Goal: Task Accomplishment & Management: Manage account settings

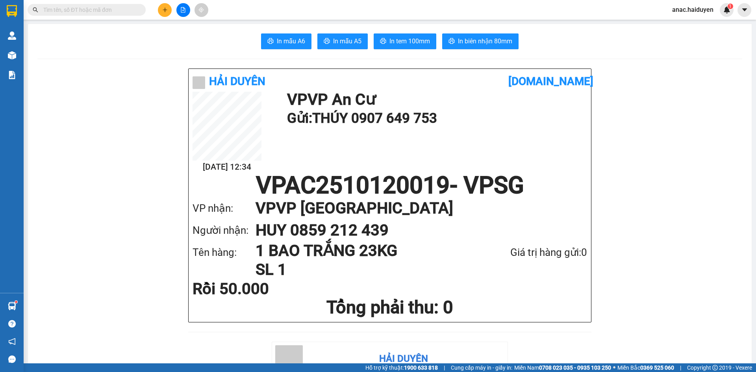
click at [130, 7] on input "text" at bounding box center [89, 10] width 93 height 9
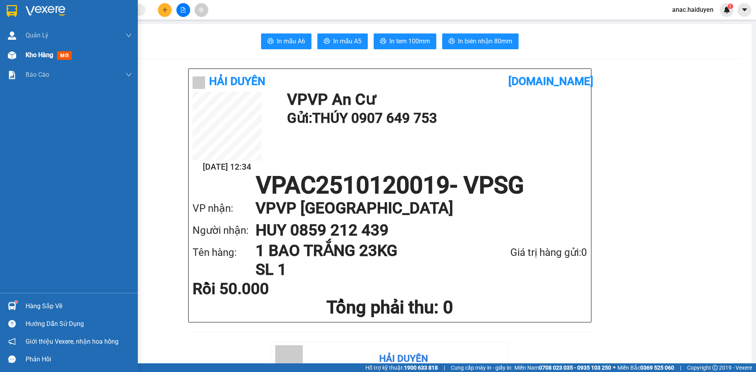
click at [32, 55] on span "Kho hàng" at bounding box center [40, 54] width 28 height 7
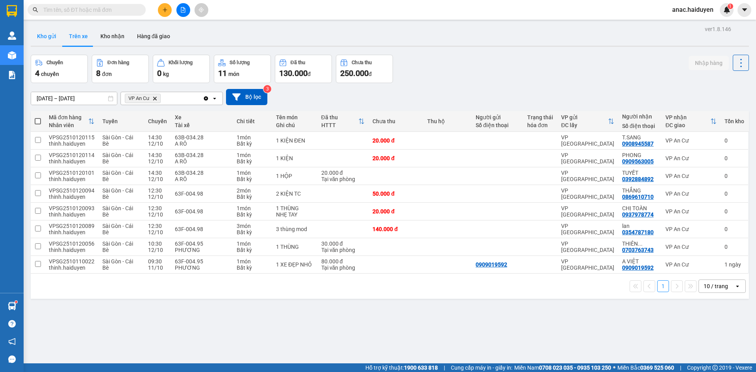
click at [45, 43] on button "Kho gửi" at bounding box center [47, 36] width 32 height 19
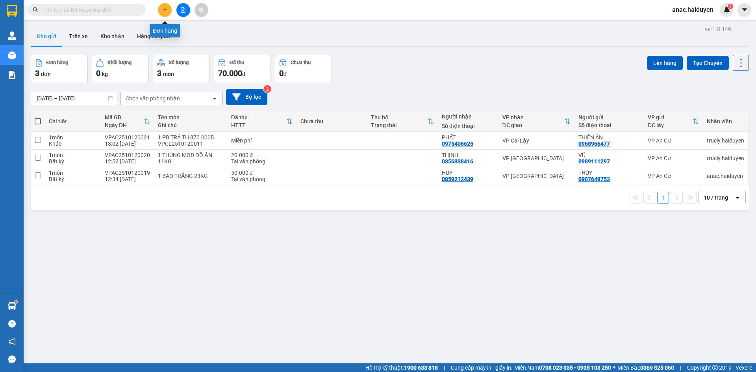
click at [165, 10] on icon "plus" at bounding box center [165, 10] width 6 height 6
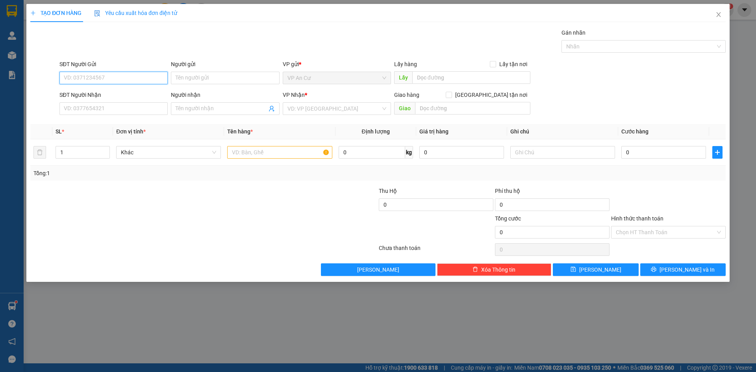
click at [121, 78] on input "SĐT Người Gửi" at bounding box center [113, 78] width 108 height 13
click at [91, 98] on div "0908000909 - VƯƠNG" at bounding box center [113, 93] width 99 height 9
type input "0908000909"
type input "VƯƠNG"
type input "0388420122"
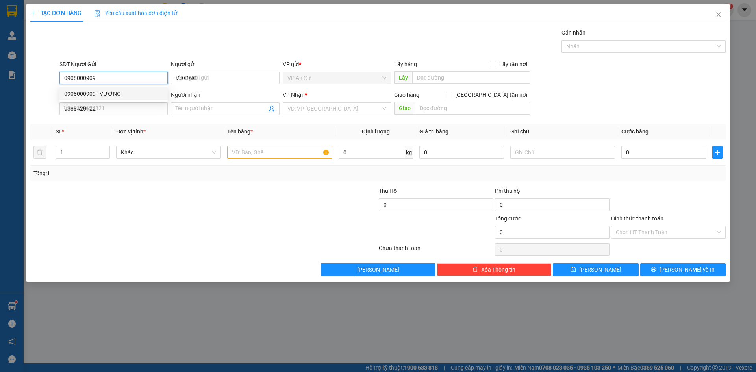
type input "VINH"
type input "30.000"
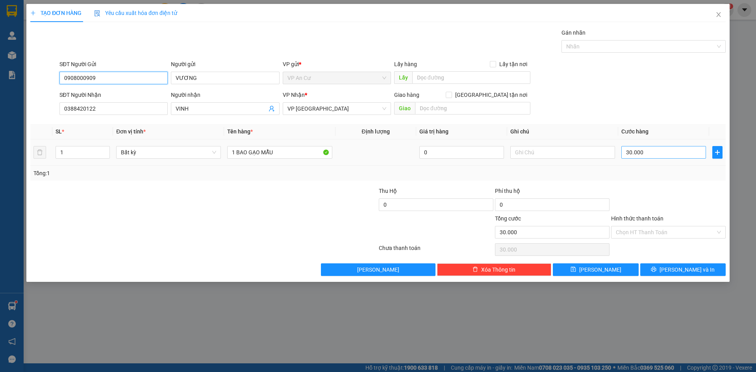
type input "0908000909"
click at [663, 155] on input "30.000" at bounding box center [664, 152] width 85 height 13
type input "2"
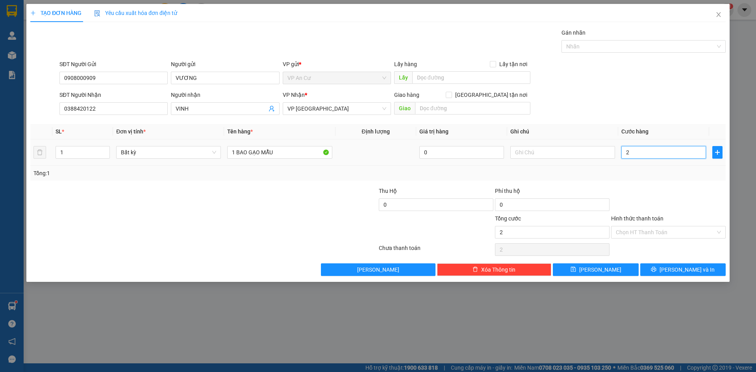
type input "20"
type input "200"
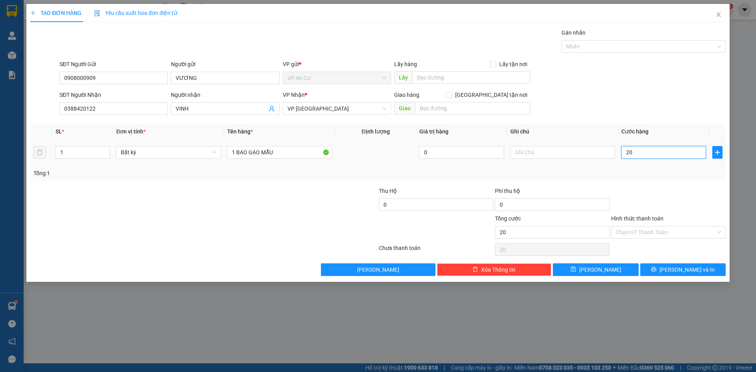
type input "200"
type input "2.000"
type input "20.000"
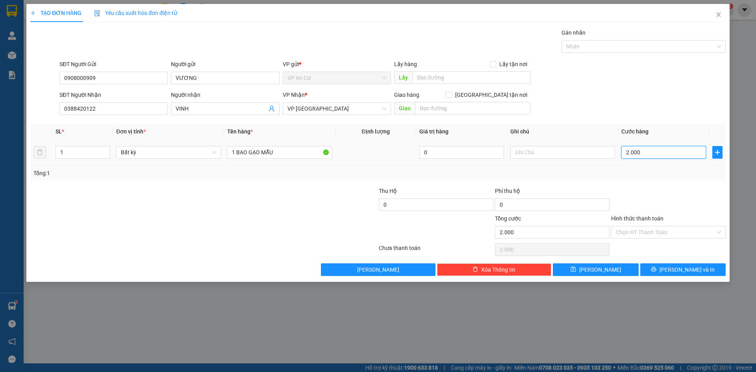
type input "20.000"
click at [678, 233] on input "Hình thức thanh toán" at bounding box center [666, 232] width 100 height 12
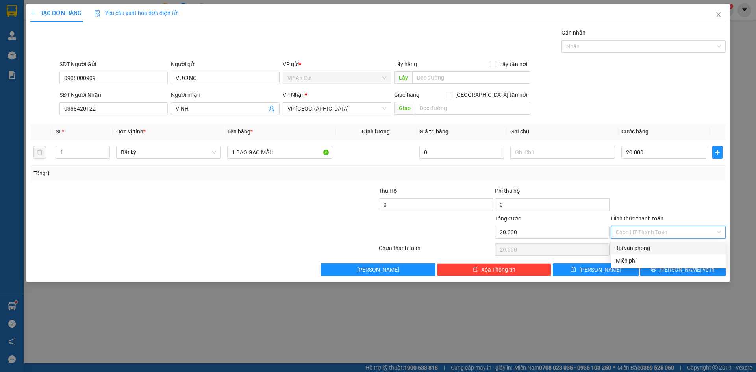
click at [647, 250] on div "Tại văn phòng" at bounding box center [668, 248] width 105 height 9
type input "0"
click at [677, 269] on span "Lưu và In" at bounding box center [687, 269] width 55 height 9
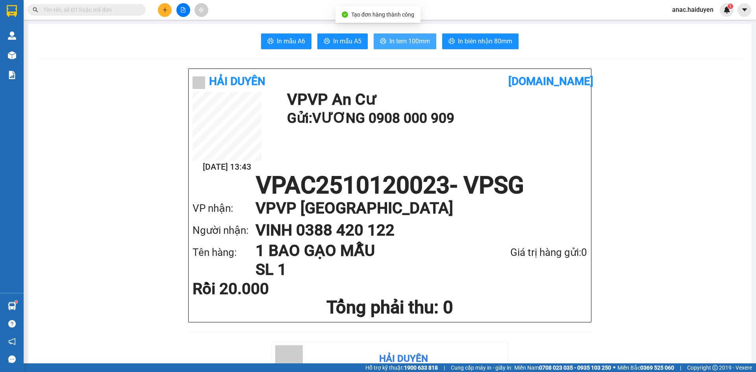
click at [414, 44] on span "In tem 100mm" at bounding box center [410, 41] width 41 height 10
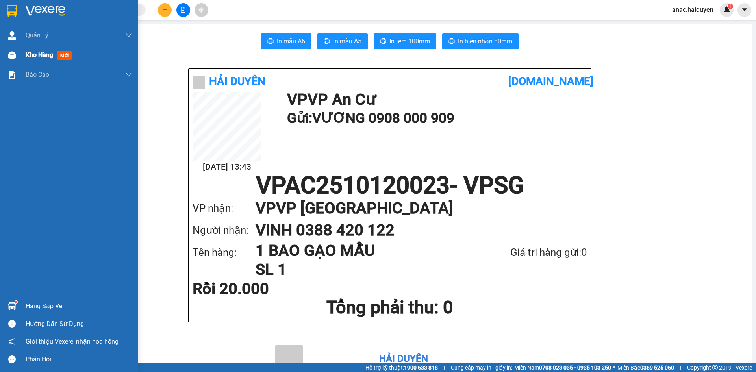
click at [26, 57] on span "Kho hàng" at bounding box center [40, 54] width 28 height 7
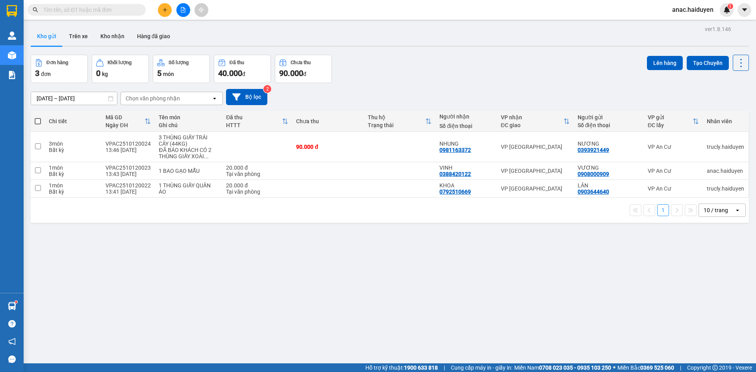
click at [698, 11] on span "anac.haiduyen" at bounding box center [693, 10] width 54 height 10
click at [691, 24] on span "Đăng xuất" at bounding box center [697, 24] width 36 height 9
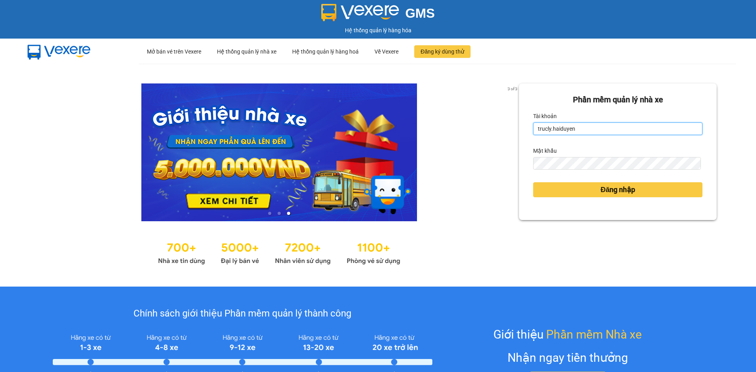
click at [618, 129] on input "trucly.haiduyen" at bounding box center [617, 129] width 169 height 13
type input "thientrung.haiduyen"
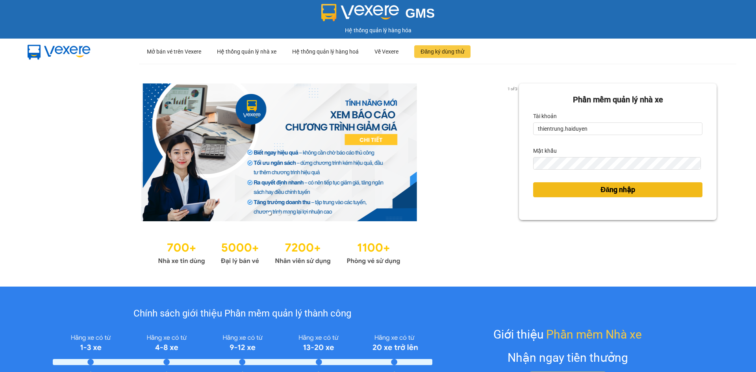
click at [616, 188] on span "Đăng nhập" at bounding box center [618, 189] width 35 height 11
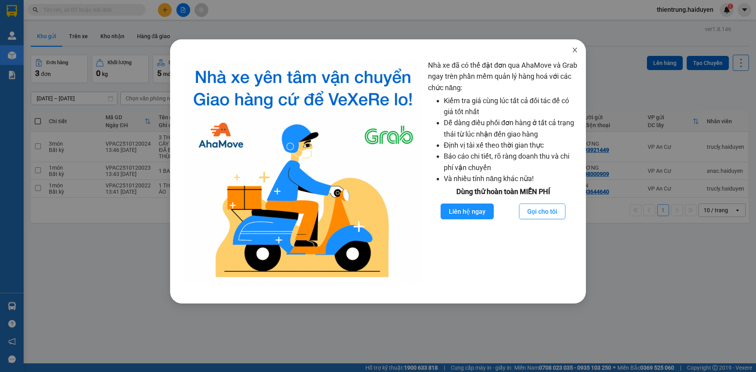
click at [578, 49] on span "Close" at bounding box center [575, 50] width 22 height 22
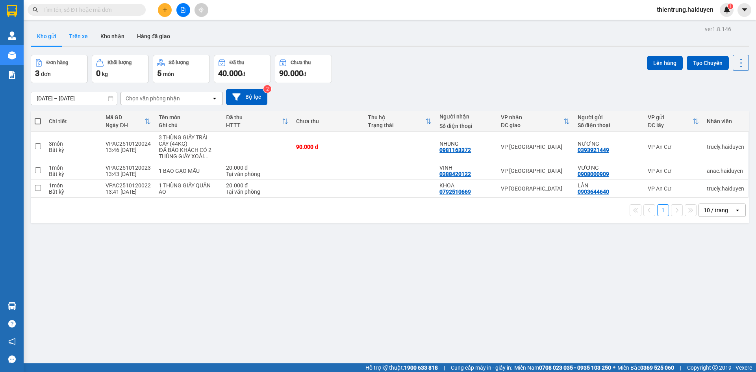
click at [87, 35] on button "Trên xe" at bounding box center [79, 36] width 32 height 19
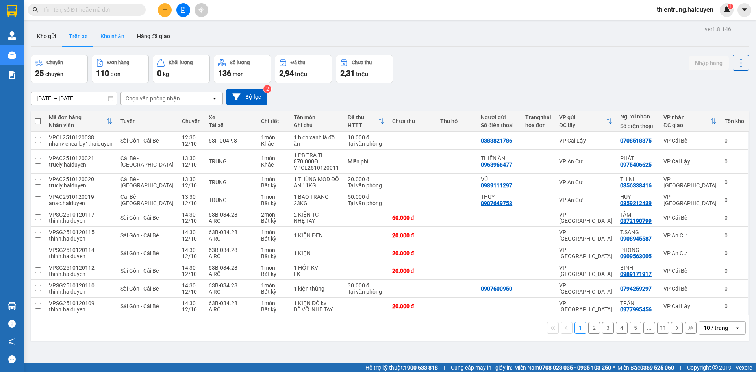
click at [114, 38] on button "Kho nhận" at bounding box center [112, 36] width 37 height 19
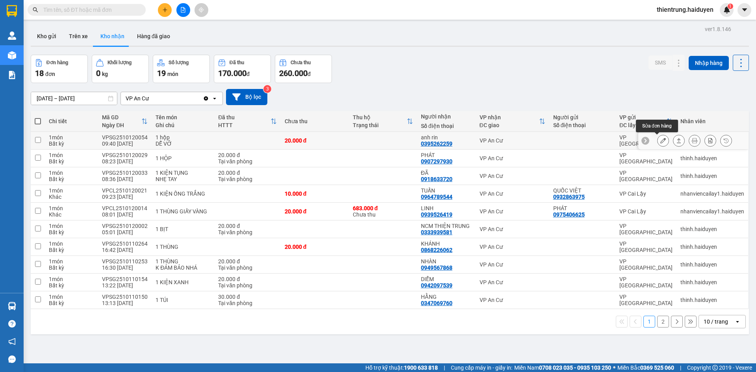
click at [661, 143] on icon at bounding box center [664, 141] width 6 height 6
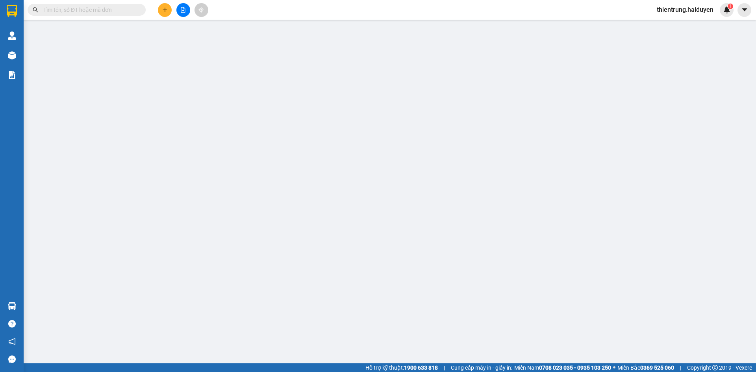
type input "0395262259"
type input "anh rin"
type input "0"
type input "20.000"
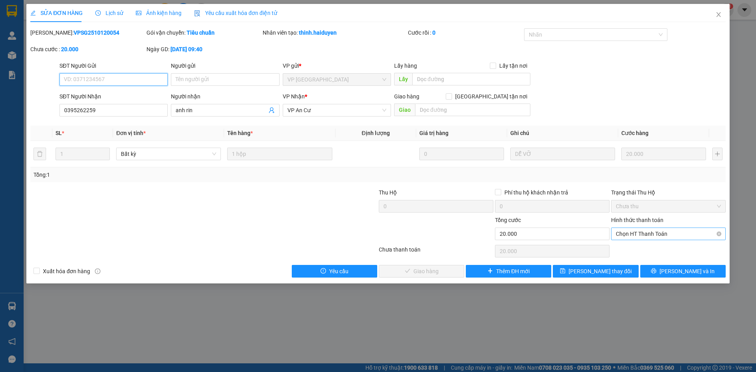
click at [645, 233] on span "Chọn HT Thanh Toán" at bounding box center [668, 234] width 105 height 12
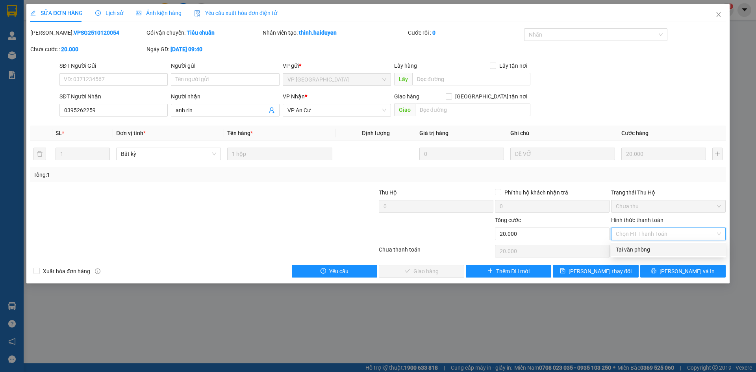
click at [634, 249] on div "Tại văn phòng" at bounding box center [668, 249] width 105 height 9
type input "0"
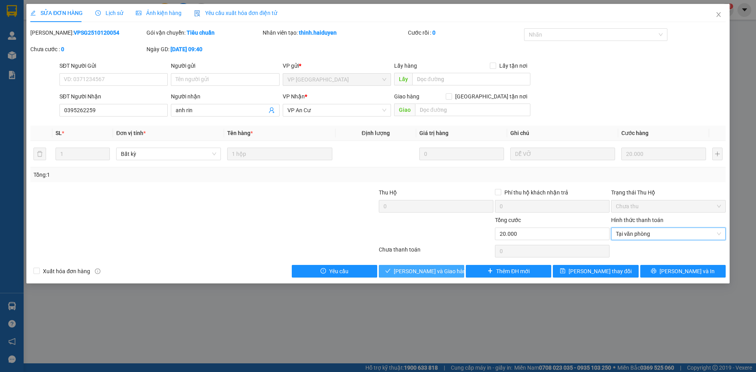
click at [420, 271] on span "[PERSON_NAME] và Giao hàng" at bounding box center [432, 271] width 76 height 9
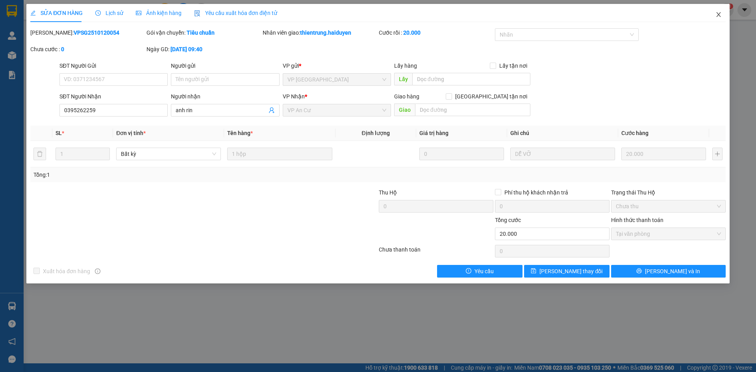
click at [717, 13] on icon "close" at bounding box center [719, 14] width 6 height 6
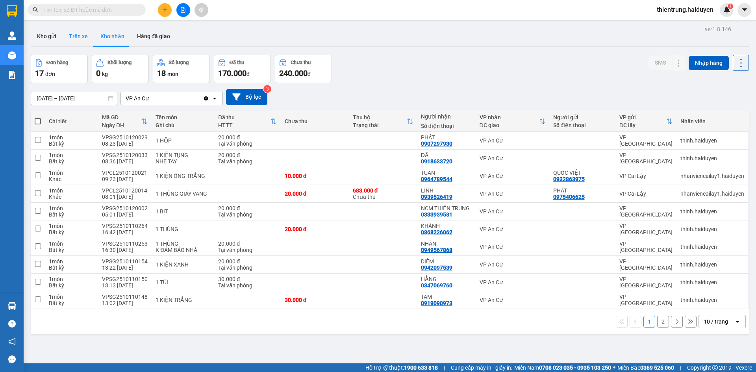
click at [84, 36] on button "Trên xe" at bounding box center [79, 36] width 32 height 19
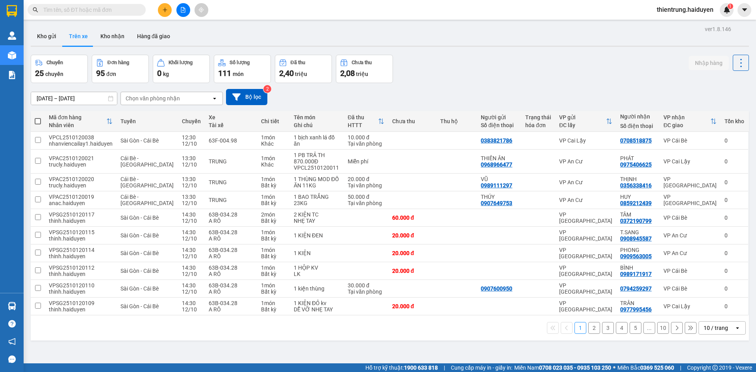
click at [176, 97] on div "Chọn văn phòng nhận" at bounding box center [153, 99] width 54 height 8
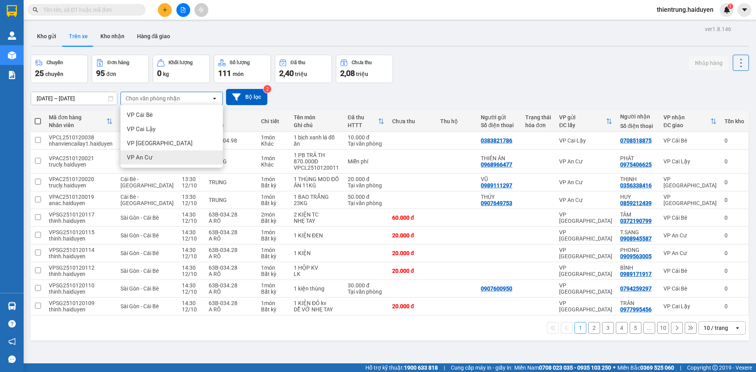
click at [151, 157] on span "VP An Cư" at bounding box center [140, 158] width 26 height 8
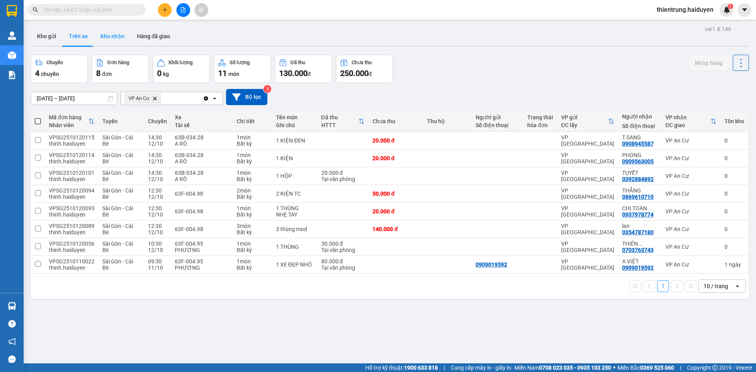
click at [113, 38] on button "Kho nhận" at bounding box center [112, 36] width 37 height 19
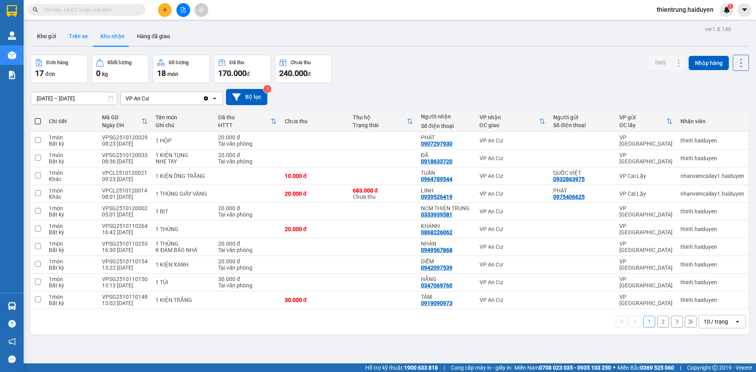
click at [81, 33] on button "Trên xe" at bounding box center [79, 36] width 32 height 19
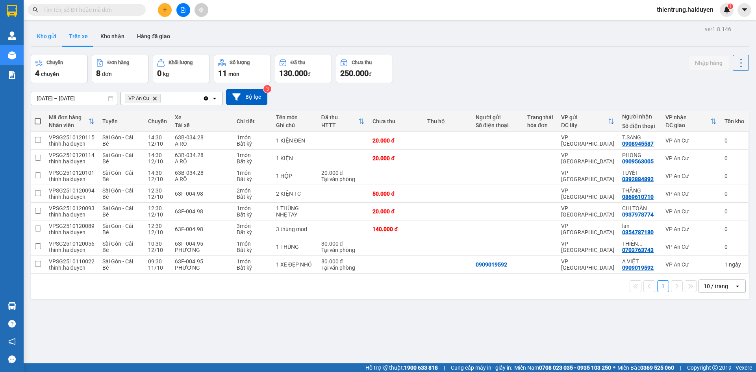
click at [53, 34] on button "Kho gửi" at bounding box center [47, 36] width 32 height 19
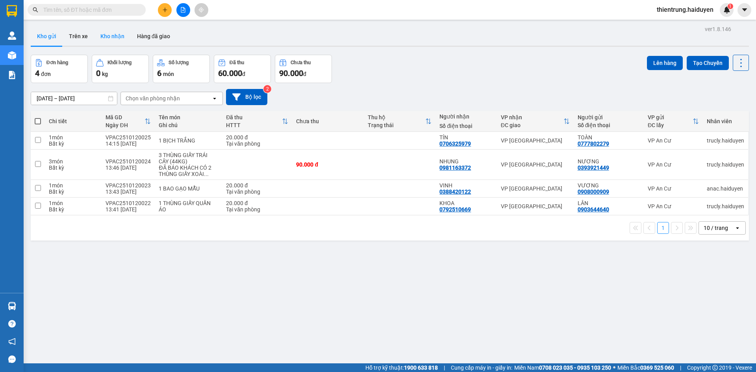
click at [97, 39] on button "Kho nhận" at bounding box center [112, 36] width 37 height 19
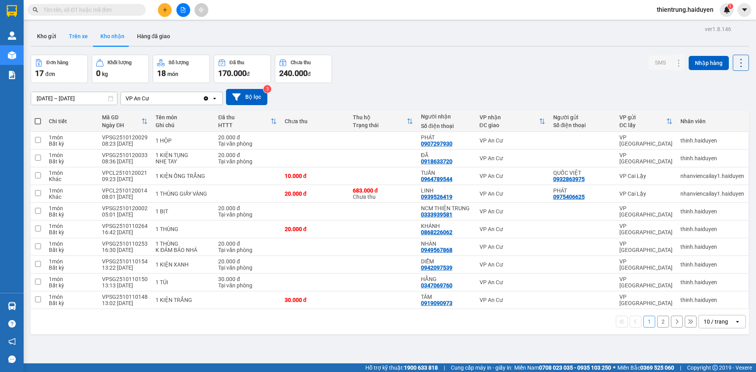
click at [85, 33] on button "Trên xe" at bounding box center [79, 36] width 32 height 19
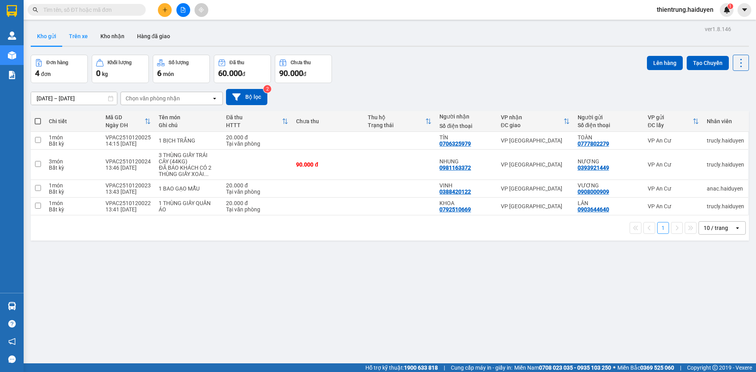
click at [83, 44] on button "Trên xe" at bounding box center [79, 36] width 32 height 19
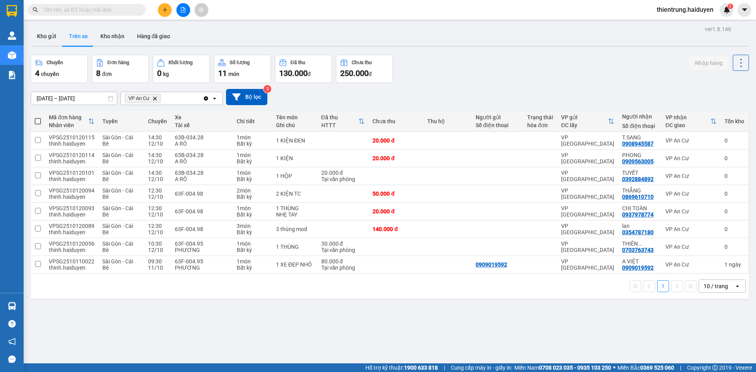
click at [311, 333] on div "ver 1.8.146 Kho gửi Trên xe Kho nhận Hàng đã giao Chuyến 4 chuyến Đơn hàng 8 đơ…" at bounding box center [390, 210] width 725 height 372
click at [59, 38] on button "Kho gửi" at bounding box center [47, 36] width 32 height 19
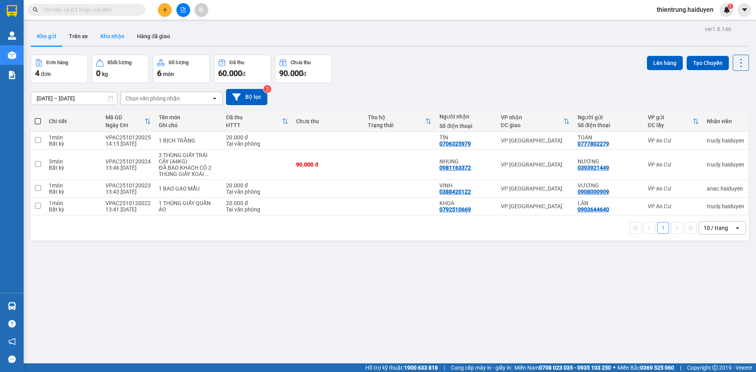
click at [100, 33] on button "Kho nhận" at bounding box center [112, 36] width 37 height 19
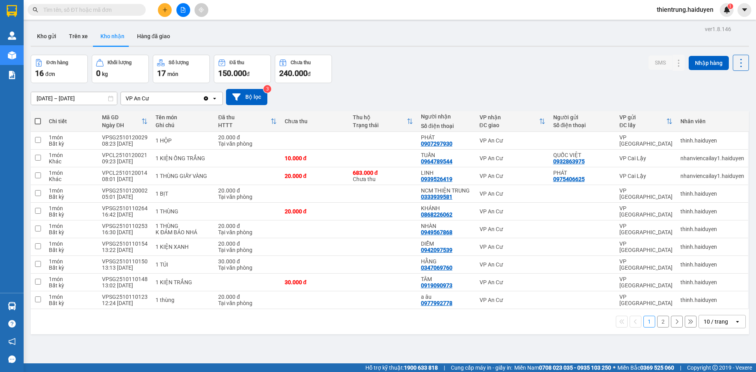
click at [516, 344] on div "ver 1.8.146 Kho gửi Trên xe Kho nhận Hàng đã giao Đơn hàng 16 đơn Khối lượng 0 …" at bounding box center [390, 210] width 725 height 372
click at [290, 340] on div "ver 1.8.146 Kho gửi Trên xe Kho nhận Hàng đã giao Đơn hàng 16 đơn Khối lượng 0 …" at bounding box center [390, 210] width 725 height 372
click at [657, 318] on button "2" at bounding box center [663, 322] width 12 height 12
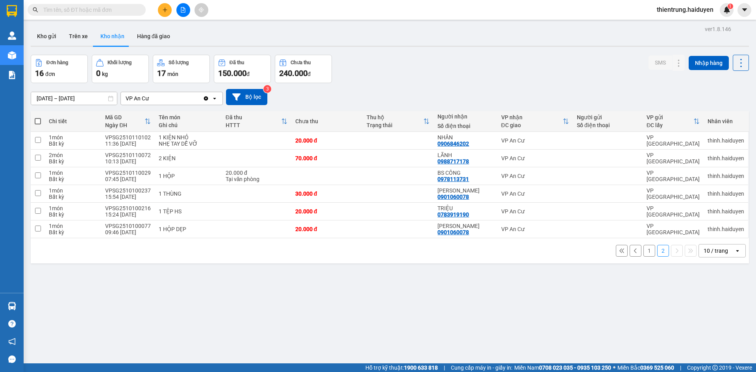
click at [644, 253] on button "1" at bounding box center [650, 251] width 12 height 12
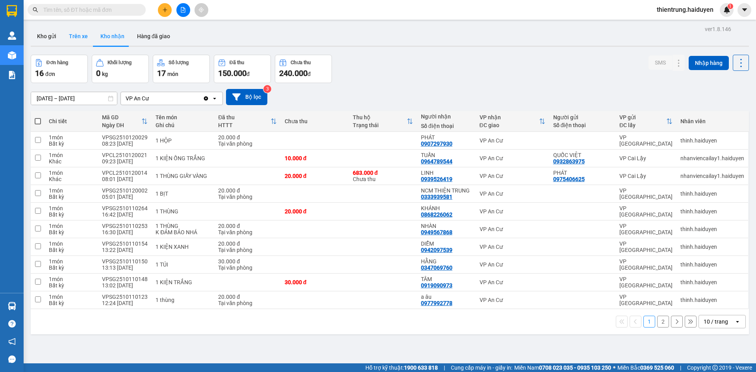
click at [84, 41] on button "Trên xe" at bounding box center [79, 36] width 32 height 19
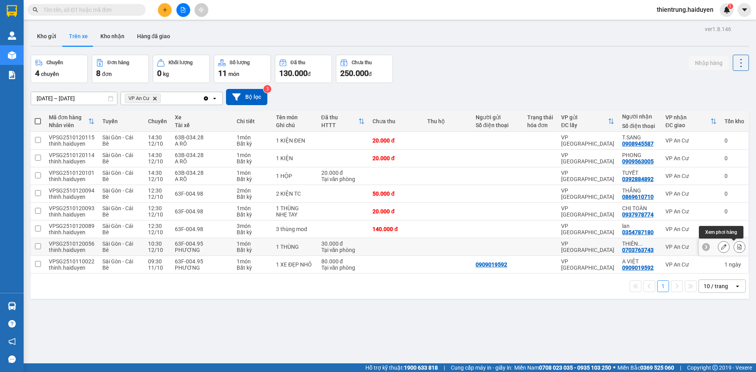
click at [737, 247] on icon at bounding box center [740, 247] width 6 height 6
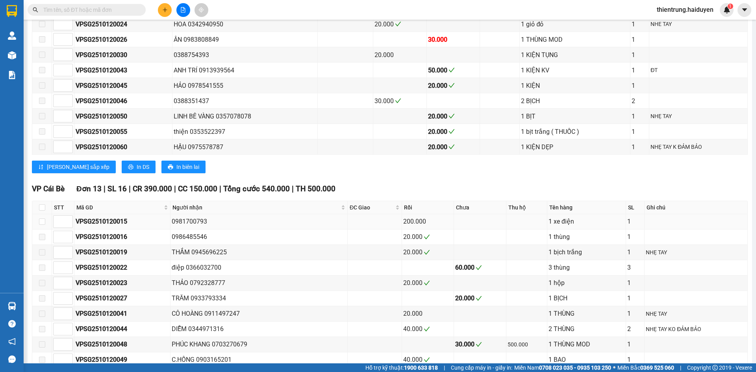
scroll to position [488, 0]
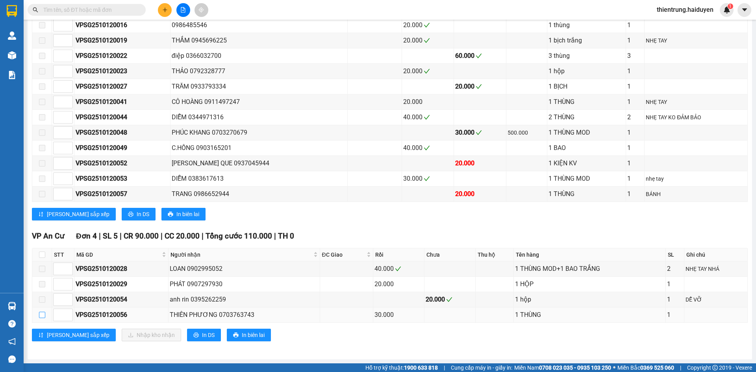
click at [40, 316] on input "checkbox" at bounding box center [42, 315] width 6 height 6
checkbox input "true"
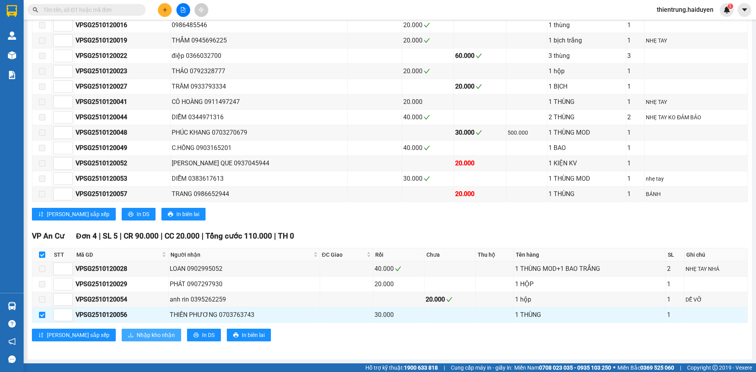
click at [137, 338] on span "Nhập kho nhận" at bounding box center [156, 335] width 38 height 9
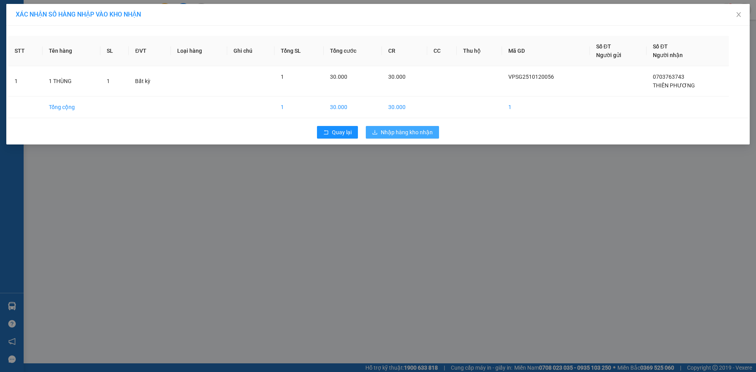
click at [397, 133] on span "Nhập hàng kho nhận" at bounding box center [407, 132] width 52 height 9
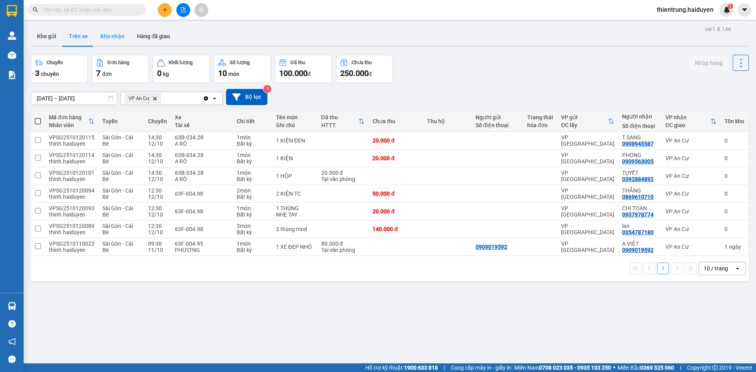
click at [120, 35] on button "Kho nhận" at bounding box center [112, 36] width 37 height 19
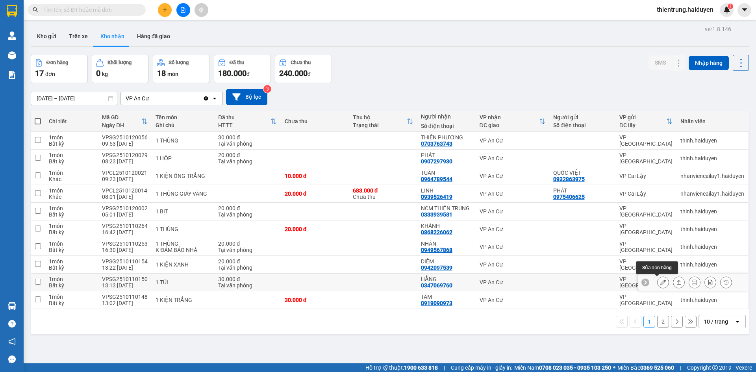
click at [661, 282] on icon at bounding box center [664, 283] width 6 height 6
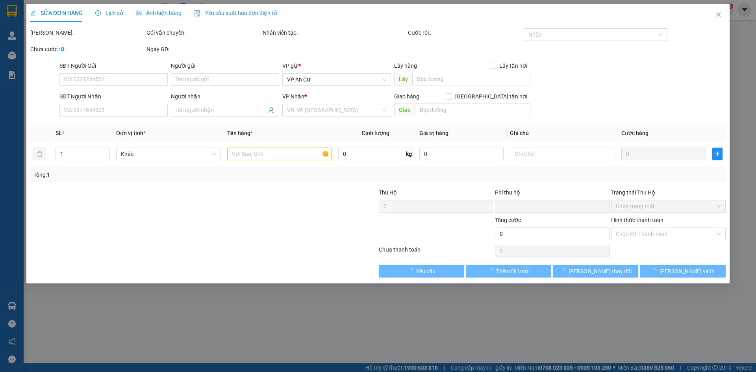
type input "0347069760"
type input "HẰNG"
type input "0"
type input "30.000"
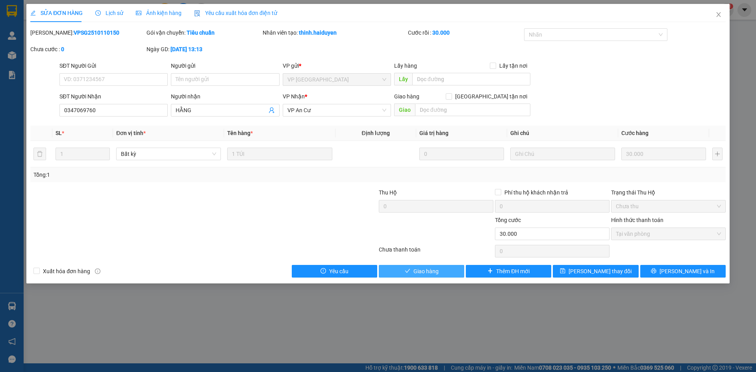
click at [419, 275] on span "Giao hàng" at bounding box center [426, 271] width 25 height 9
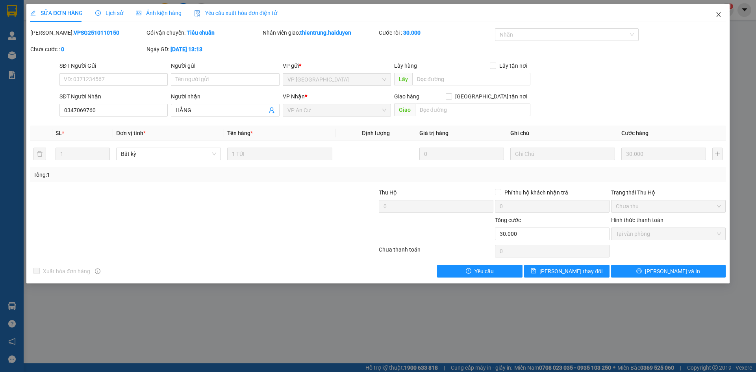
click at [723, 15] on span "Close" at bounding box center [719, 15] width 22 height 22
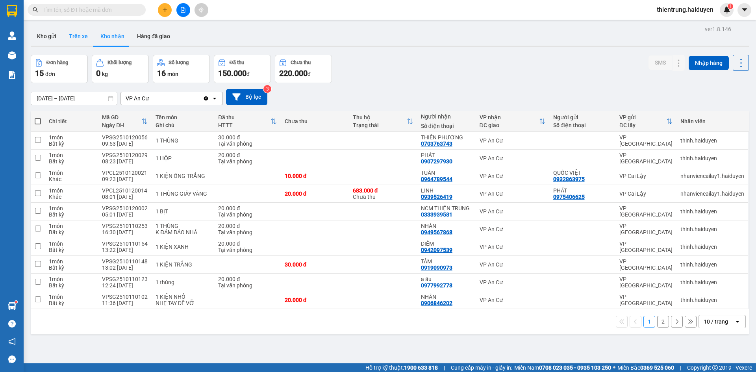
click at [79, 34] on button "Trên xe" at bounding box center [79, 36] width 32 height 19
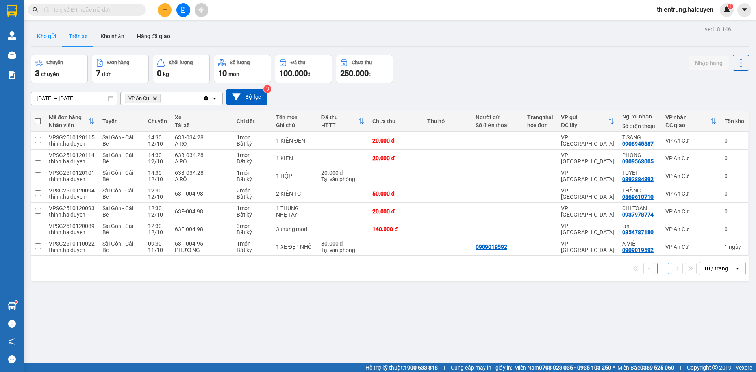
click at [39, 40] on button "Kho gửi" at bounding box center [47, 36] width 32 height 19
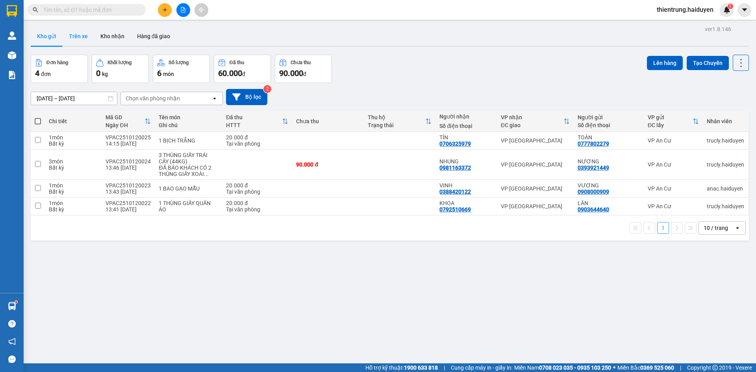
click at [77, 37] on button "Trên xe" at bounding box center [79, 36] width 32 height 19
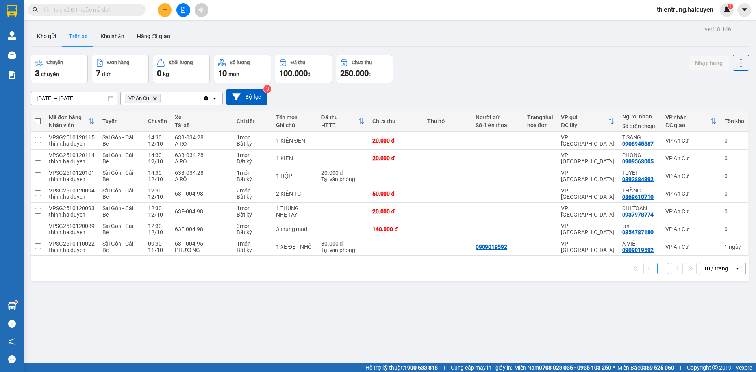
click at [428, 324] on div "ver 1.8.146 Kho gửi Trên xe Kho nhận Hàng đã giao Chuyến 3 chuyến Đơn hàng 7 đơ…" at bounding box center [390, 210] width 725 height 372
click at [41, 35] on button "Kho gửi" at bounding box center [47, 36] width 32 height 19
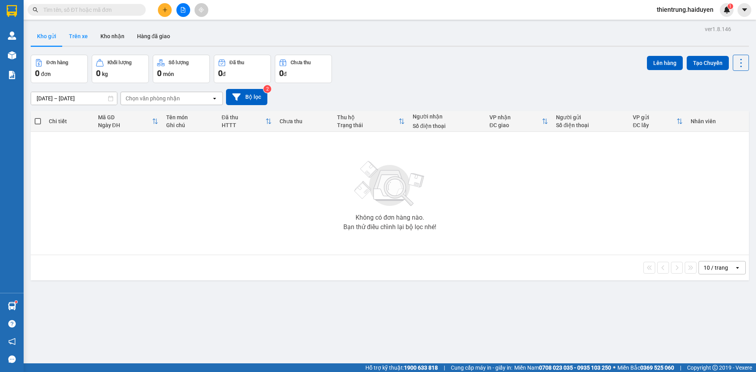
click at [79, 40] on button "Trên xe" at bounding box center [79, 36] width 32 height 19
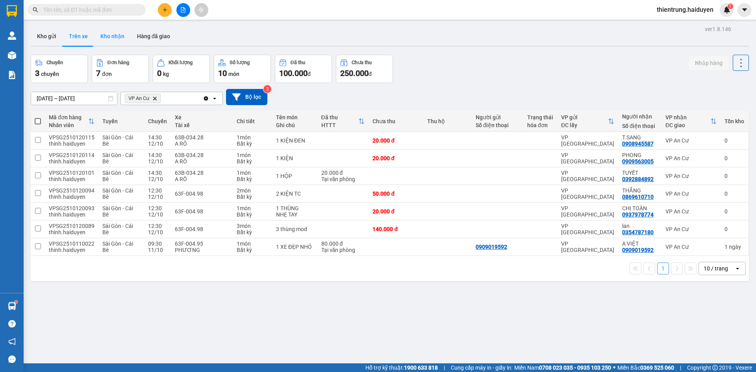
click at [115, 33] on button "Kho nhận" at bounding box center [112, 36] width 37 height 19
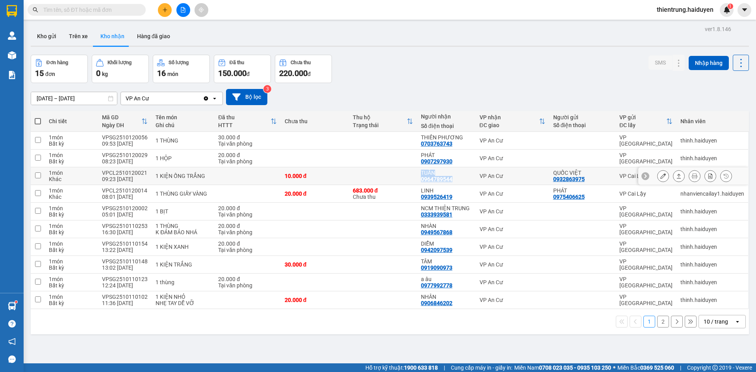
drag, startPoint x: 453, startPoint y: 179, endPoint x: 414, endPoint y: 174, distance: 39.3
click at [414, 174] on tr "1 món Khác VPCL2510120021 09:23 12/10 1 KIỆN ỐNG TRẮNG 10.000 đ TUẤN 0964789544…" at bounding box center [390, 176] width 718 height 18
checkbox input "true"
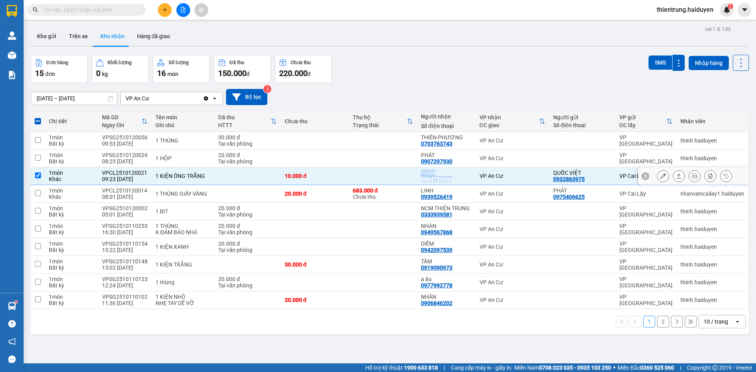
click at [661, 177] on icon at bounding box center [664, 176] width 6 height 6
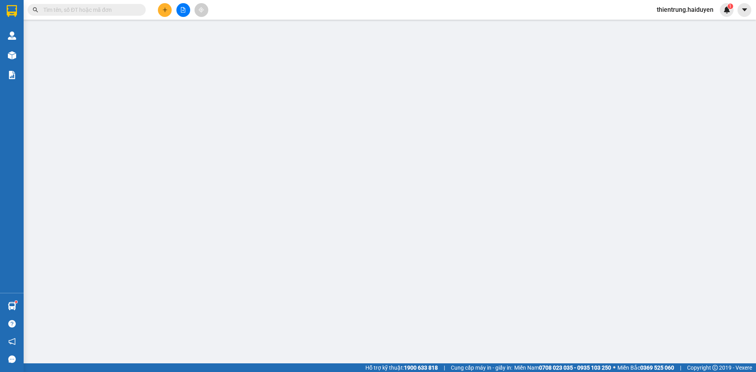
type input "0932863975"
type input "QUỐC VIỆT"
type input "0964789544"
type input "TUẤN"
type input "0"
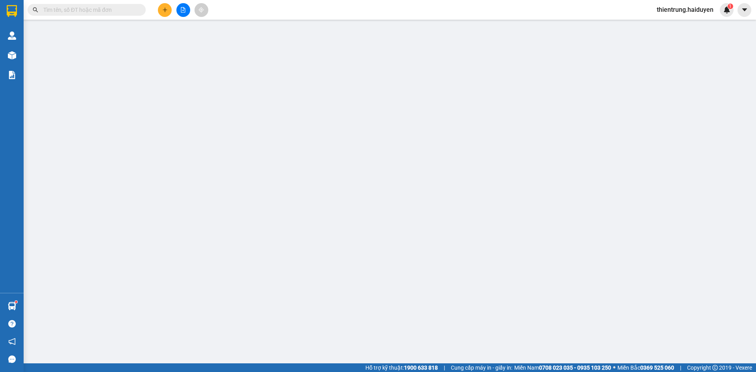
type input "10.000"
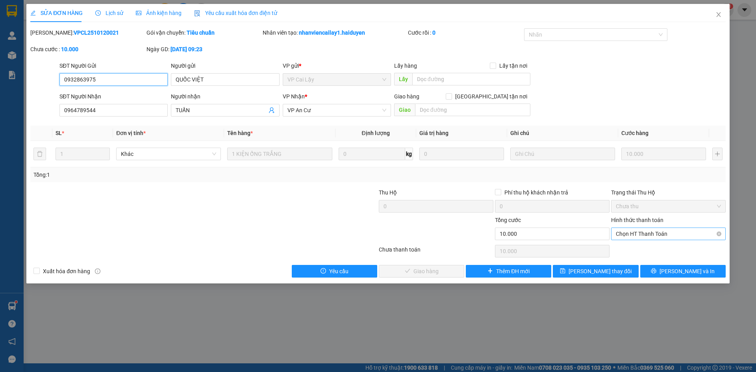
click at [644, 234] on span "Chọn HT Thanh Toán" at bounding box center [668, 234] width 105 height 12
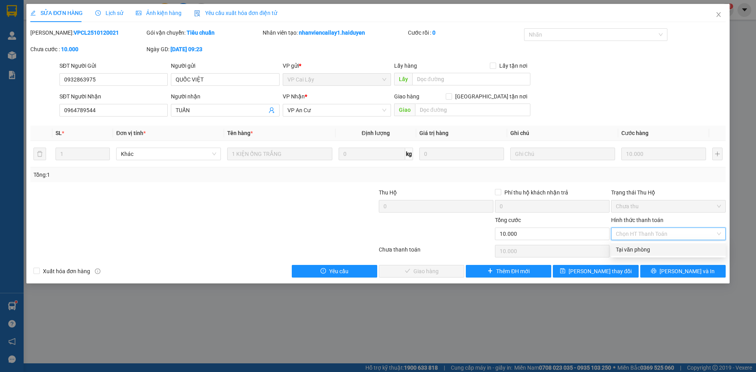
click at [644, 250] on div "Tại văn phòng" at bounding box center [668, 249] width 105 height 9
type input "0"
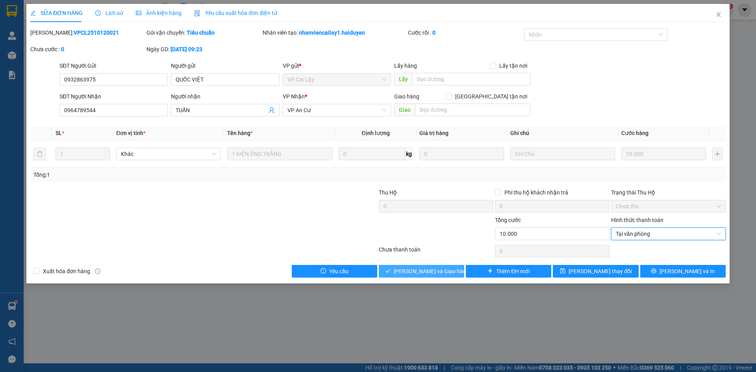
click at [422, 271] on span "[PERSON_NAME] và Giao hàng" at bounding box center [432, 271] width 76 height 9
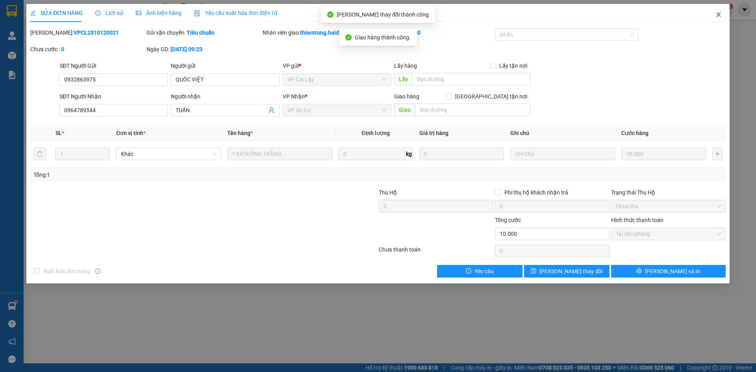
click at [720, 17] on icon "close" at bounding box center [719, 14] width 4 height 5
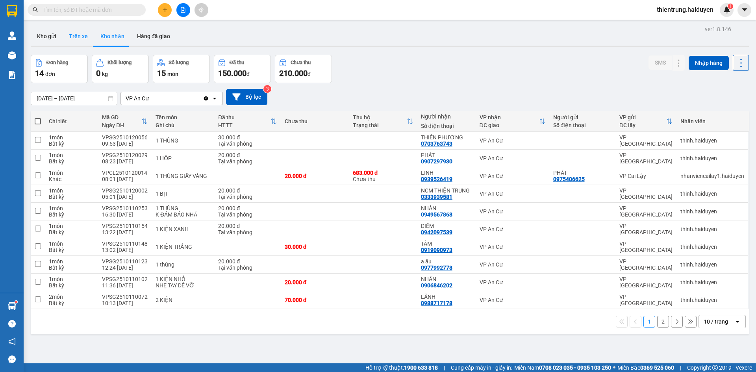
click at [82, 35] on button "Trên xe" at bounding box center [79, 36] width 32 height 19
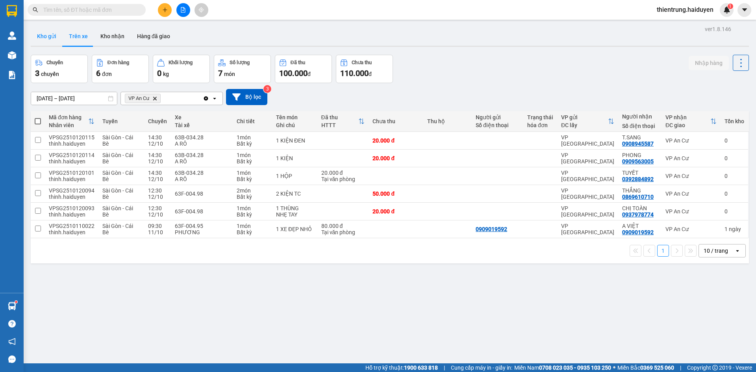
click at [59, 38] on button "Kho gửi" at bounding box center [47, 36] width 32 height 19
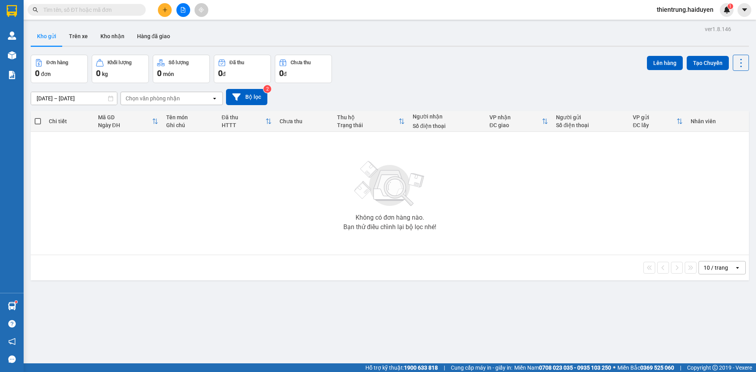
click at [168, 224] on div "Không có đơn hàng nào. Bạn thử điều chỉnh lại bộ lọc nhé!" at bounding box center [390, 193] width 711 height 118
click at [72, 41] on button "Trên xe" at bounding box center [79, 36] width 32 height 19
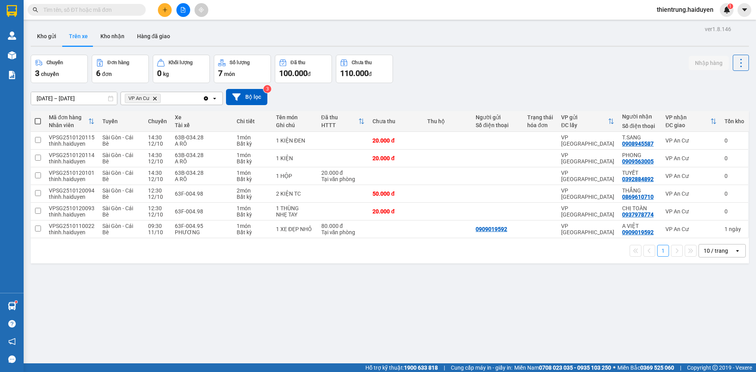
click at [101, 9] on input "text" at bounding box center [89, 10] width 93 height 9
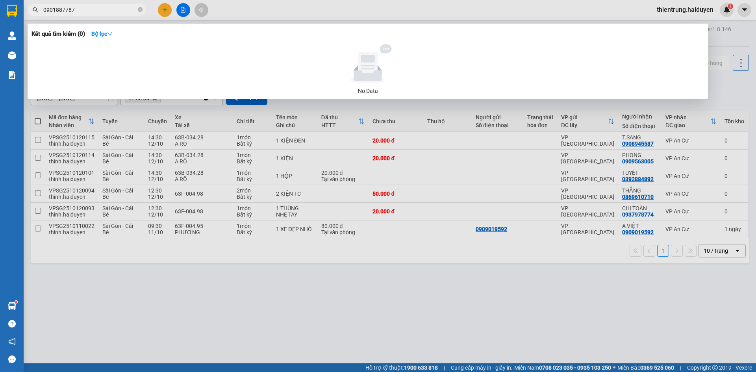
click at [305, 280] on div at bounding box center [378, 186] width 756 height 372
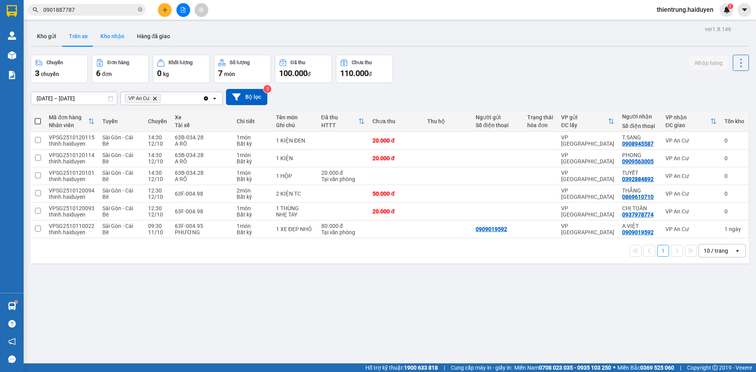
click at [119, 40] on button "Kho nhận" at bounding box center [112, 36] width 37 height 19
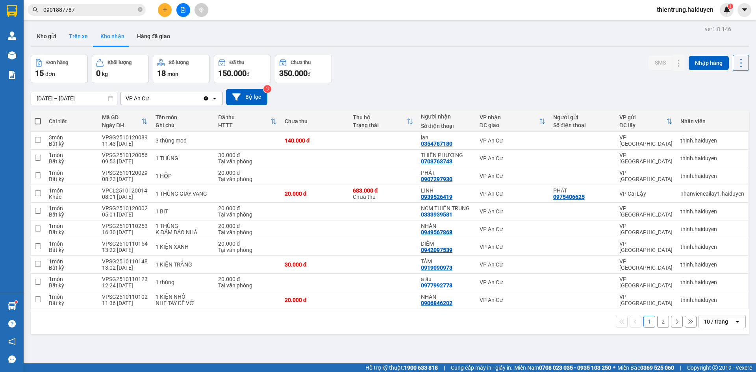
click at [88, 37] on button "Trên xe" at bounding box center [79, 36] width 32 height 19
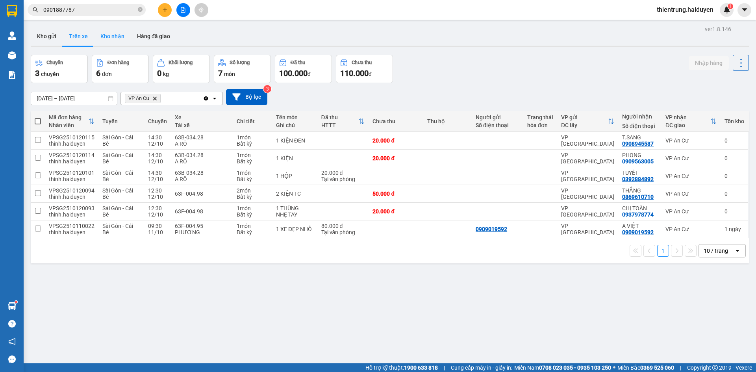
click at [106, 39] on button "Kho nhận" at bounding box center [112, 36] width 37 height 19
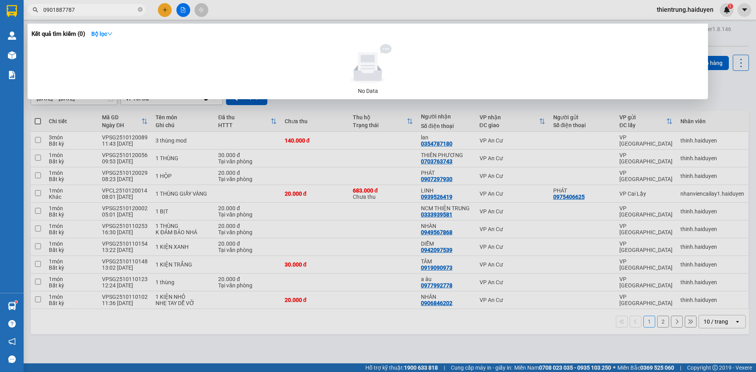
click at [60, 13] on input "0901887787" at bounding box center [89, 10] width 93 height 9
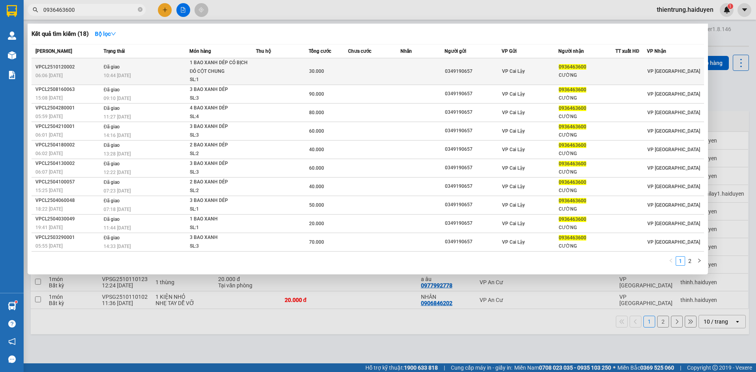
type input "0936463600"
click at [221, 75] on div "1 BAO XANH DÉP CÓ BỊCH ĐỎ CỘT CHUNG" at bounding box center [219, 67] width 59 height 17
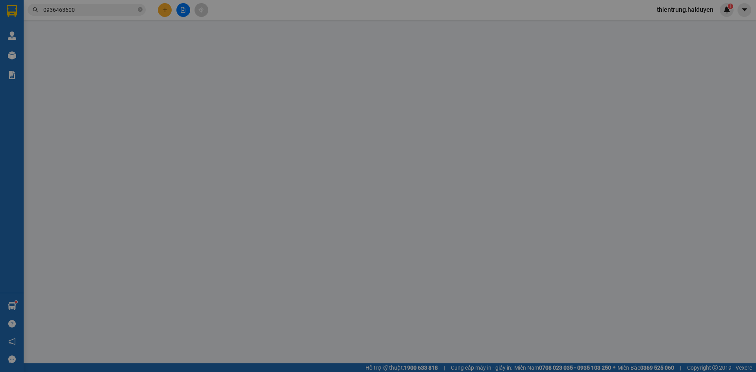
type input "0349190657"
type input "0936463600"
type input "CƯỜNG"
type input "0"
type input "30.000"
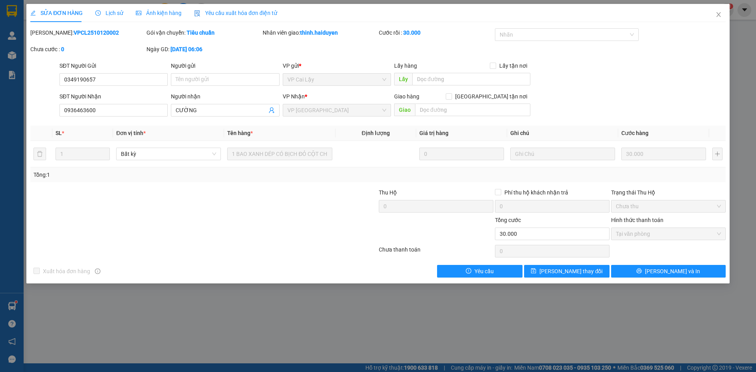
click at [112, 13] on span "Lịch sử" at bounding box center [109, 13] width 28 height 6
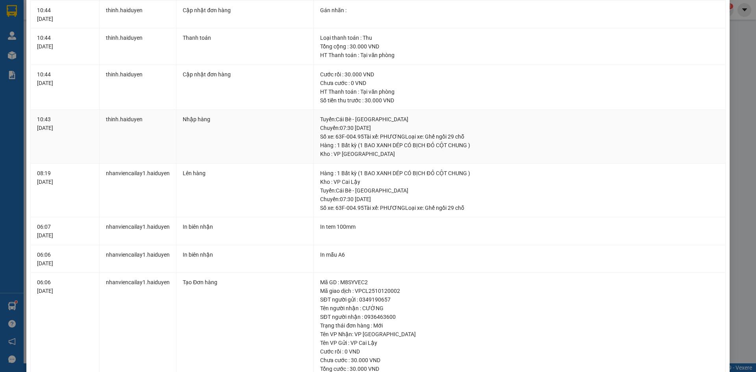
scroll to position [134, 0]
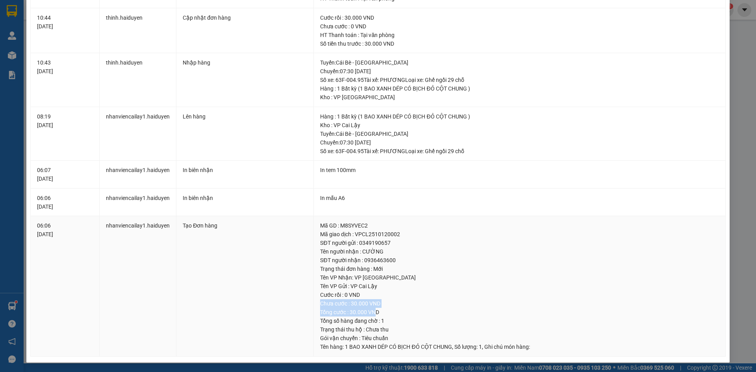
drag, startPoint x: 371, startPoint y: 313, endPoint x: 319, endPoint y: 305, distance: 53.0
click at [319, 305] on td "Mã GD : M8SYVEC2 Mã giao dịch : VPCL2510120002 SĐT người gửi : 0349190657 Tên n…" at bounding box center [520, 286] width 412 height 141
click at [412, 284] on div "Tên VP Gửi : VP Cai Lậy" at bounding box center [519, 286] width 399 height 9
drag, startPoint x: 374, startPoint y: 310, endPoint x: 316, endPoint y: 297, distance: 59.0
click at [316, 297] on td "Mã GD : M8SYVEC2 Mã giao dịch : VPCL2510120002 SĐT người gửi : 0349190657 Tên n…" at bounding box center [520, 286] width 412 height 141
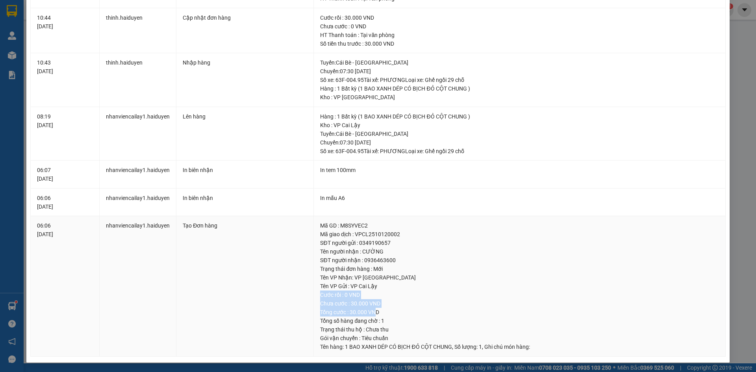
click at [403, 294] on div "Cước rồi : 0 VND" at bounding box center [519, 295] width 399 height 9
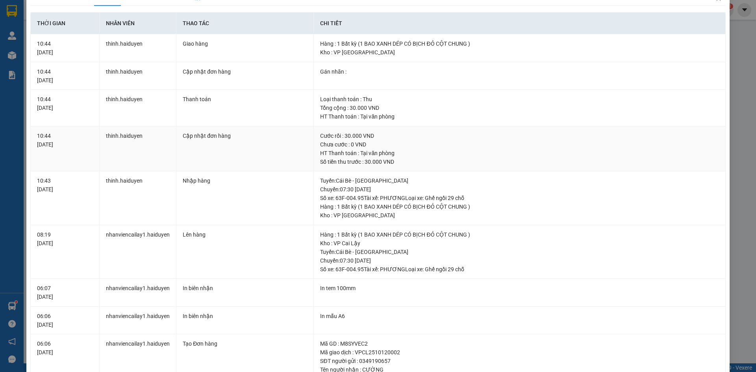
scroll to position [0, 0]
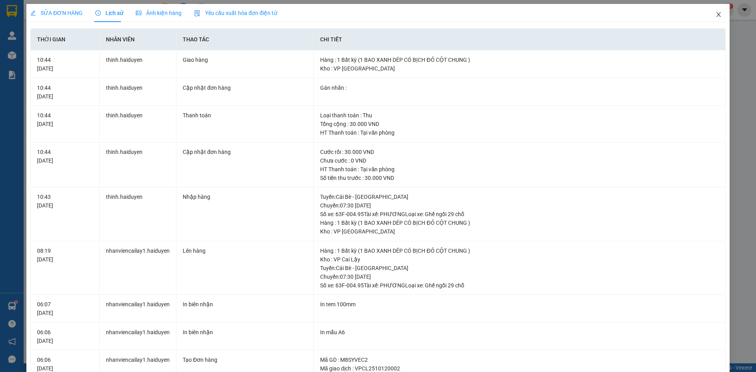
click at [717, 15] on icon "close" at bounding box center [719, 14] width 4 height 5
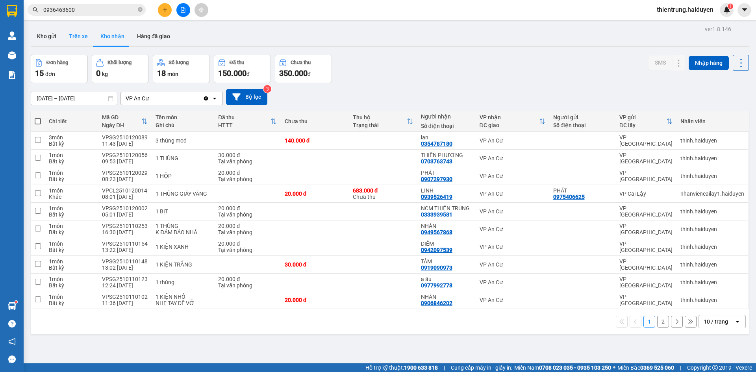
click at [71, 39] on button "Trên xe" at bounding box center [79, 36] width 32 height 19
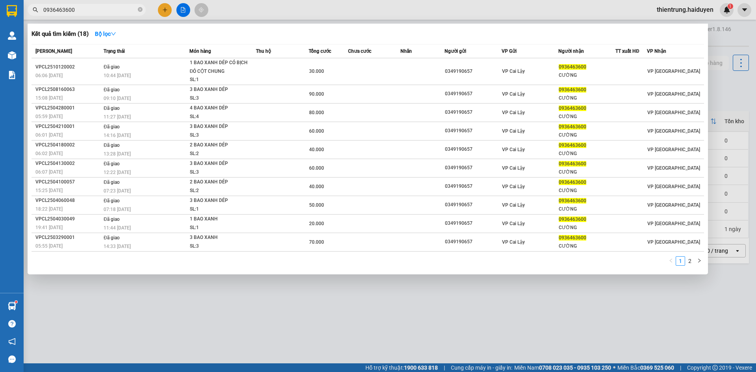
click at [137, 11] on span "0936463600" at bounding box center [87, 10] width 118 height 12
click at [140, 10] on icon "close-circle" at bounding box center [140, 9] width 5 height 5
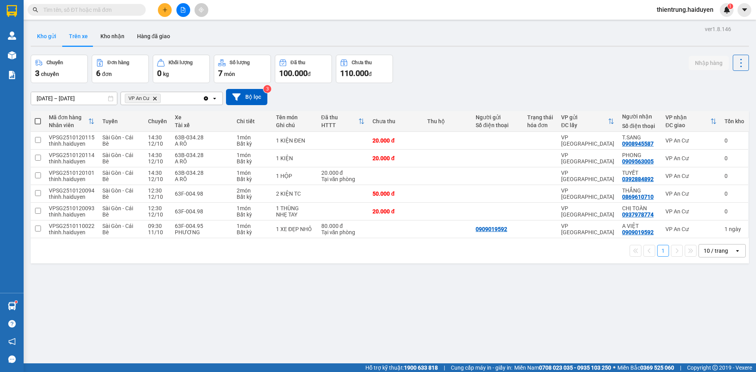
click at [51, 34] on button "Kho gửi" at bounding box center [47, 36] width 32 height 19
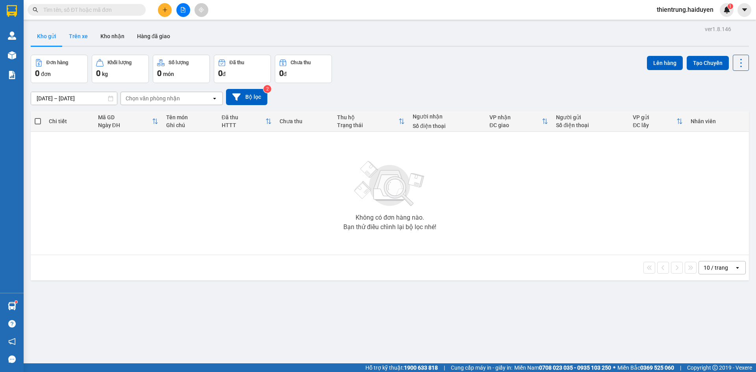
click at [86, 39] on button "Trên xe" at bounding box center [79, 36] width 32 height 19
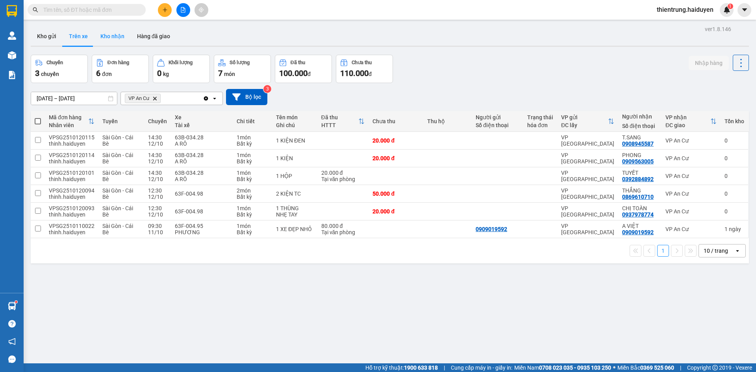
click at [111, 38] on button "Kho nhận" at bounding box center [112, 36] width 37 height 19
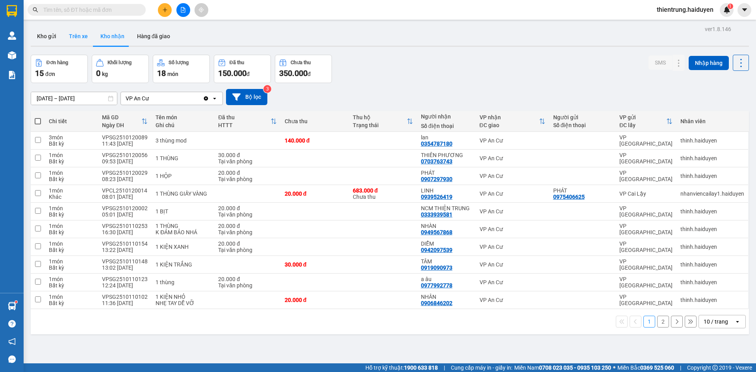
click at [78, 41] on button "Trên xe" at bounding box center [79, 36] width 32 height 19
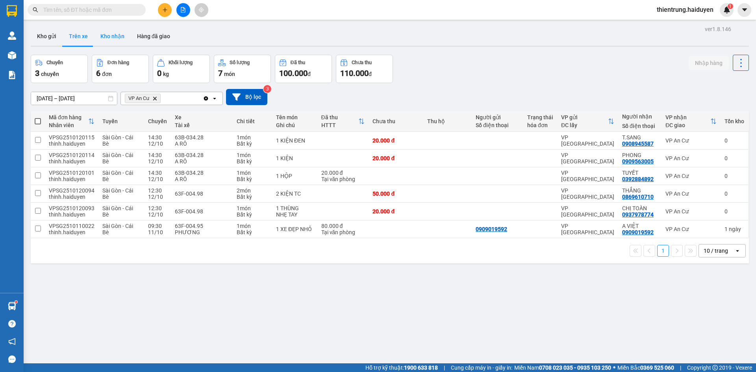
click at [115, 37] on button "Kho nhận" at bounding box center [112, 36] width 37 height 19
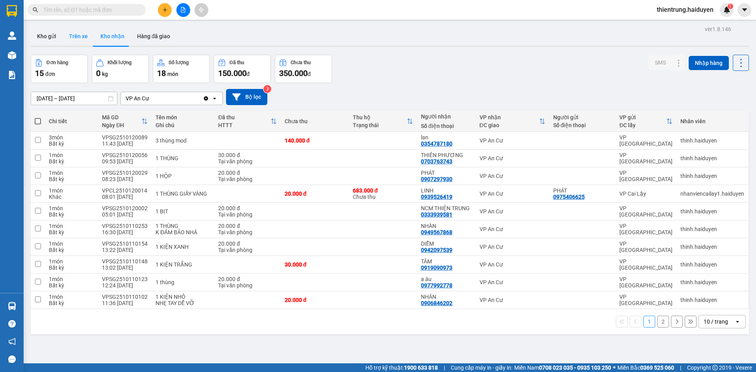
click at [82, 37] on button "Trên xe" at bounding box center [79, 36] width 32 height 19
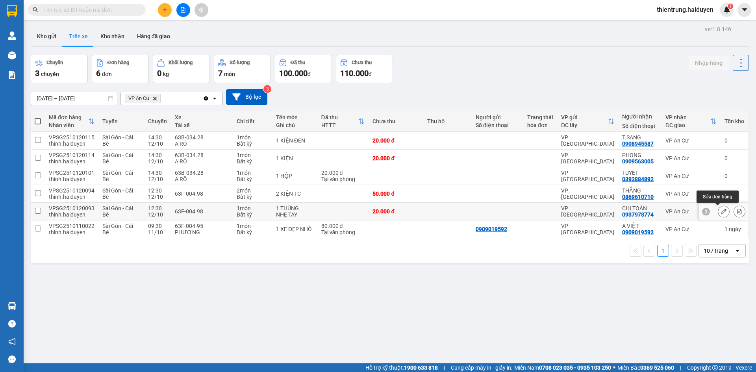
click at [721, 212] on icon at bounding box center [724, 212] width 6 height 6
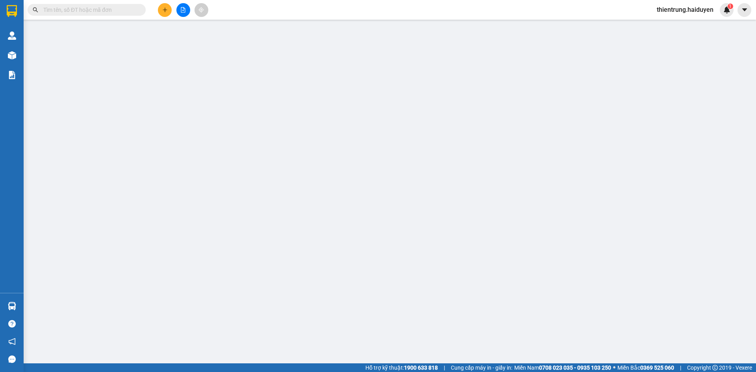
type input "0937978774"
type input "CHỊ TOÀN"
type input "0"
type input "20.000"
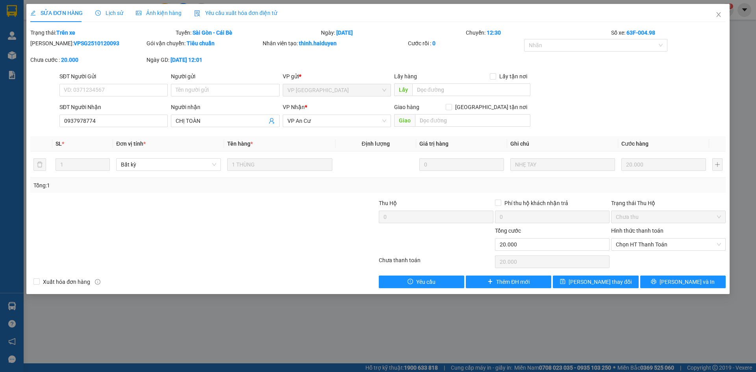
click at [111, 13] on span "Lịch sử" at bounding box center [109, 13] width 28 height 6
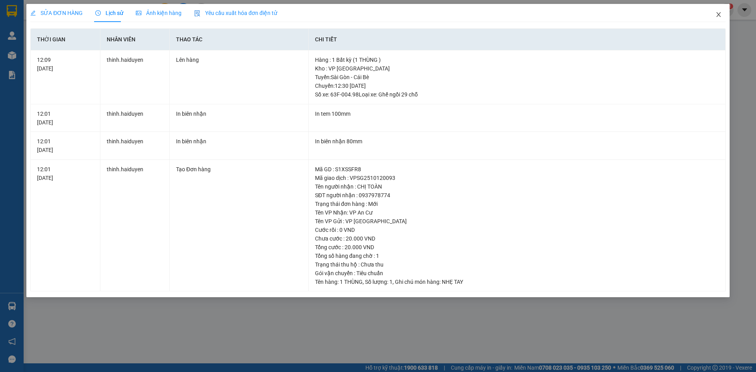
click at [719, 15] on icon "close" at bounding box center [719, 14] width 4 height 5
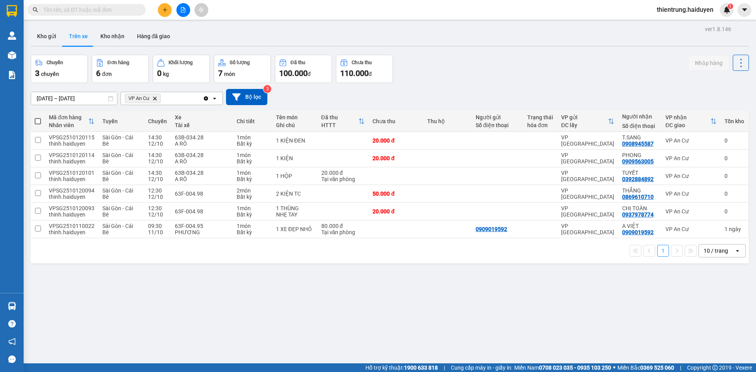
click at [523, 322] on div "ver 1.8.146 Kho gửi Trên xe Kho nhận Hàng đã giao Chuyến 3 chuyến Đơn hàng 6 đơ…" at bounding box center [390, 210] width 725 height 372
click at [54, 37] on button "Kho gửi" at bounding box center [47, 36] width 32 height 19
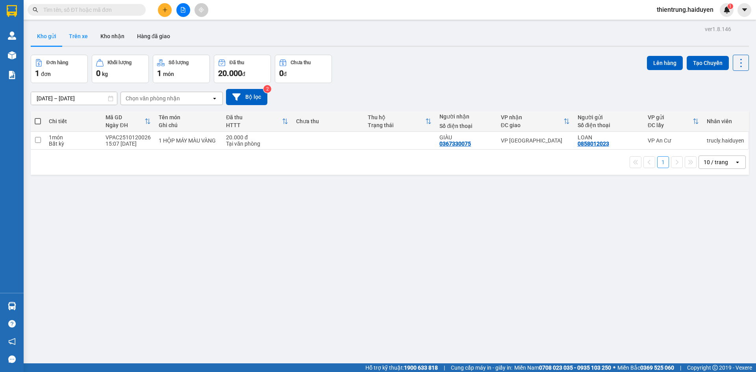
click at [81, 39] on button "Trên xe" at bounding box center [79, 36] width 32 height 19
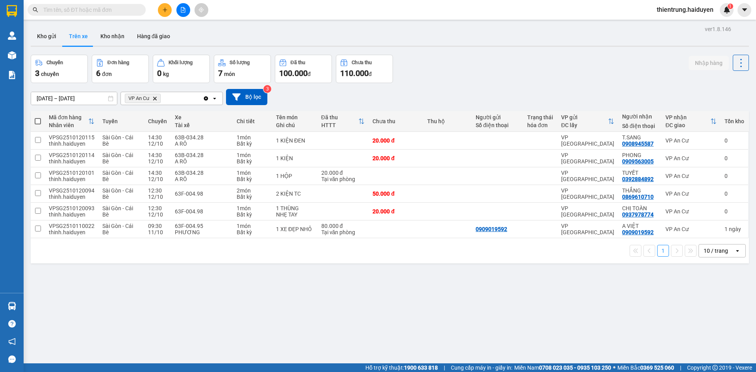
click at [200, 334] on div "ver 1.8.146 Kho gửi Trên xe Kho nhận Hàng đã giao Chuyến 3 chuyến Đơn hàng 6 đơ…" at bounding box center [390, 210] width 725 height 372
click at [46, 38] on button "Kho gửi" at bounding box center [47, 36] width 32 height 19
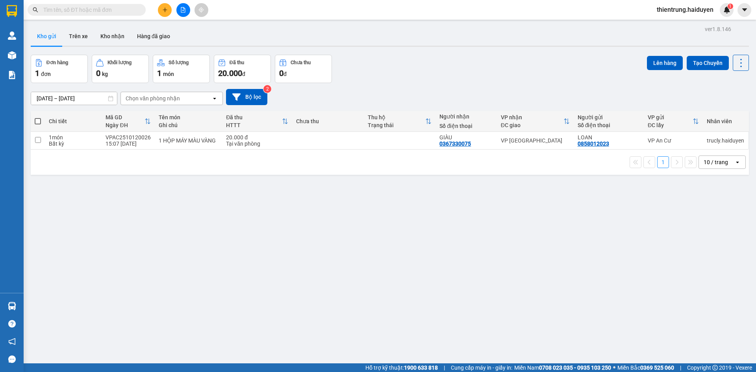
click at [553, 46] on div at bounding box center [390, 46] width 718 height 1
click at [74, 38] on button "Trên xe" at bounding box center [79, 36] width 32 height 19
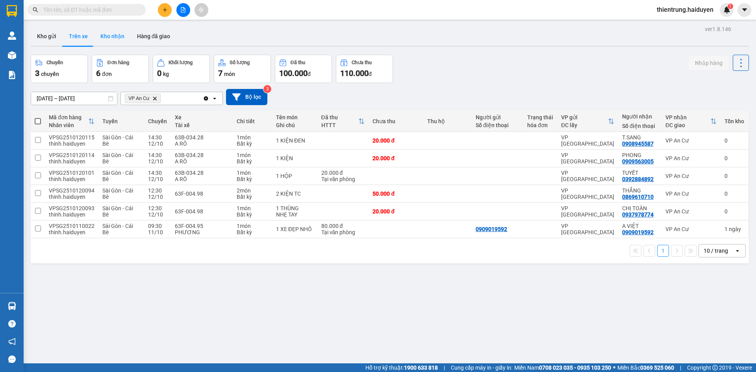
click at [110, 30] on button "Kho nhận" at bounding box center [112, 36] width 37 height 19
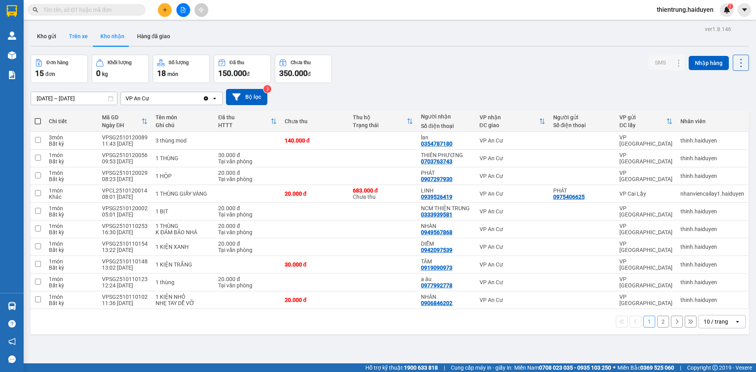
click at [93, 30] on button "Trên xe" at bounding box center [79, 36] width 32 height 19
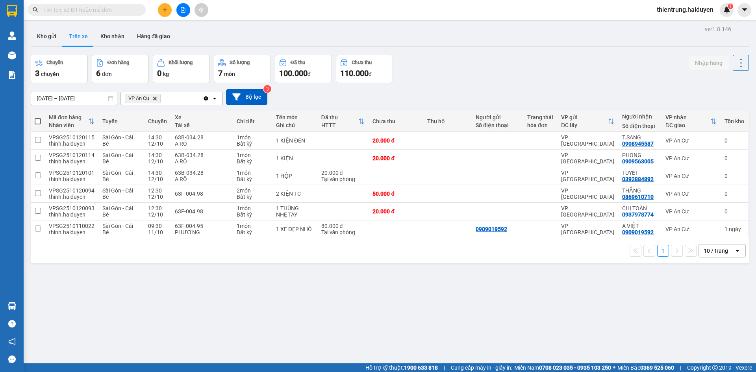
click at [434, 271] on div "ver 1.8.146 Kho gửi Trên xe Kho nhận Hàng đã giao Chuyến 3 chuyến Đơn hàng 6 đơ…" at bounding box center [390, 210] width 725 height 372
click at [114, 38] on button "Kho nhận" at bounding box center [112, 36] width 37 height 19
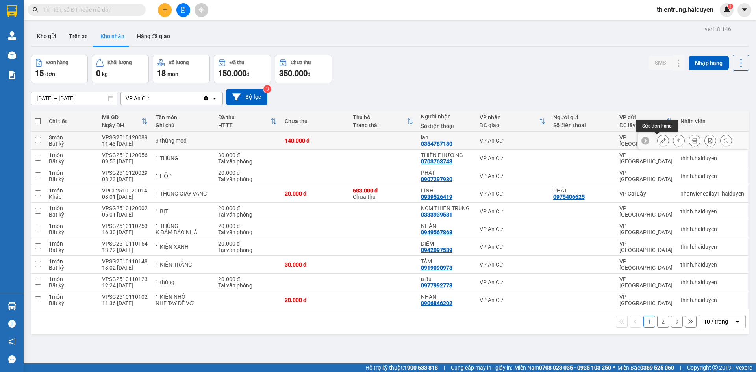
click at [661, 141] on icon at bounding box center [664, 141] width 6 height 6
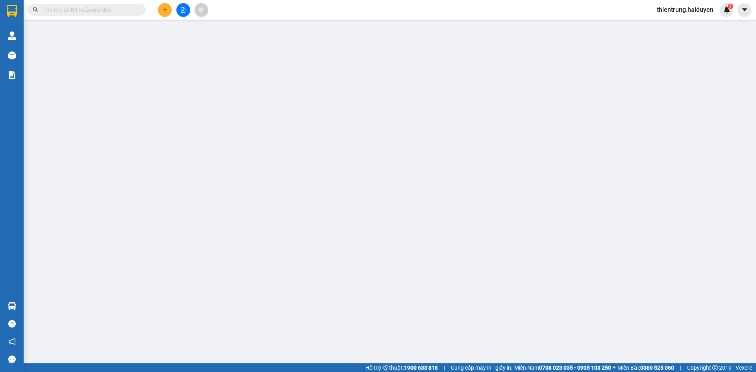
type input "0354787180"
type input "lan"
type input "0"
type input "140.000"
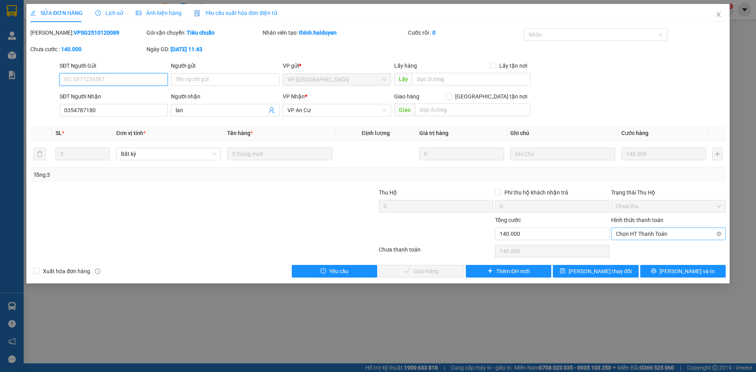
click at [657, 232] on span "Chọn HT Thanh Toán" at bounding box center [668, 234] width 105 height 12
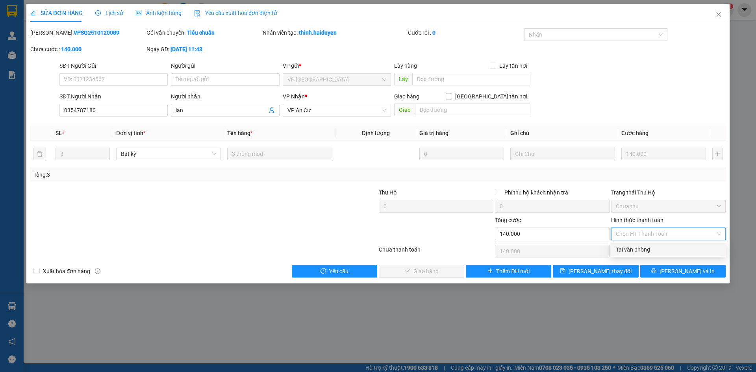
click at [649, 248] on div "Tại văn phòng" at bounding box center [668, 249] width 105 height 9
type input "0"
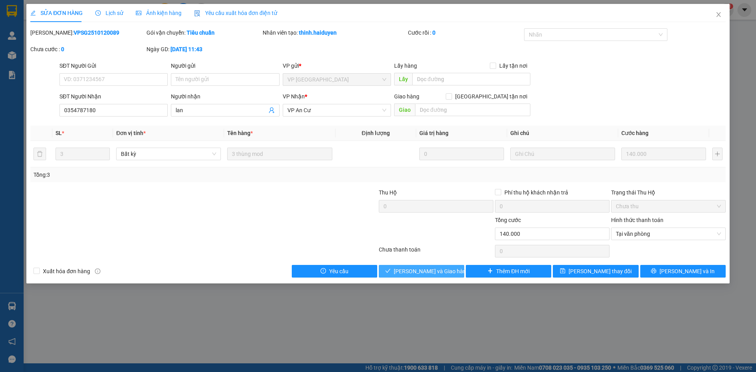
click at [448, 275] on button "[PERSON_NAME] và Giao hàng" at bounding box center [421, 271] width 85 height 13
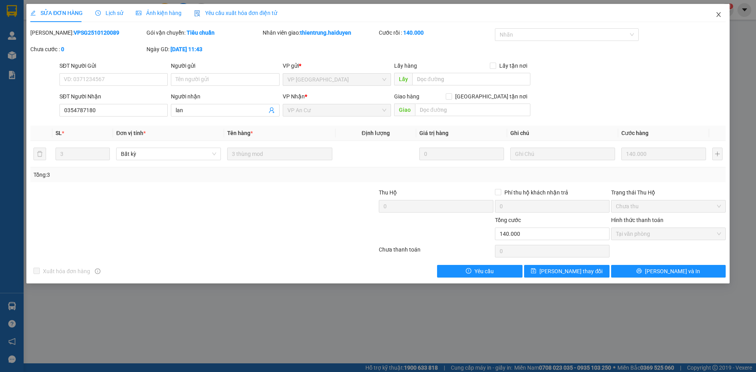
click at [721, 13] on icon "close" at bounding box center [719, 14] width 6 height 6
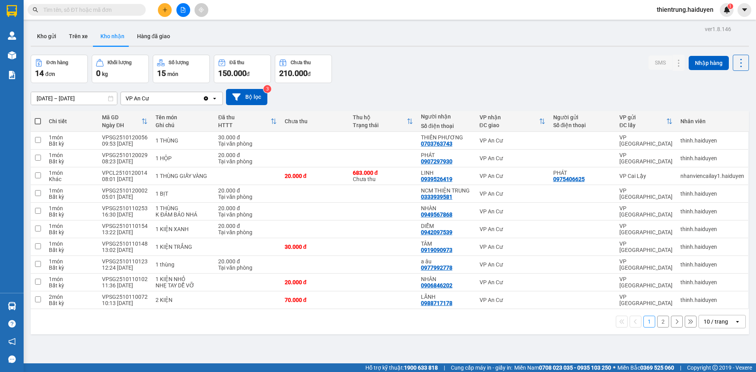
click at [481, 51] on div "ver 1.8.146 Kho gửi Trên xe Kho nhận Hàng đã giao Đơn hàng 14 đơn Khối lượng 0 …" at bounding box center [390, 210] width 725 height 372
click at [72, 39] on button "Trên xe" at bounding box center [79, 36] width 32 height 19
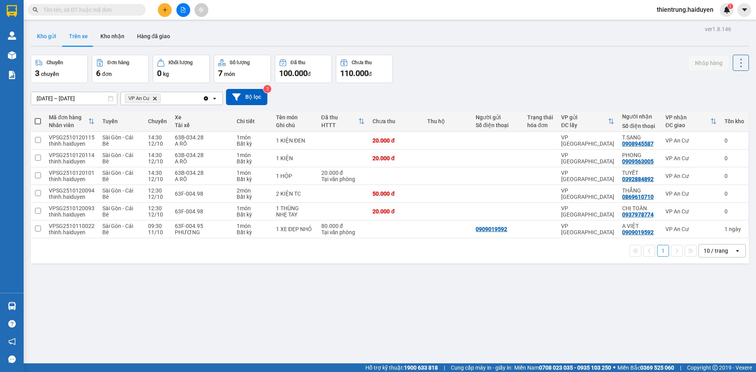
click at [48, 38] on button "Kho gửi" at bounding box center [47, 36] width 32 height 19
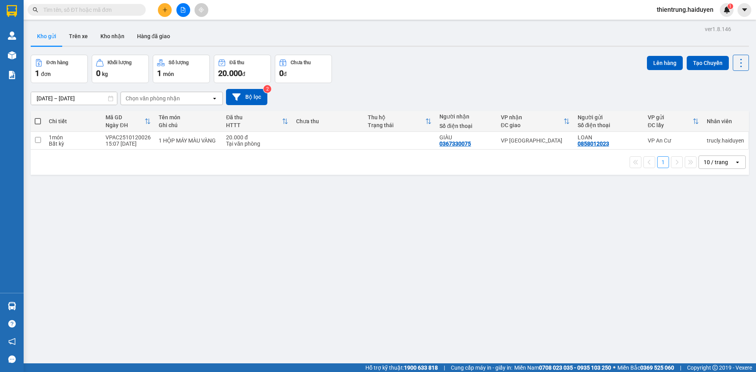
click at [467, 316] on div "ver 1.8.146 Kho gửi Trên xe Kho nhận Hàng đã giao Đơn hàng 1 đơn Khối lượng 0 k…" at bounding box center [390, 210] width 725 height 372
drag, startPoint x: 132, startPoint y: 204, endPoint x: 129, endPoint y: 137, distance: 67.4
click at [132, 204] on div "ver 1.8.146 Kho gửi Trên xe Kho nhận Hàng đã giao Đơn hàng 1 đơn Khối lượng 0 k…" at bounding box center [390, 210] width 725 height 372
click at [83, 37] on button "Trên xe" at bounding box center [79, 36] width 32 height 19
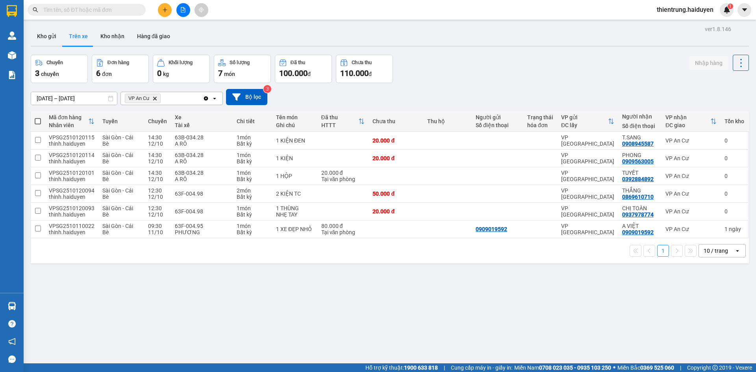
click at [522, 73] on div "Chuyến 3 chuyến Đơn hàng 6 đơn Khối lượng 0 kg Số lượng 7 món Đã thu 100.000 đ …" at bounding box center [390, 69] width 718 height 28
click at [464, 347] on div "ver 1.8.146 Kho gửi Trên xe Kho nhận Hàng đã giao Chuyến 3 chuyến Đơn hàng 6 đơ…" at bounding box center [390, 210] width 725 height 372
click at [54, 37] on button "Kho gửi" at bounding box center [47, 36] width 32 height 19
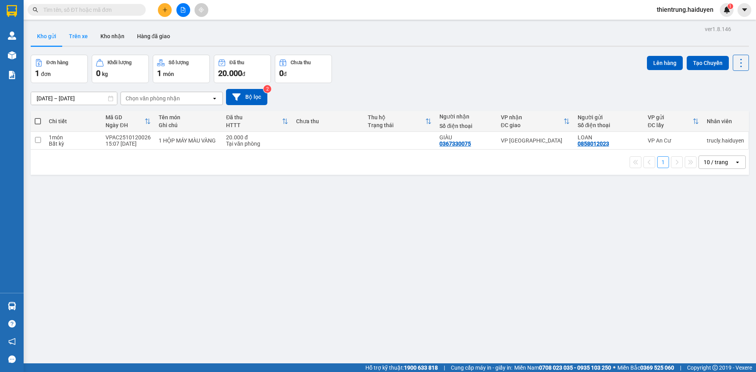
click at [82, 35] on button "Trên xe" at bounding box center [79, 36] width 32 height 19
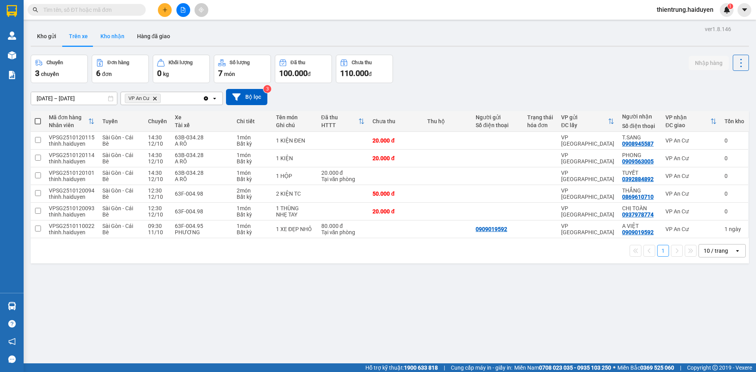
click at [112, 31] on button "Kho nhận" at bounding box center [112, 36] width 37 height 19
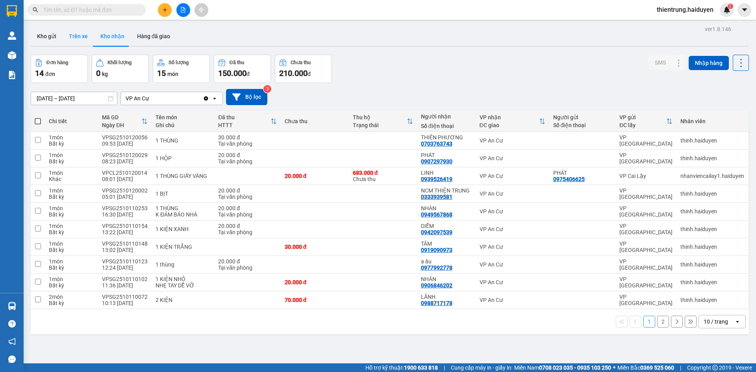
click at [81, 37] on button "Trên xe" at bounding box center [79, 36] width 32 height 19
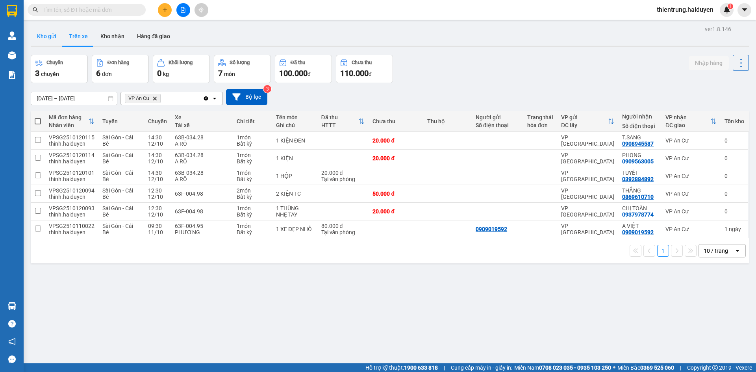
click at [54, 39] on button "Kho gửi" at bounding box center [47, 36] width 32 height 19
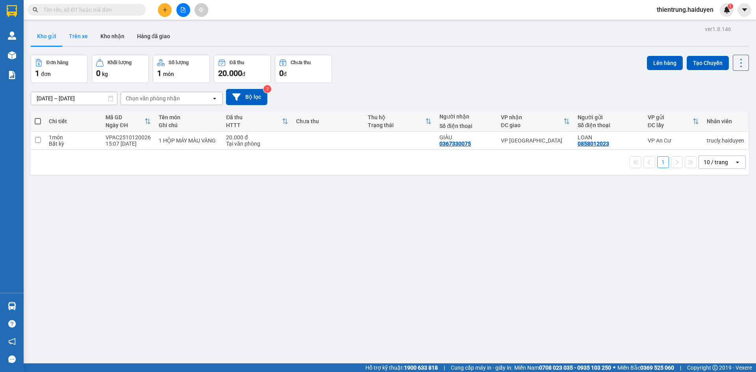
click at [78, 35] on button "Trên xe" at bounding box center [79, 36] width 32 height 19
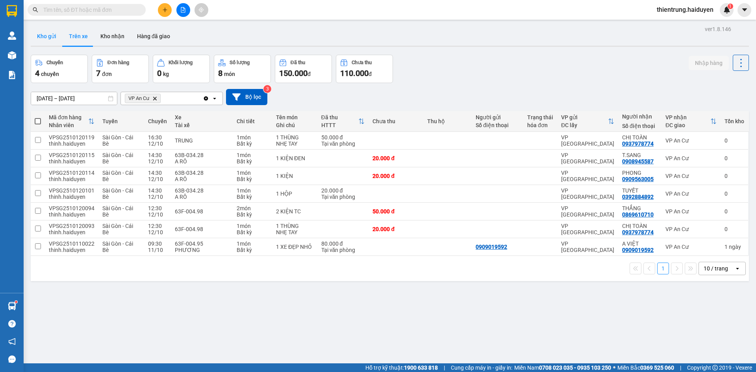
click at [55, 40] on button "Kho gửi" at bounding box center [47, 36] width 32 height 19
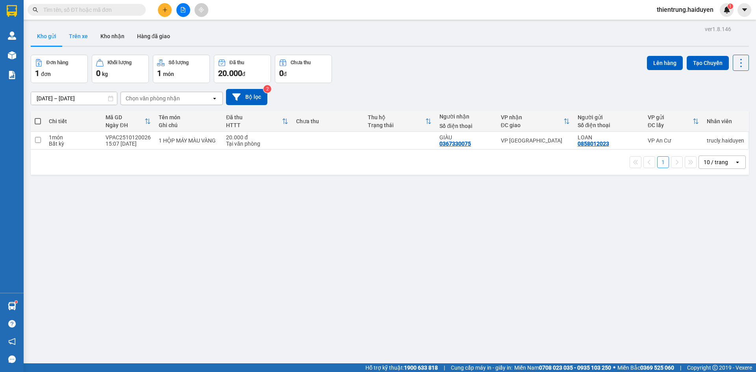
click at [78, 41] on button "Trên xe" at bounding box center [79, 36] width 32 height 19
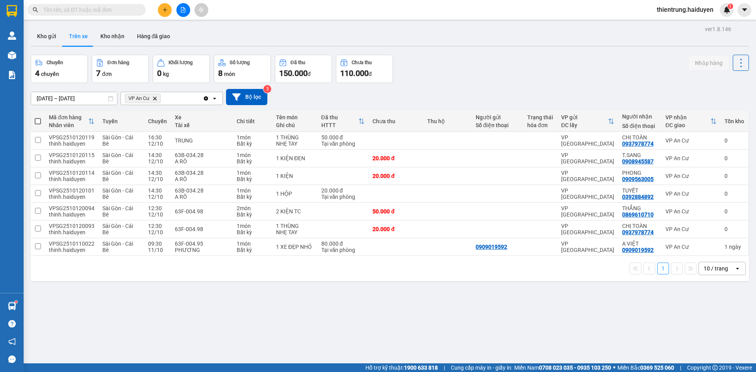
click at [99, 14] on input "text" at bounding box center [89, 10] width 93 height 9
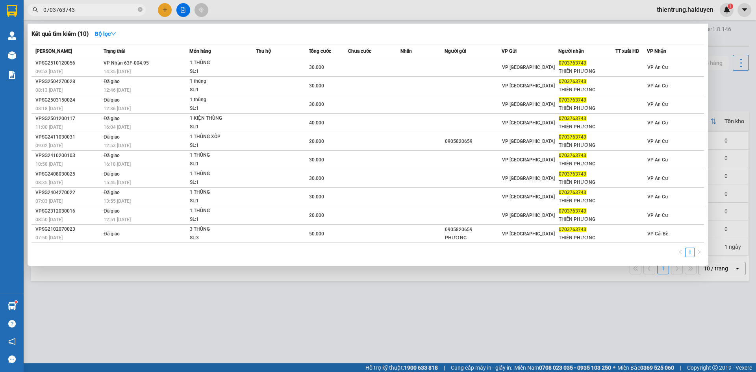
type input "0703763743"
click at [619, 30] on div "Kết quả tìm kiếm ( 10 ) Bộ lọc" at bounding box center [368, 34] width 673 height 13
click at [363, 309] on div at bounding box center [378, 186] width 756 height 372
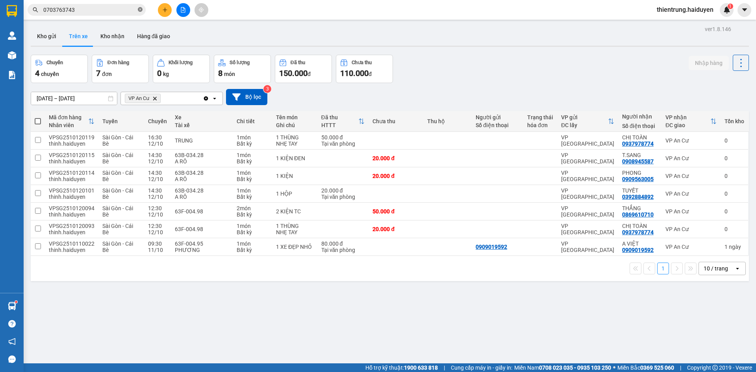
click at [139, 9] on icon "close-circle" at bounding box center [140, 9] width 5 height 5
click at [631, 66] on div "Chuyến 4 chuyến Đơn hàng 7 đơn Khối lượng 0 kg Số lượng 8 món Đã thu 150.000 đ …" at bounding box center [390, 69] width 718 height 28
click at [51, 34] on button "Kho gửi" at bounding box center [47, 36] width 32 height 19
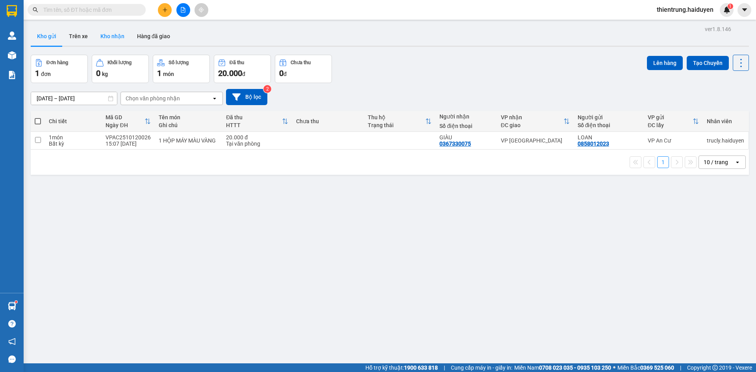
click at [118, 37] on button "Kho nhận" at bounding box center [112, 36] width 37 height 19
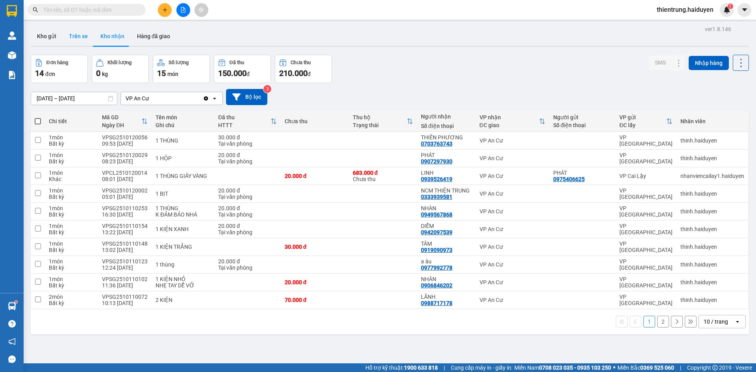
click at [68, 42] on button "Trên xe" at bounding box center [79, 36] width 32 height 19
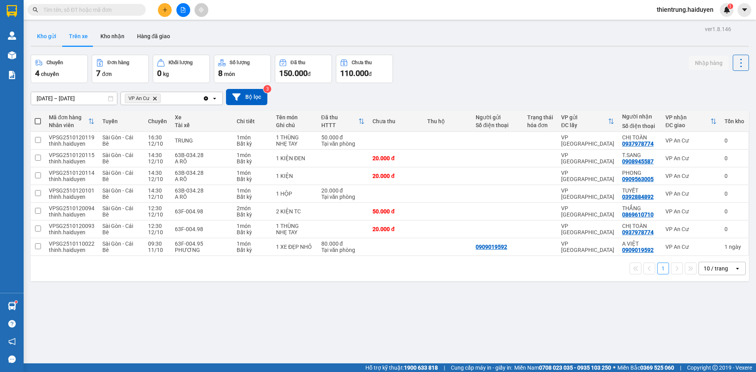
click at [52, 34] on button "Kho gửi" at bounding box center [47, 36] width 32 height 19
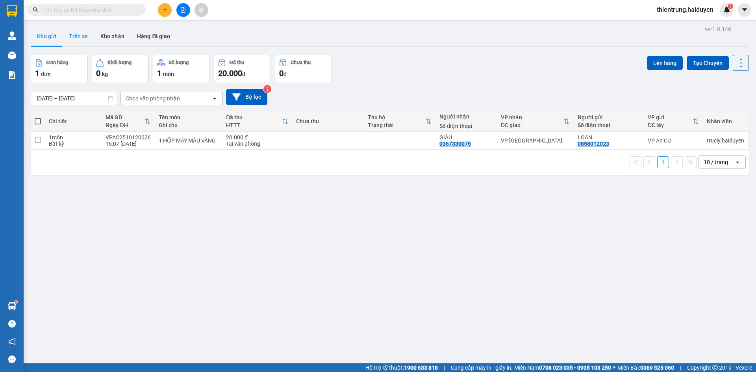
click at [80, 41] on button "Trên xe" at bounding box center [79, 36] width 32 height 19
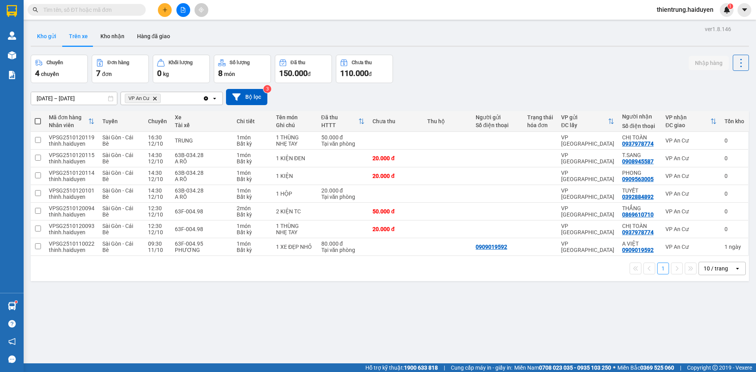
click at [54, 39] on button "Kho gửi" at bounding box center [47, 36] width 32 height 19
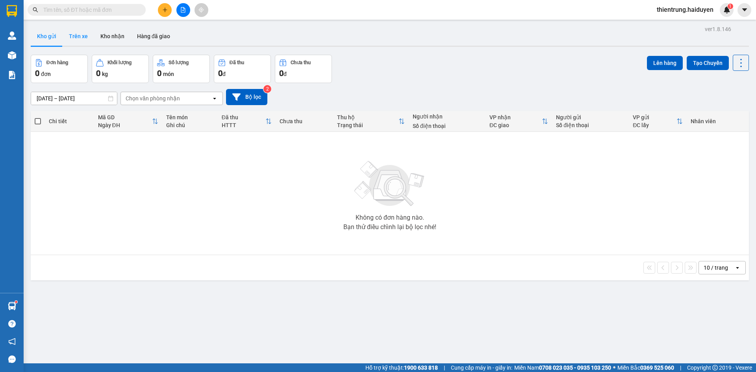
click at [83, 38] on button "Trên xe" at bounding box center [79, 36] width 32 height 19
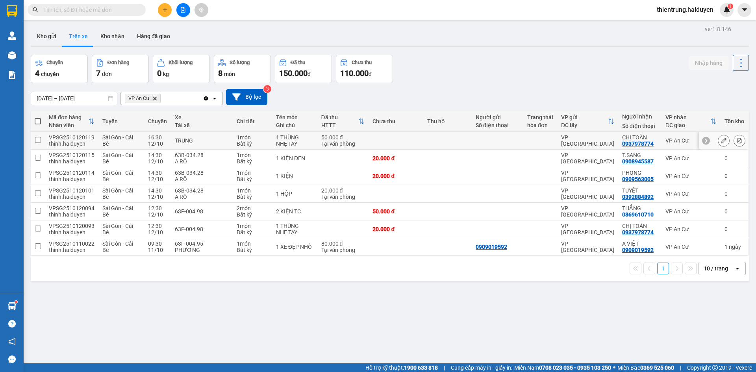
click at [718, 141] on button at bounding box center [723, 141] width 11 height 14
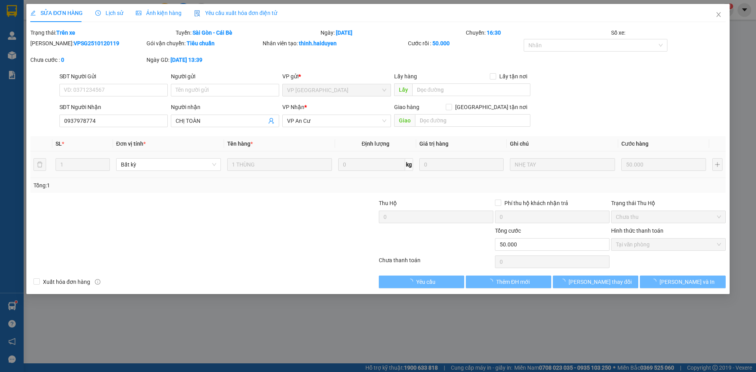
type input "0937978774"
type input "CHỊ TOÀN"
type input "0"
type input "50.000"
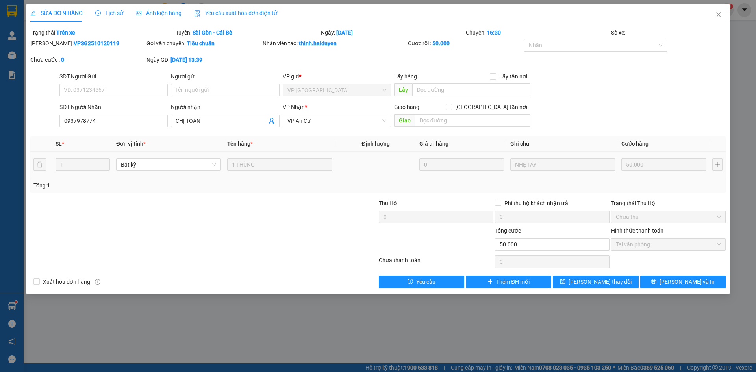
click at [114, 15] on span "Lịch sử" at bounding box center [109, 13] width 28 height 6
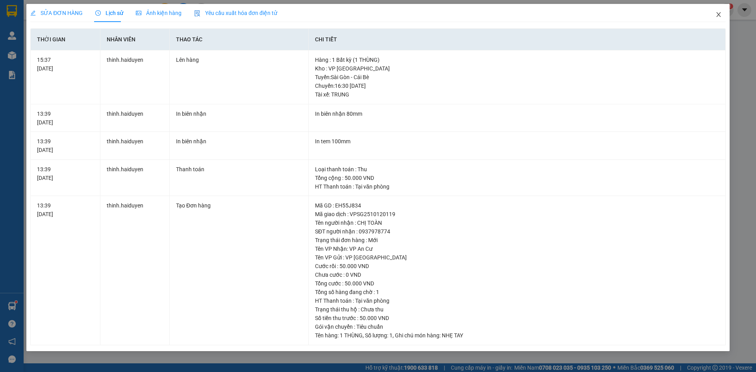
drag, startPoint x: 715, startPoint y: 17, endPoint x: 639, endPoint y: 0, distance: 77.7
click at [716, 17] on icon "close" at bounding box center [719, 14] width 6 height 6
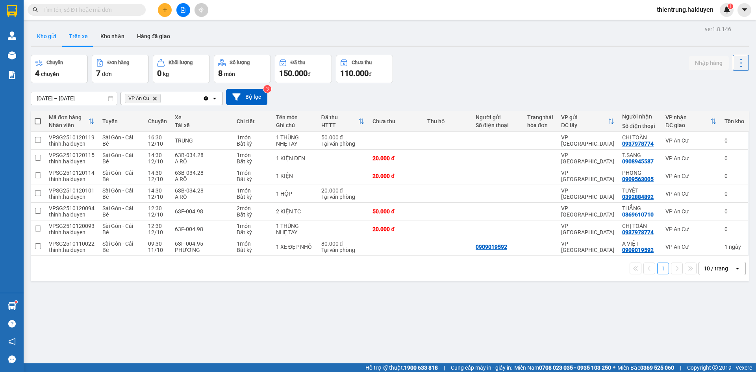
click at [48, 39] on button "Kho gửi" at bounding box center [47, 36] width 32 height 19
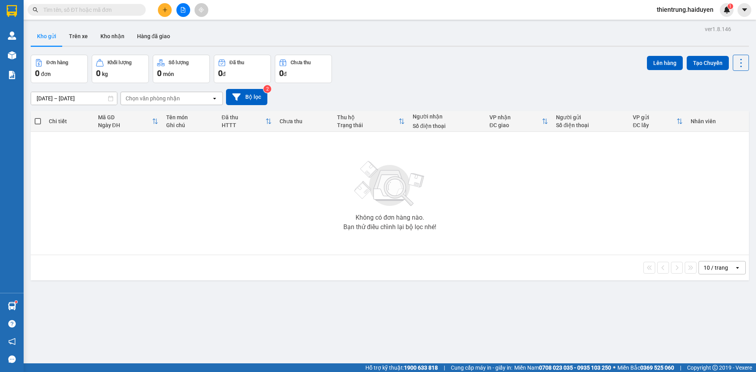
click at [657, 195] on div "Không có đơn hàng nào. Bạn thử điều chỉnh lại bộ lọc nhé!" at bounding box center [390, 193] width 711 height 118
click at [113, 38] on button "Kho nhận" at bounding box center [112, 36] width 37 height 19
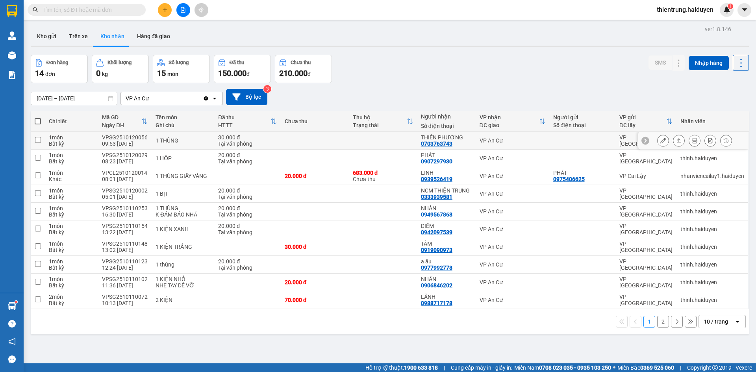
click at [661, 141] on icon at bounding box center [664, 141] width 6 height 6
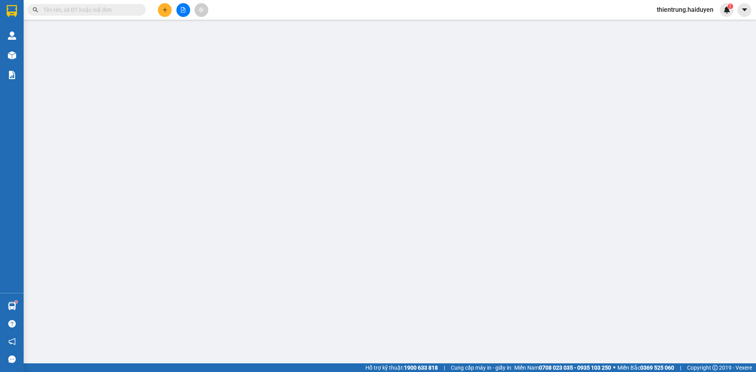
type input "0703763743"
type input "THIÊN PHƯƠNG"
type input "0"
type input "30.000"
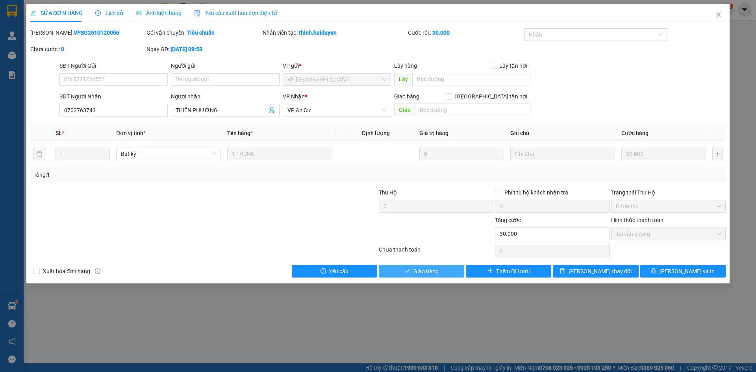
click at [439, 271] on button "Giao hàng" at bounding box center [421, 271] width 85 height 13
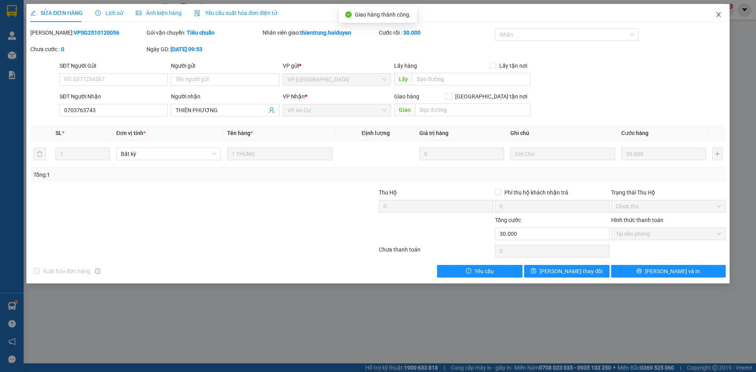
click at [719, 17] on icon "close" at bounding box center [719, 14] width 6 height 6
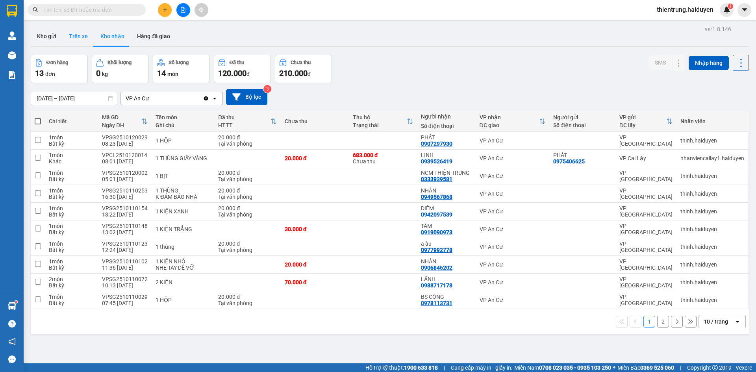
click at [84, 37] on button "Trên xe" at bounding box center [79, 36] width 32 height 19
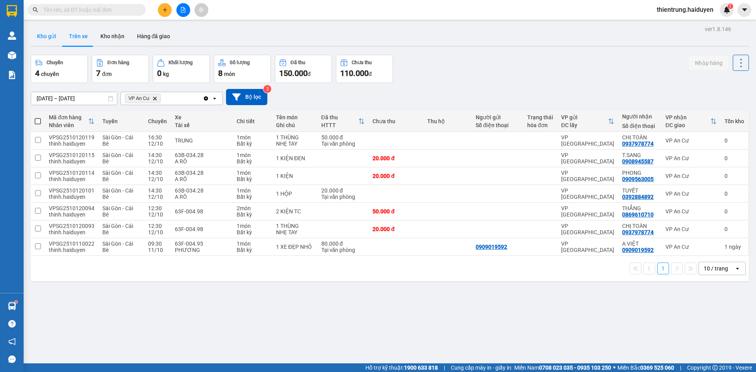
drag, startPoint x: 42, startPoint y: 42, endPoint x: 59, endPoint y: 43, distance: 17.0
click at [44, 42] on button "Kho gửi" at bounding box center [47, 36] width 32 height 19
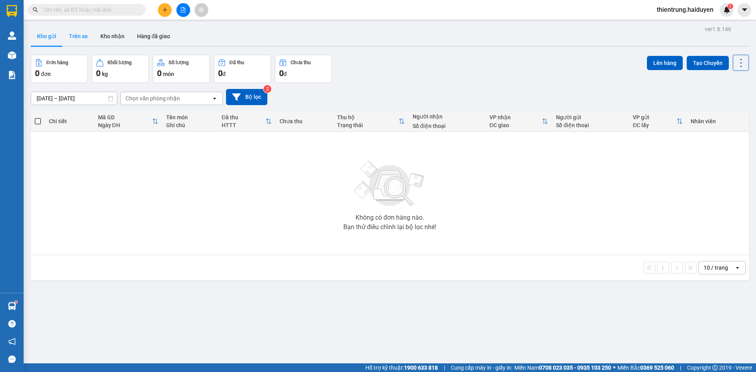
click at [71, 39] on button "Trên xe" at bounding box center [79, 36] width 32 height 19
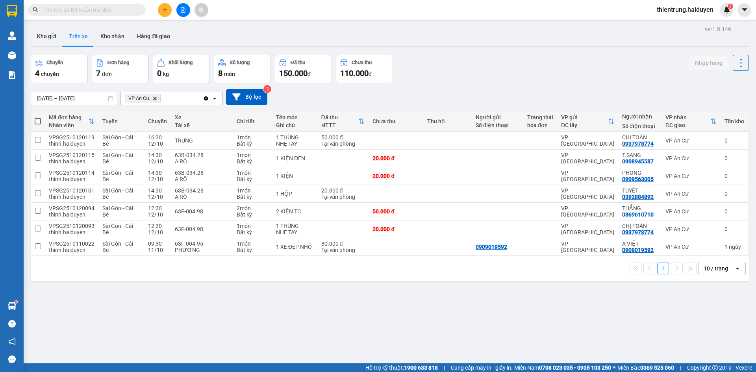
click at [515, 57] on div "Chuyến 4 chuyến Đơn hàng 7 đơn Khối lượng 0 kg Số lượng 8 món Đã thu 150.000 đ …" at bounding box center [390, 69] width 718 height 28
click at [128, 39] on button "Kho nhận" at bounding box center [112, 36] width 37 height 19
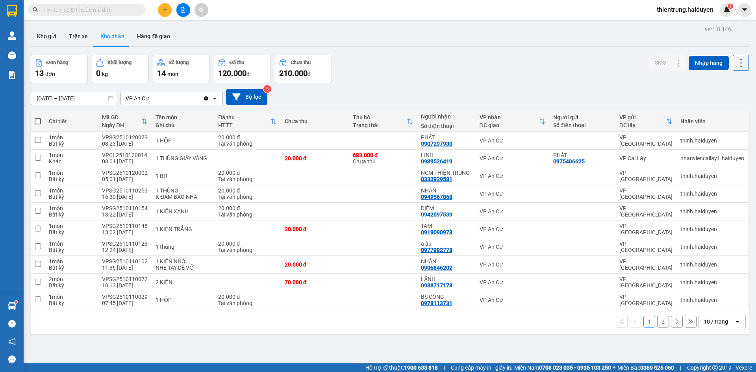
click at [560, 70] on div "Đơn hàng 13 đơn Khối lượng 0 kg Số lượng 14 món Đã thu 120.000 đ Chưa thu 210.0…" at bounding box center [390, 69] width 718 height 28
click at [70, 39] on button "Trên xe" at bounding box center [79, 36] width 32 height 19
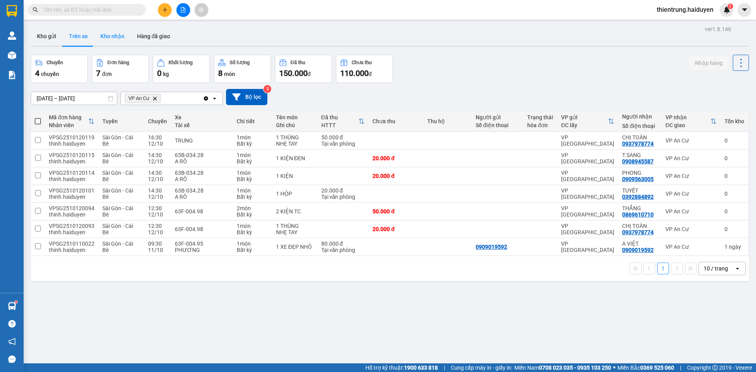
click at [117, 39] on button "Kho nhận" at bounding box center [112, 36] width 37 height 19
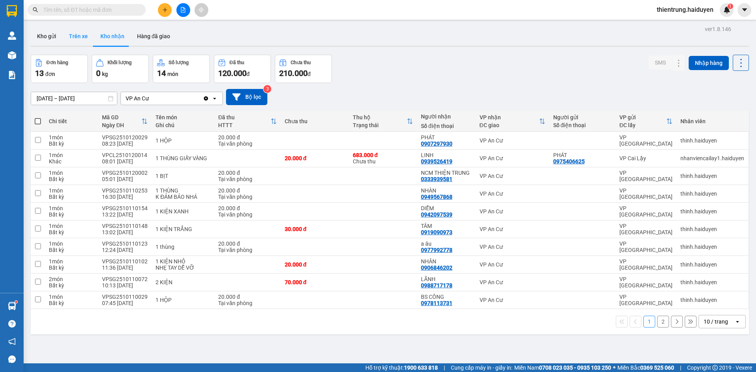
click at [85, 40] on button "Trên xe" at bounding box center [79, 36] width 32 height 19
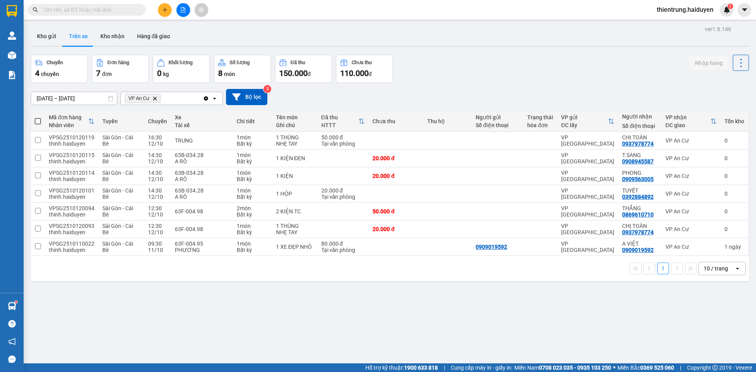
click at [507, 74] on div "Chuyến 4 chuyến Đơn hàng 7 đơn Khối lượng 0 kg Số lượng 8 món Đã thu 150.000 đ …" at bounding box center [390, 69] width 718 height 28
click at [48, 39] on button "Kho gửi" at bounding box center [47, 36] width 32 height 19
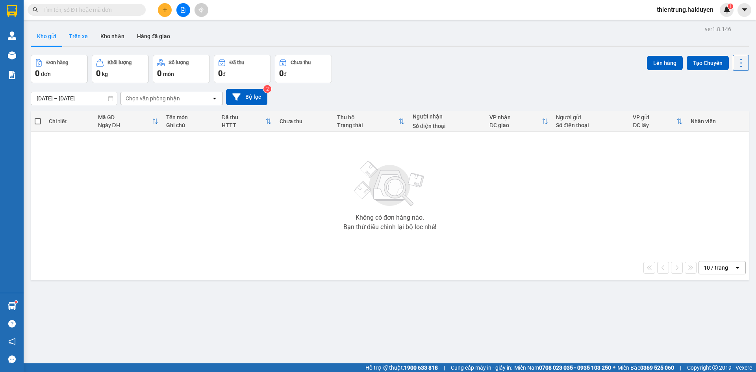
click at [80, 41] on button "Trên xe" at bounding box center [79, 36] width 32 height 19
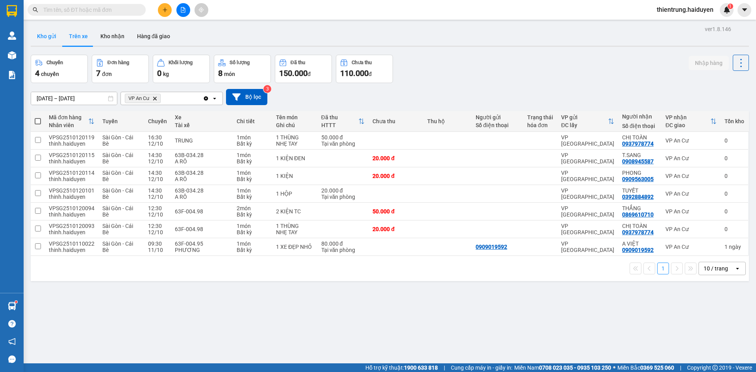
click at [53, 35] on button "Kho gửi" at bounding box center [47, 36] width 32 height 19
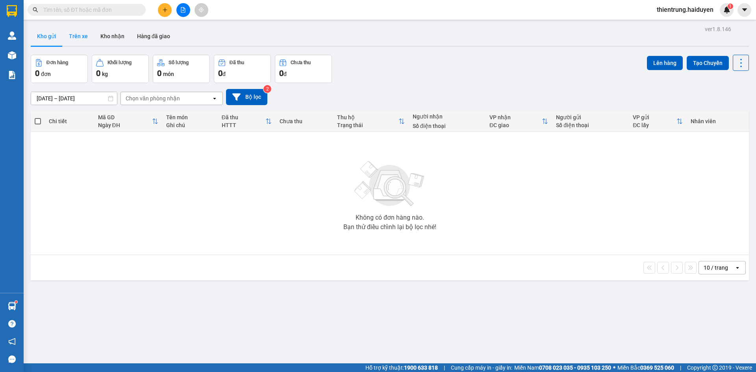
click at [85, 37] on button "Trên xe" at bounding box center [79, 36] width 32 height 19
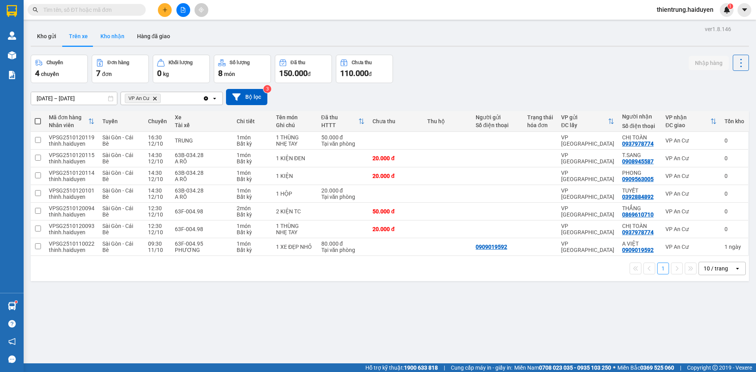
click at [119, 41] on button "Kho nhận" at bounding box center [112, 36] width 37 height 19
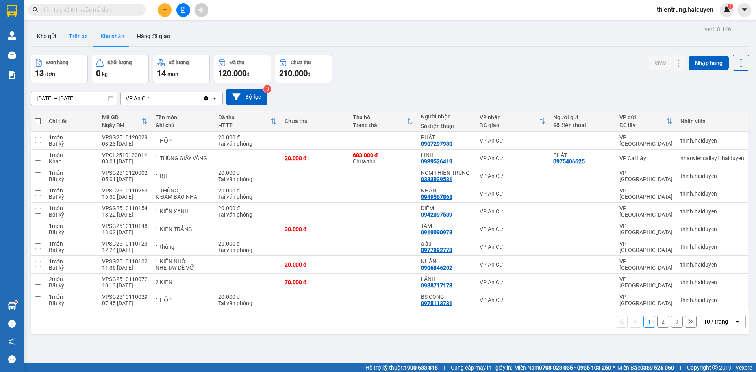
click at [69, 40] on button "Trên xe" at bounding box center [79, 36] width 32 height 19
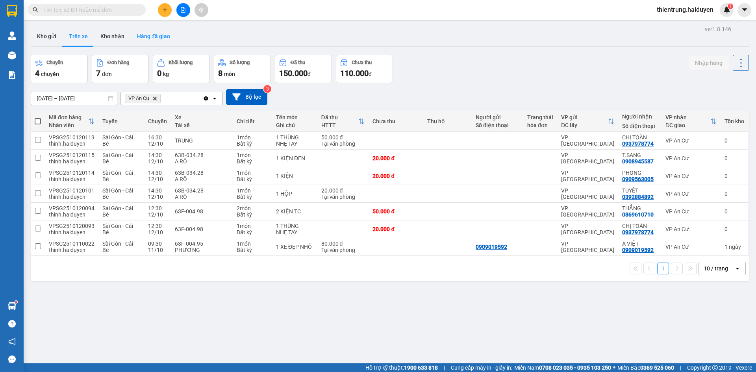
click at [157, 41] on button "Hàng đã giao" at bounding box center [154, 36] width 46 height 19
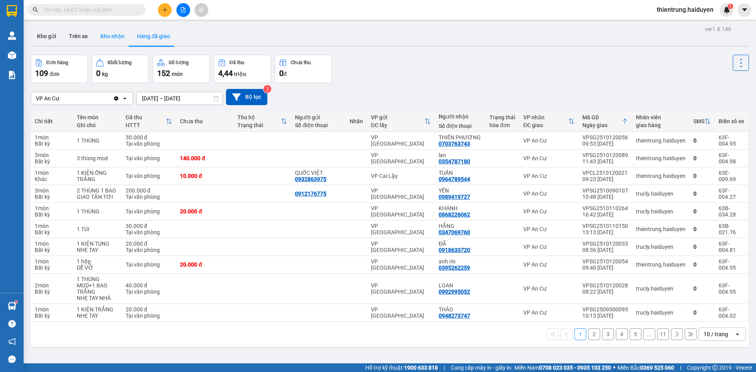
click at [103, 41] on button "Kho nhận" at bounding box center [112, 36] width 37 height 19
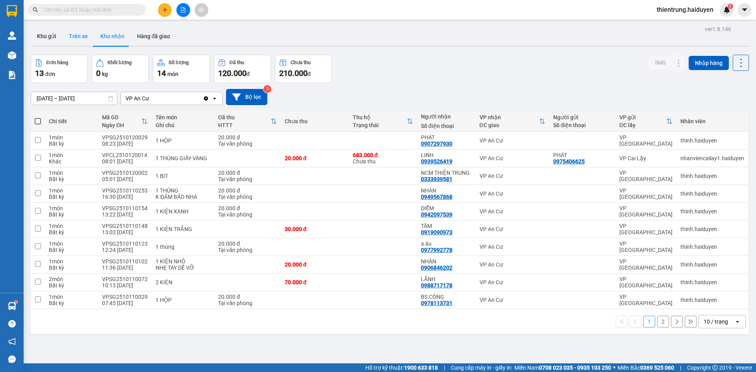
click at [86, 44] on button "Trên xe" at bounding box center [79, 36] width 32 height 19
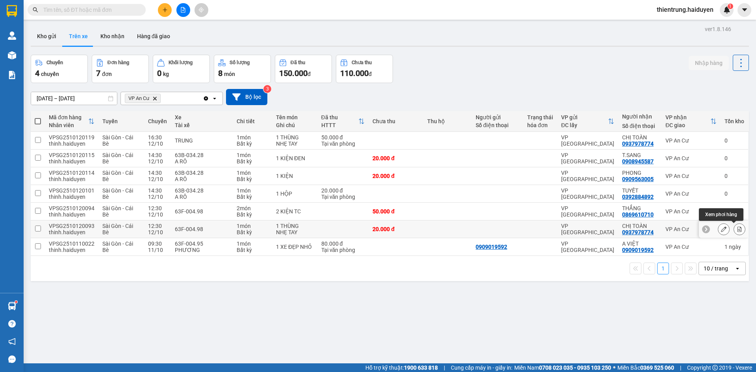
click at [737, 229] on icon at bounding box center [740, 229] width 6 height 6
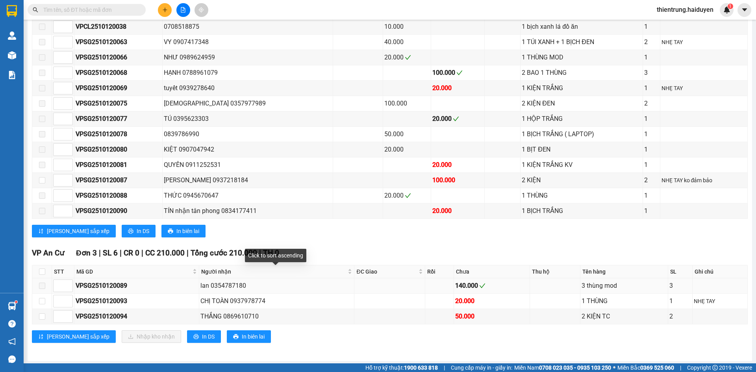
scroll to position [518, 0]
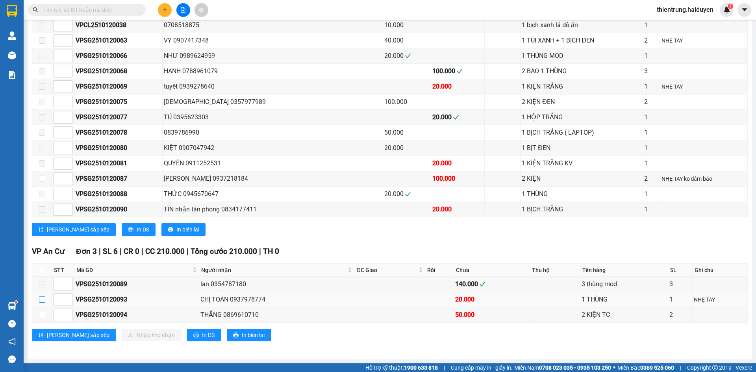
click at [43, 299] on input "checkbox" at bounding box center [42, 300] width 6 height 6
checkbox input "true"
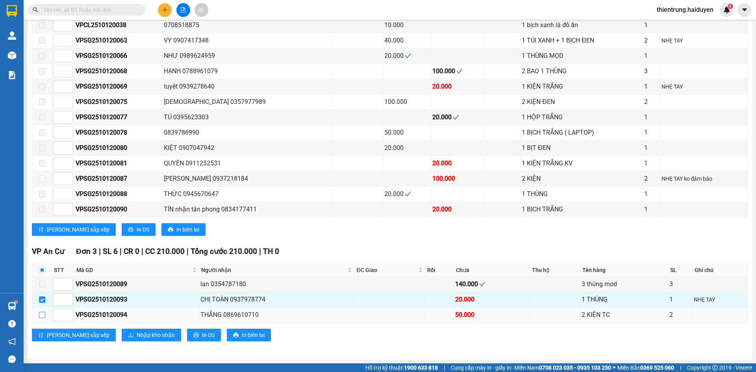
click at [43, 315] on input "checkbox" at bounding box center [42, 315] width 6 height 6
checkbox input "true"
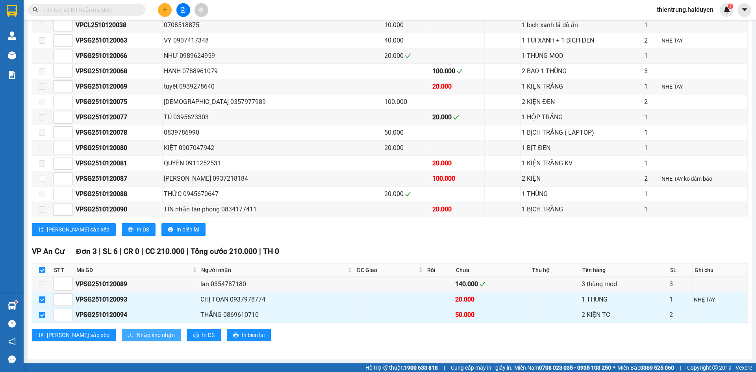
click at [137, 335] on span "Nhập kho nhận" at bounding box center [156, 335] width 38 height 9
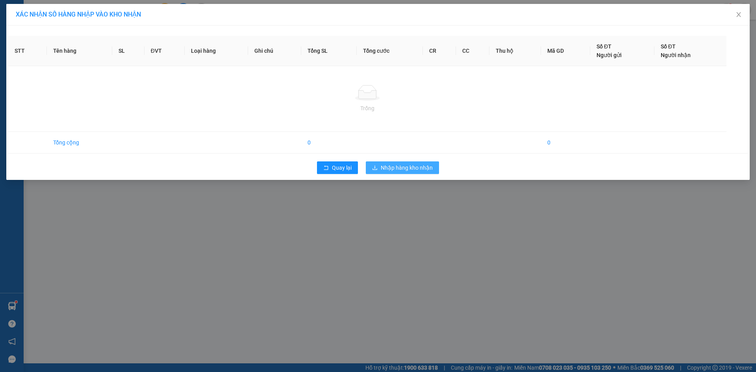
drag, startPoint x: 415, startPoint y: 172, endPoint x: 469, endPoint y: 176, distance: 54.5
click at [516, 194] on div "XÁC NHẬN SỐ HÀNG NHẬP VÀO KHO NHẬN STT Tên hàng SL ĐVT Loại hàng Ghi chú Tổng S…" at bounding box center [378, 186] width 756 height 372
click at [753, 21] on div "XÁC NHẬN SỐ HÀNG NHẬP VÀO KHO NHẬN STT Tên hàng SL ĐVT Loại hàng Ghi chú Tổng S…" at bounding box center [378, 186] width 756 height 372
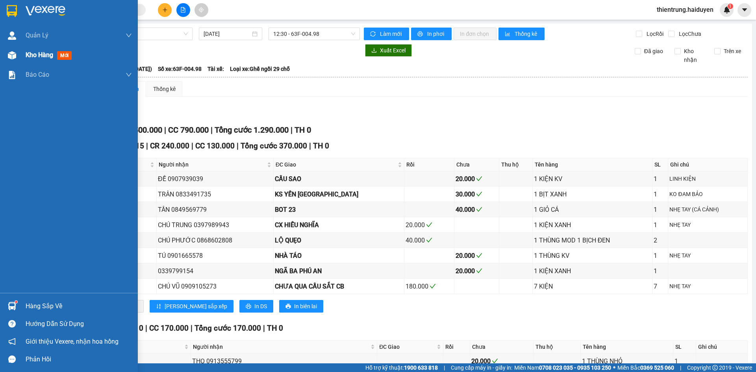
click at [32, 57] on span "Kho hàng" at bounding box center [40, 54] width 28 height 7
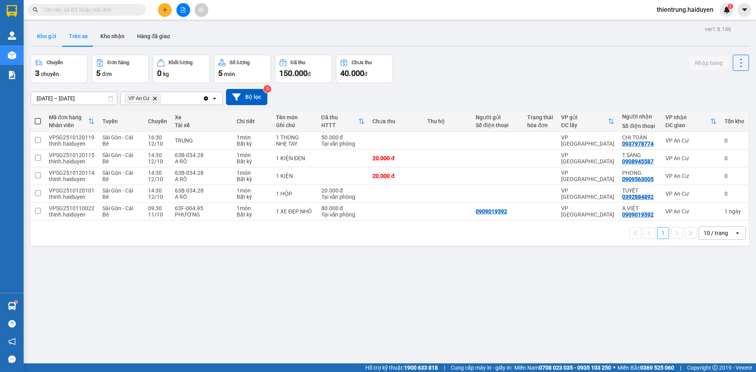
click at [46, 41] on button "Kho gửi" at bounding box center [47, 36] width 32 height 19
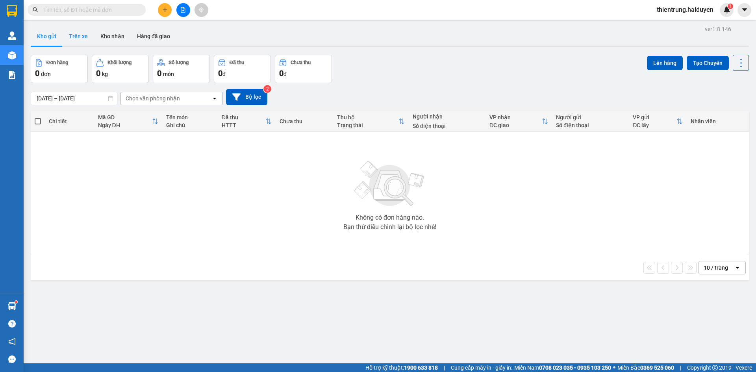
click at [87, 39] on button "Trên xe" at bounding box center [79, 36] width 32 height 19
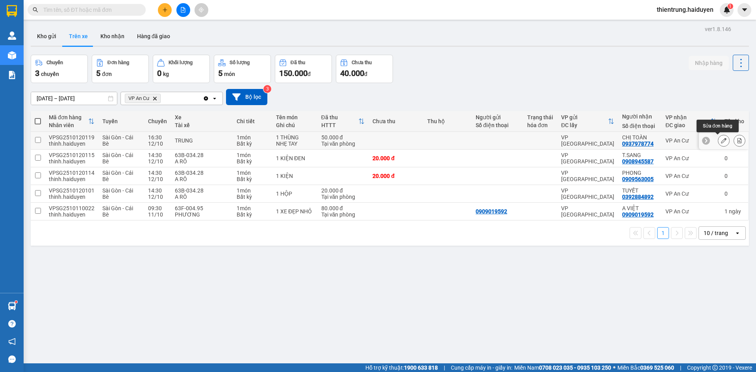
click at [721, 141] on icon at bounding box center [724, 141] width 6 height 6
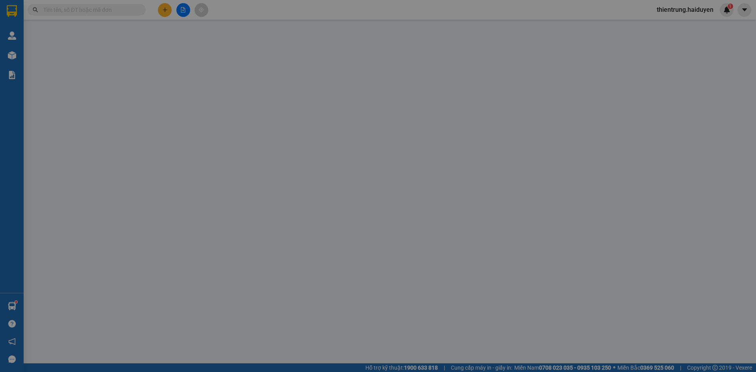
type input "0937978774"
type input "CHỊ TOÀN"
type input "0"
type input "50.000"
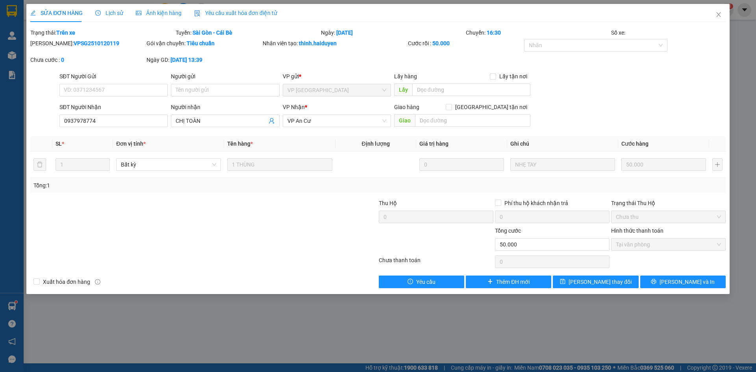
click at [106, 15] on span "Lịch sử" at bounding box center [109, 13] width 28 height 6
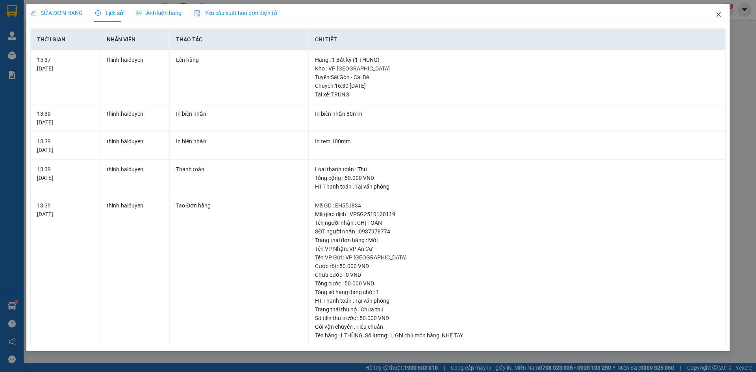
click at [718, 17] on icon "close" at bounding box center [719, 14] width 6 height 6
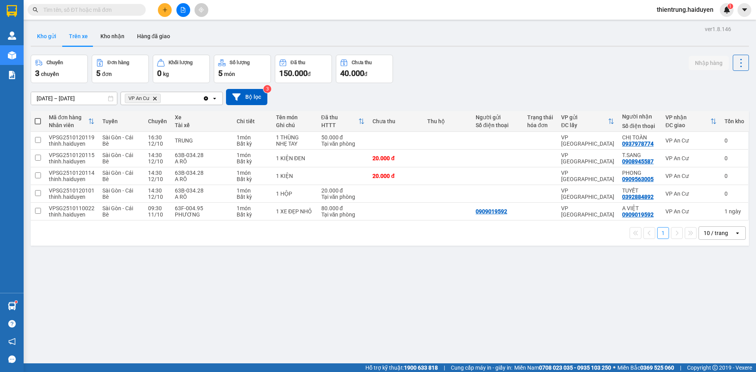
click at [52, 42] on button "Kho gửi" at bounding box center [47, 36] width 32 height 19
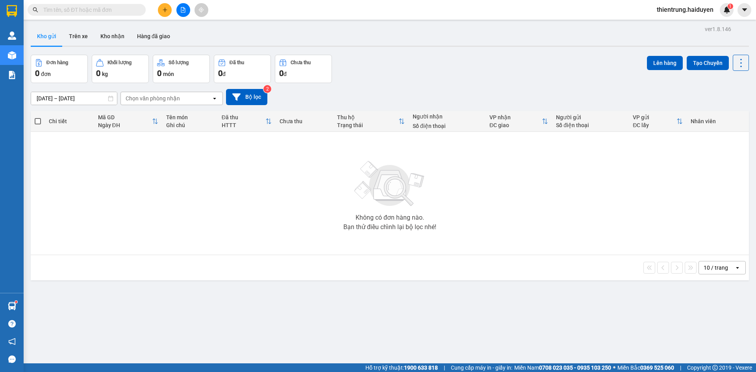
click at [167, 13] on button at bounding box center [165, 10] width 14 height 14
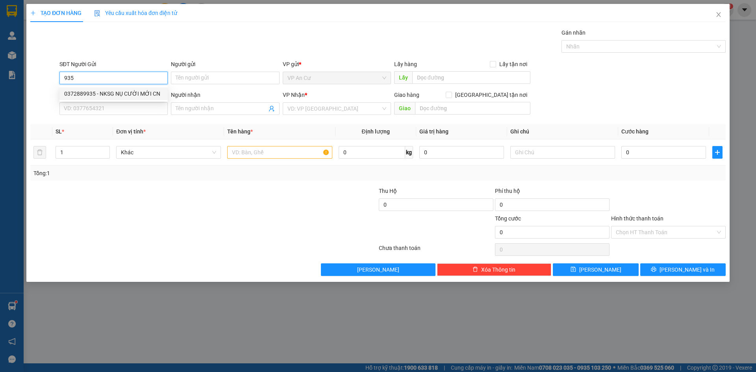
click at [98, 93] on div "0372889935 - NKSG NỤ CƯỜI MỚI CN" at bounding box center [113, 93] width 99 height 9
type input "0372889935"
type input "NKSG NỤ CƯỜI MỚI CN"
type input "0937040848"
type input "LABO NHẬT MỸ"
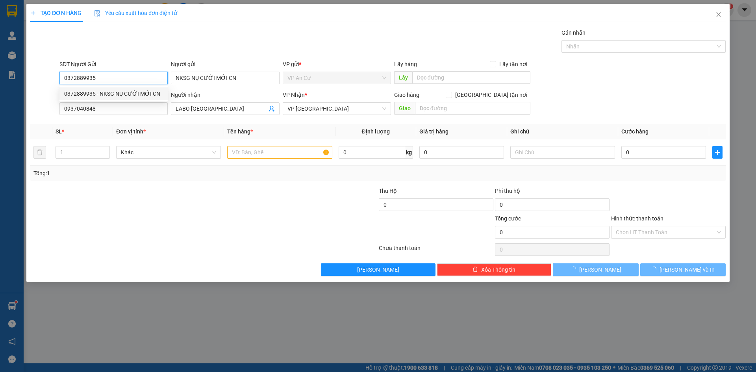
type input "20.000"
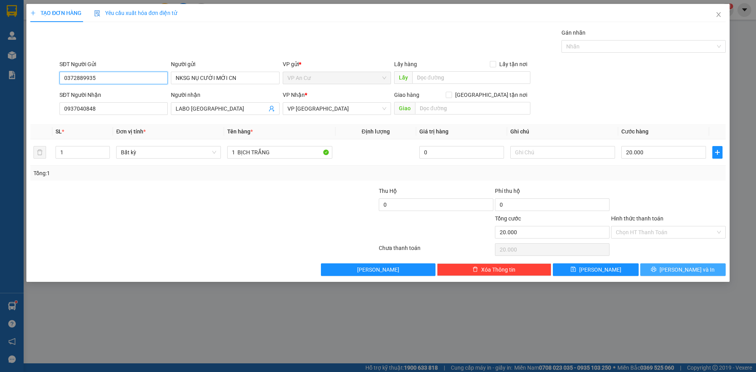
type input "0372889935"
click at [679, 268] on span "[PERSON_NAME] và In" at bounding box center [687, 269] width 55 height 9
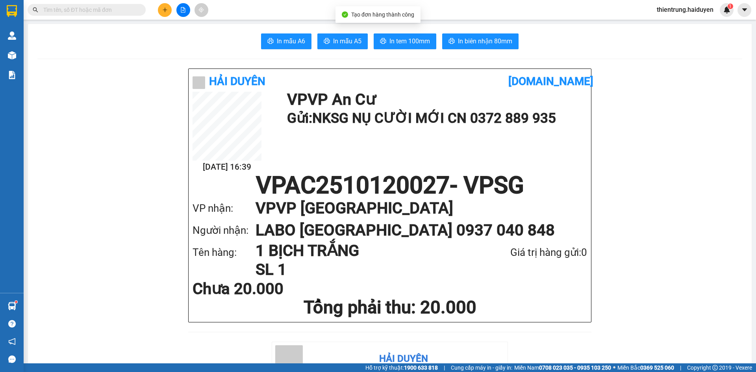
click at [403, 35] on button "In tem 100mm" at bounding box center [405, 41] width 63 height 16
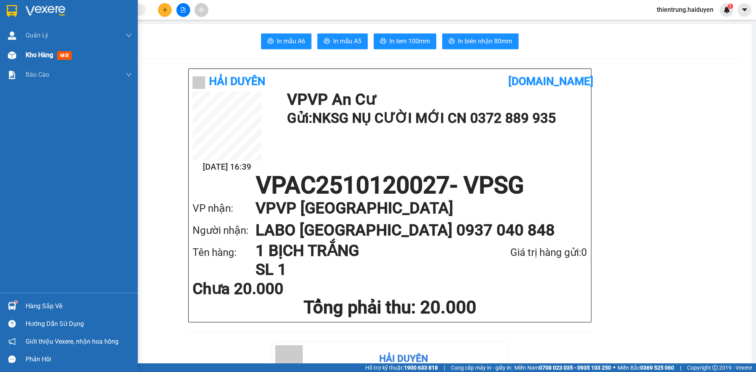
click at [34, 58] on span "Kho hàng" at bounding box center [40, 54] width 28 height 7
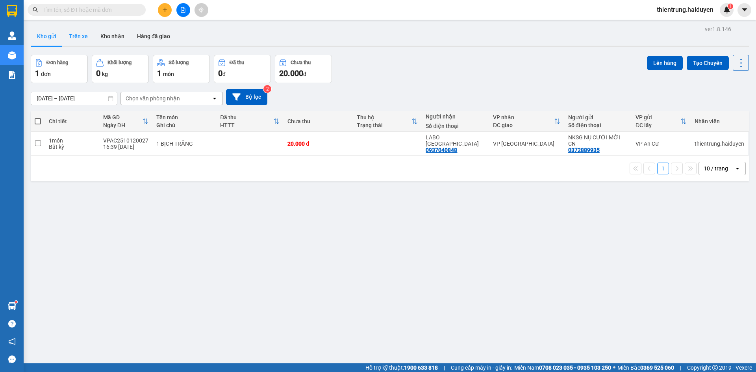
click at [84, 40] on button "Trên xe" at bounding box center [79, 36] width 32 height 19
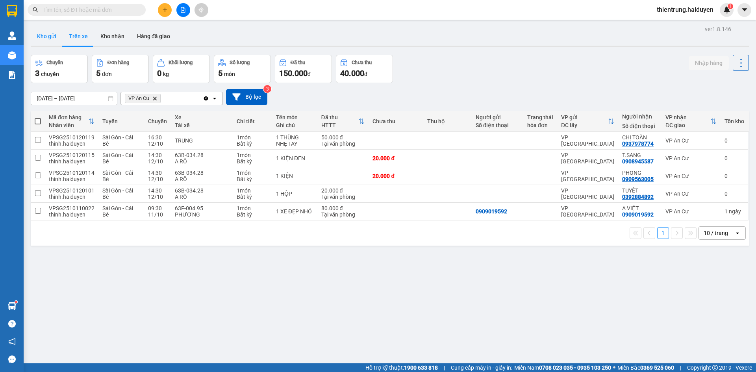
click at [53, 37] on button "Kho gửi" at bounding box center [47, 36] width 32 height 19
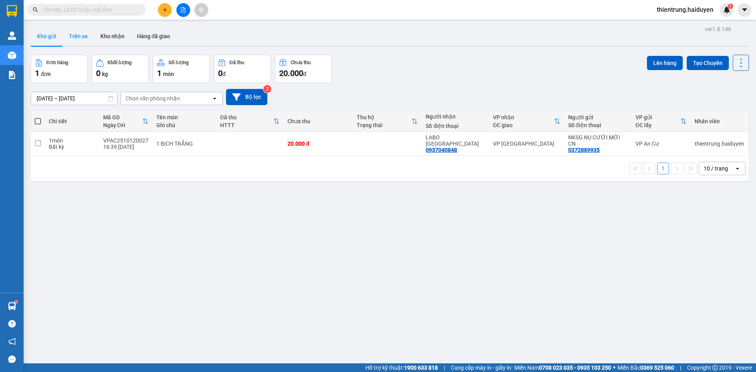
click at [83, 41] on button "Trên xe" at bounding box center [79, 36] width 32 height 19
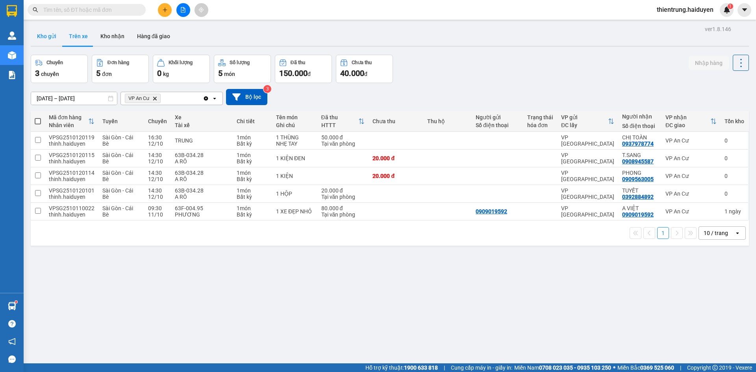
click at [49, 43] on button "Kho gửi" at bounding box center [47, 36] width 32 height 19
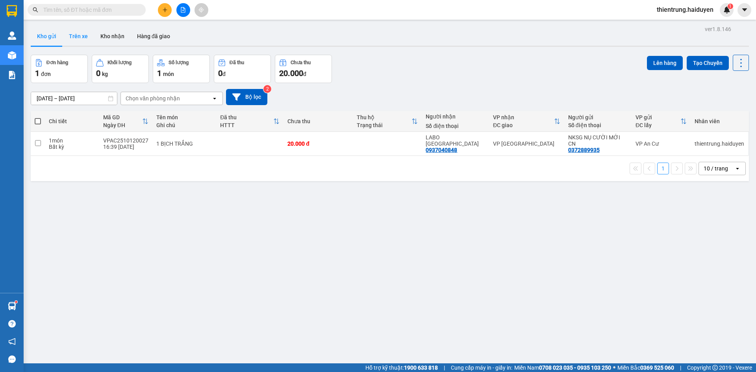
click at [87, 38] on button "Trên xe" at bounding box center [79, 36] width 32 height 19
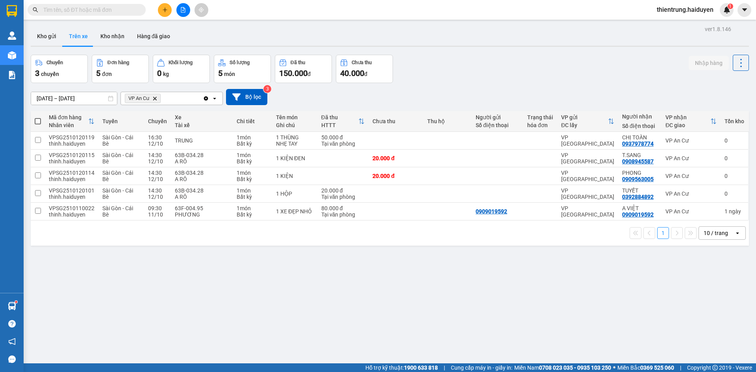
click at [482, 23] on main "ver 1.8.146 Kho gửi Trên xe Kho nhận Hàng đã giao Chuyến 3 chuyến Đơn hàng 5 đơ…" at bounding box center [378, 182] width 756 height 364
click at [113, 35] on button "Kho nhận" at bounding box center [112, 36] width 37 height 19
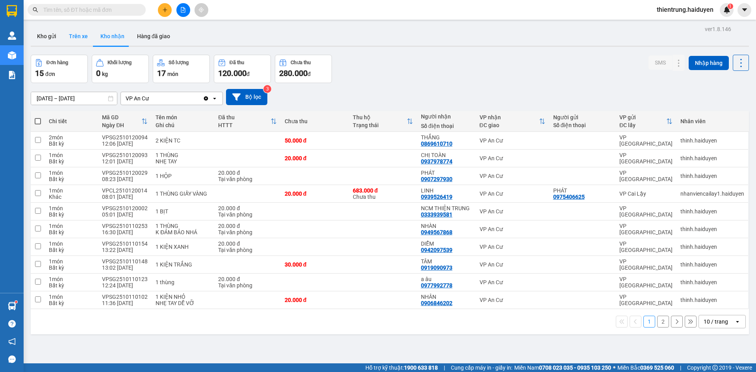
click at [80, 35] on button "Trên xe" at bounding box center [79, 36] width 32 height 19
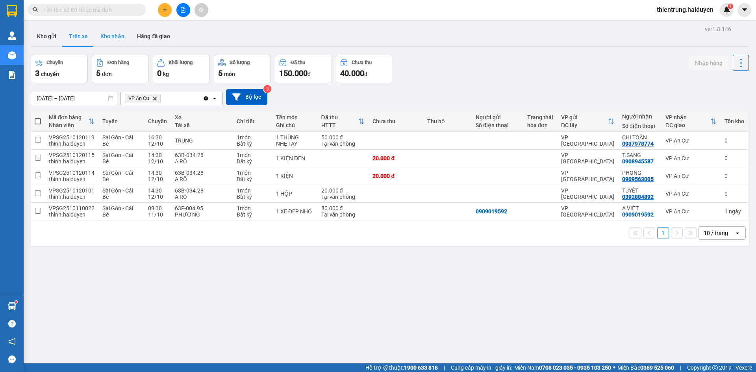
click at [115, 39] on button "Kho nhận" at bounding box center [112, 36] width 37 height 19
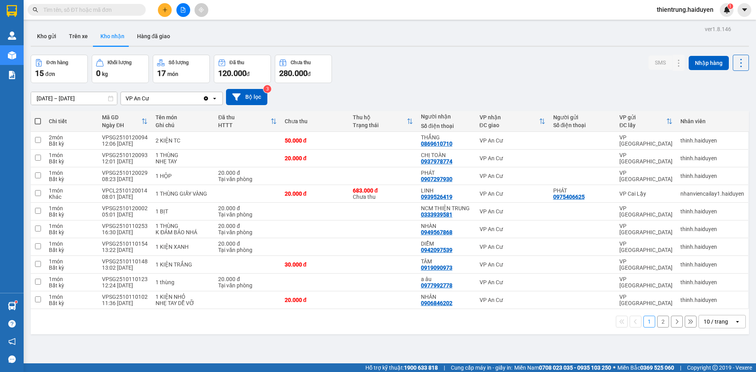
click at [462, 353] on div "ver 1.8.146 Kho gửi Trên xe Kho nhận Hàng đã giao Đơn hàng 15 đơn Khối lượng 0 …" at bounding box center [390, 210] width 725 height 372
click at [88, 35] on button "Trên xe" at bounding box center [79, 36] width 32 height 19
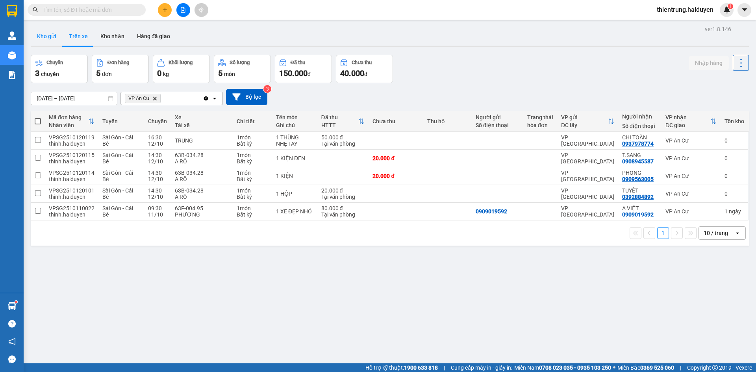
click at [45, 37] on button "Kho gửi" at bounding box center [47, 36] width 32 height 19
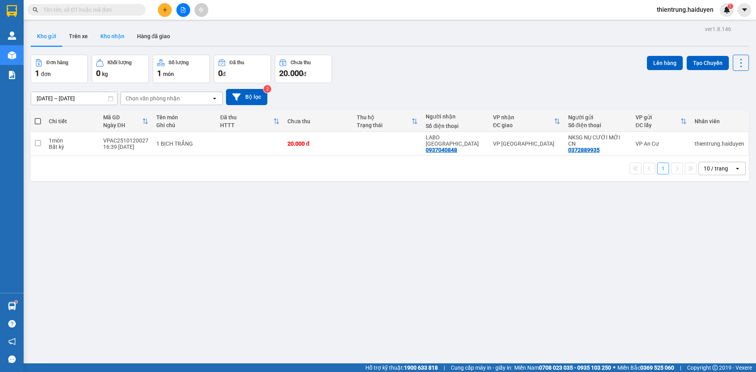
click at [113, 35] on button "Kho nhận" at bounding box center [112, 36] width 37 height 19
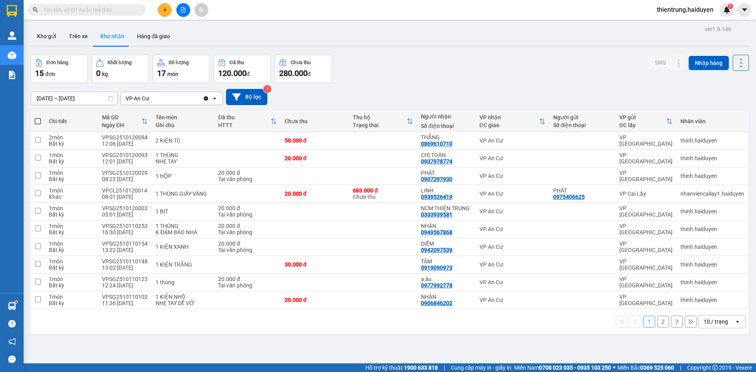
click at [662, 323] on div "1 2 10 / trang open" at bounding box center [390, 321] width 712 height 13
click at [82, 35] on button "Trên xe" at bounding box center [79, 36] width 32 height 19
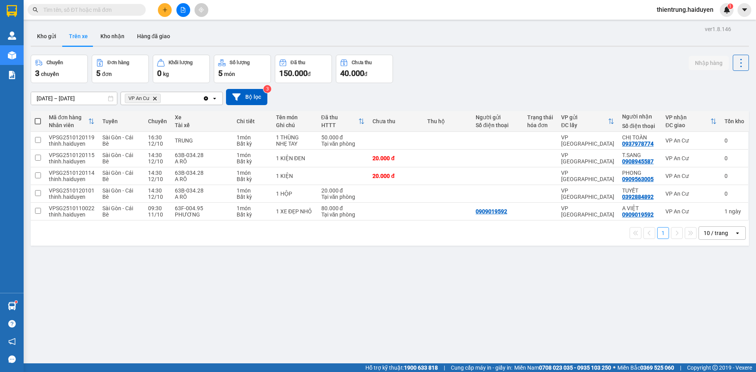
drag, startPoint x: 533, startPoint y: 55, endPoint x: 523, endPoint y: 56, distance: 9.9
click at [527, 56] on div "Chuyến 3 chuyến Đơn hàng 5 đơn Khối lượng 0 kg Số lượng 5 món Đã thu 150.000 đ …" at bounding box center [390, 69] width 718 height 28
click at [46, 41] on button "Kho gửi" at bounding box center [47, 36] width 32 height 19
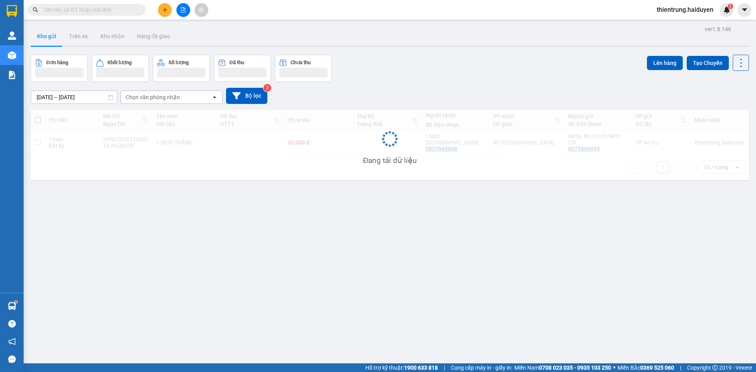
click at [496, 22] on main "ver 1.8.146 Kho gửi Trên xe Kho nhận Hàng đã giao Đơn hàng Khối lượng Số lượng …" at bounding box center [378, 182] width 756 height 364
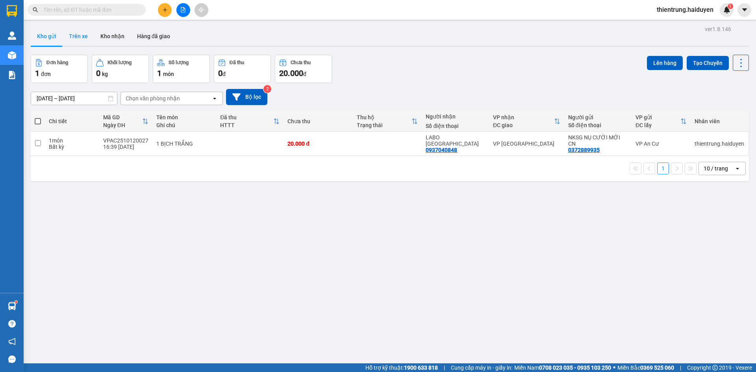
click at [82, 39] on button "Trên xe" at bounding box center [79, 36] width 32 height 19
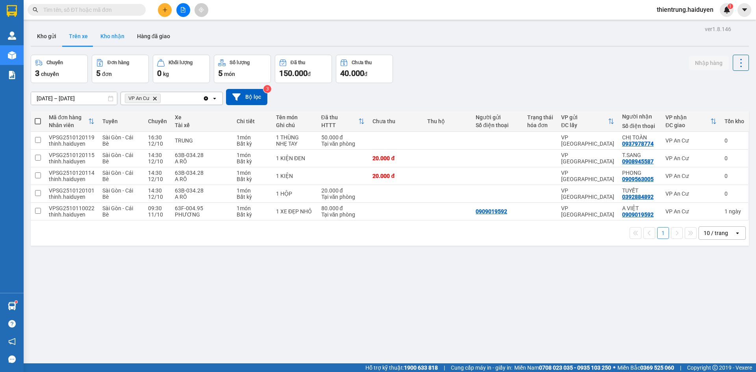
click at [113, 34] on button "Kho nhận" at bounding box center [112, 36] width 37 height 19
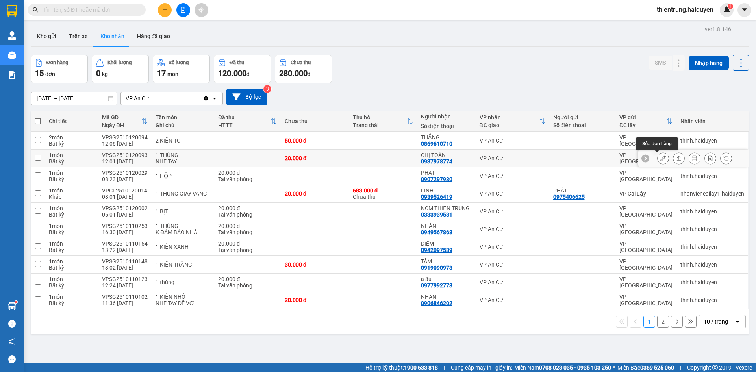
click at [661, 158] on icon at bounding box center [664, 159] width 6 height 6
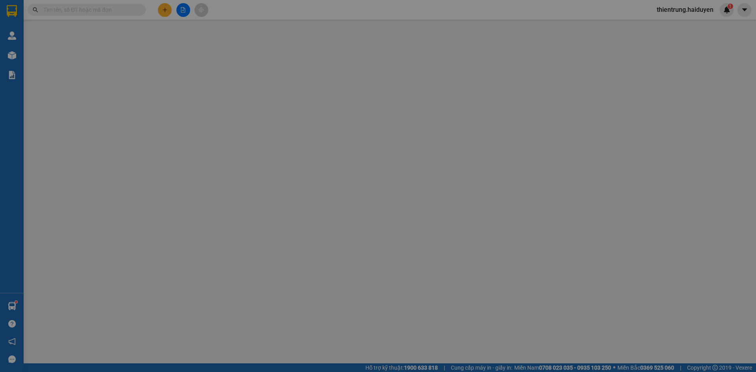
type input "0937978774"
type input "CHỊ TOÀN"
type input "0"
type input "20.000"
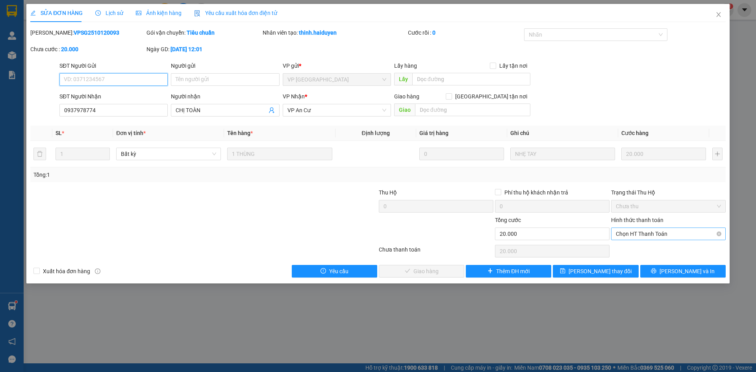
drag, startPoint x: 653, startPoint y: 232, endPoint x: 652, endPoint y: 238, distance: 5.3
click at [653, 233] on span "Chọn HT Thanh Toán" at bounding box center [668, 234] width 105 height 12
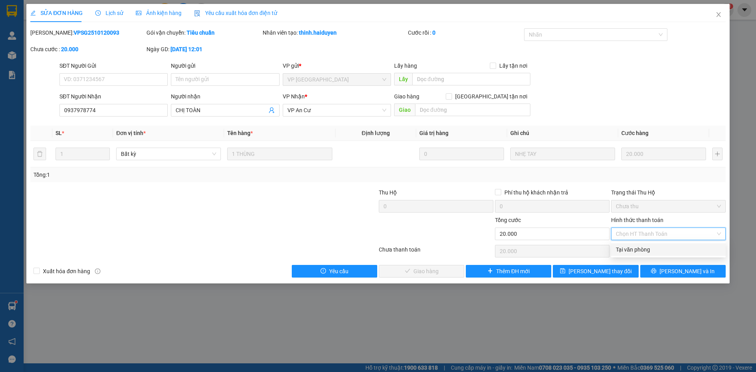
click at [645, 251] on div "Tại văn phòng" at bounding box center [668, 249] width 105 height 9
type input "0"
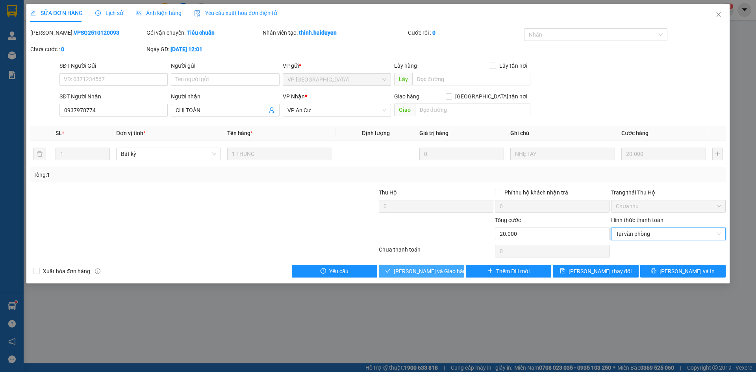
click at [428, 276] on button "[PERSON_NAME] và Giao hàng" at bounding box center [421, 271] width 85 height 13
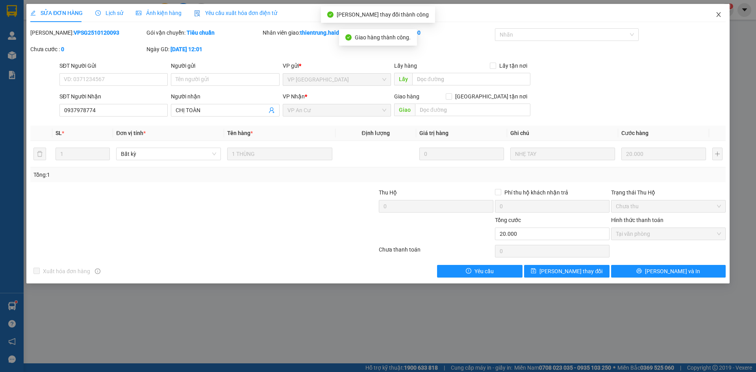
click at [720, 14] on icon "close" at bounding box center [719, 14] width 6 height 6
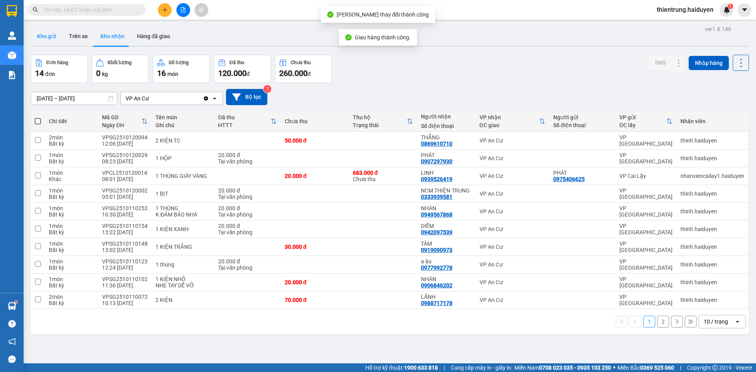
click at [46, 38] on button "Kho gửi" at bounding box center [47, 36] width 32 height 19
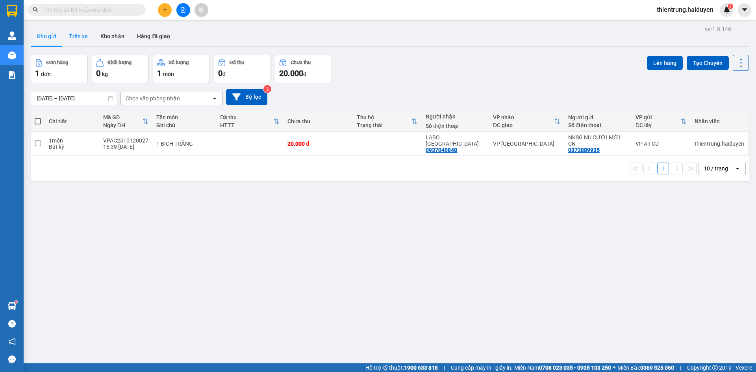
click at [83, 41] on button "Trên xe" at bounding box center [79, 36] width 32 height 19
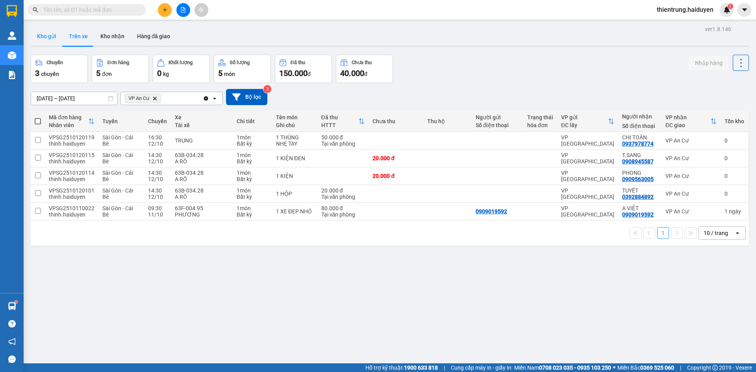
click at [46, 38] on button "Kho gửi" at bounding box center [47, 36] width 32 height 19
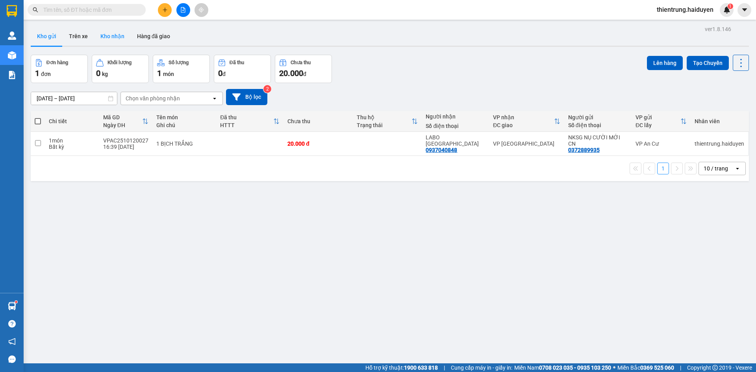
click at [115, 38] on button "Kho nhận" at bounding box center [112, 36] width 37 height 19
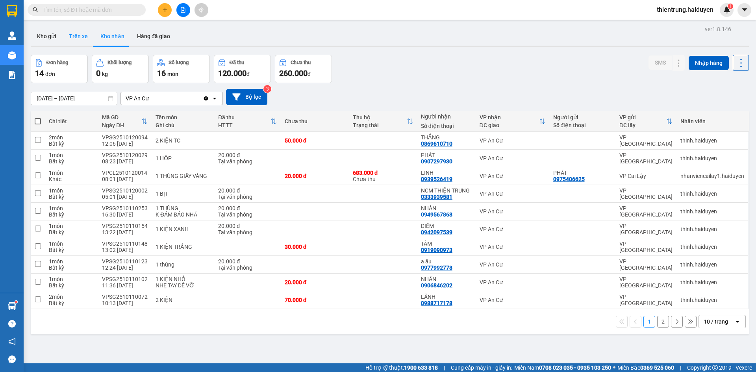
drag, startPoint x: 81, startPoint y: 37, endPoint x: 59, endPoint y: 41, distance: 22.4
click at [81, 37] on button "Trên xe" at bounding box center [79, 36] width 32 height 19
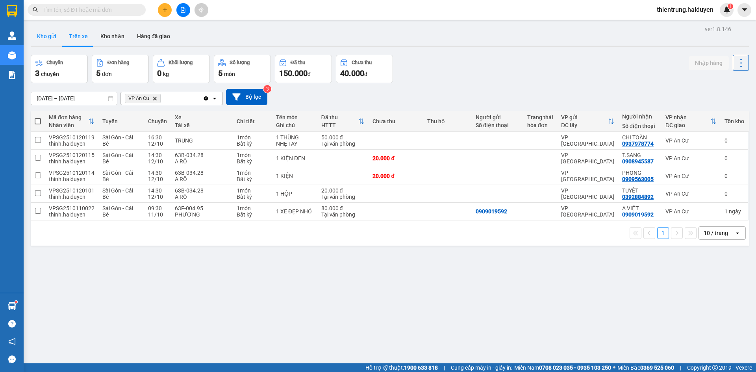
click at [48, 39] on button "Kho gửi" at bounding box center [47, 36] width 32 height 19
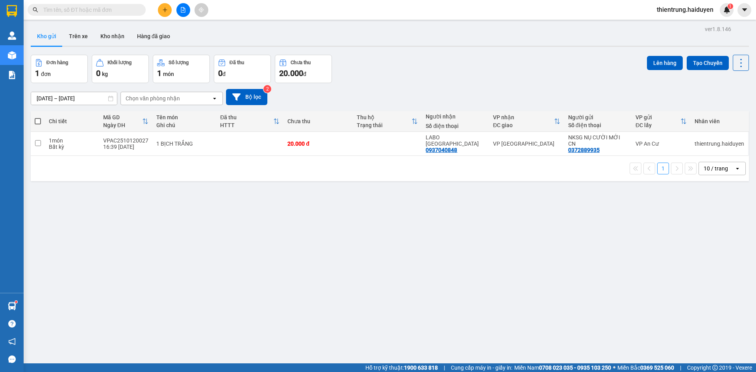
click at [608, 359] on div "ver 1.8.146 Kho gửi Trên xe Kho nhận Hàng đã giao Đơn hàng 1 đơn Khối lượng 0 k…" at bounding box center [390, 210] width 725 height 372
click at [76, 35] on button "Trên xe" at bounding box center [79, 36] width 32 height 19
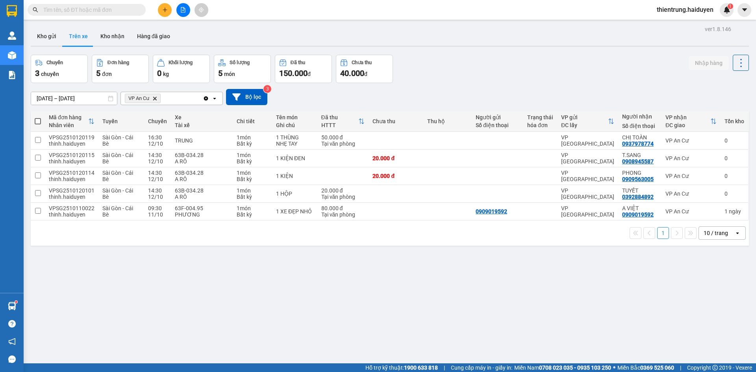
click at [535, 327] on div "ver 1.8.146 Kho gửi Trên xe Kho nhận Hàng đã giao Chuyến 3 chuyến Đơn hàng 5 đơ…" at bounding box center [390, 210] width 725 height 372
click at [43, 35] on button "Kho gửi" at bounding box center [47, 36] width 32 height 19
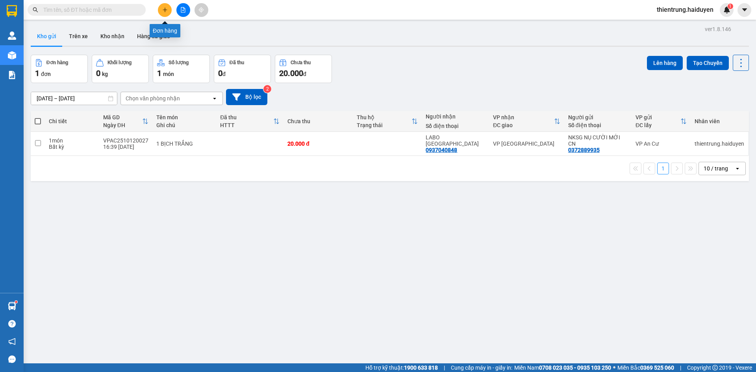
click at [162, 12] on icon "plus" at bounding box center [165, 10] width 6 height 6
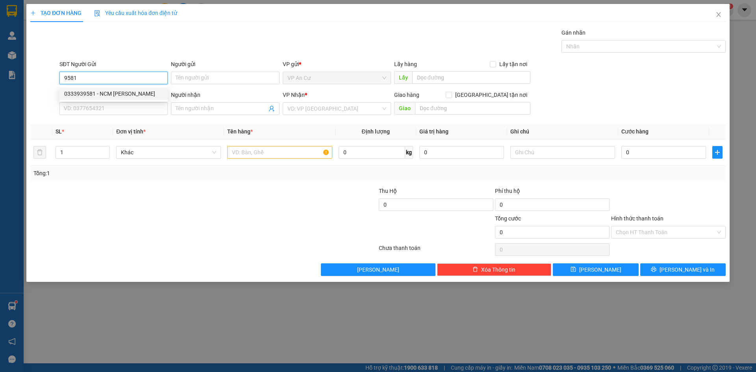
click at [114, 90] on div "0333939581 - NCM THIỆN TRUNG" at bounding box center [113, 93] width 99 height 9
type input "0333939581"
type input "NCM THIỆN TRUNG"
type input "0937040848"
type input "LABO NHẬT MỸ"
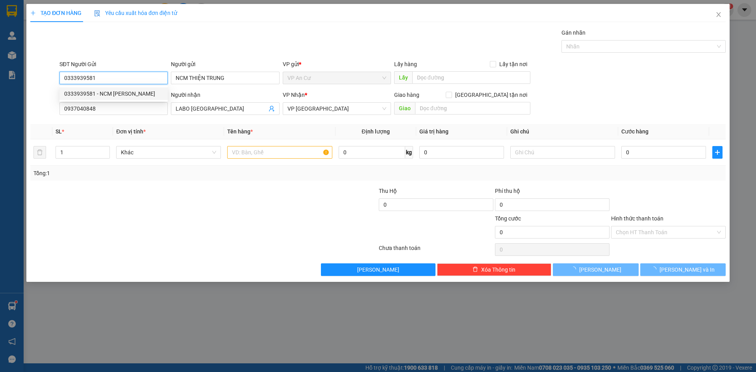
type input "20.000"
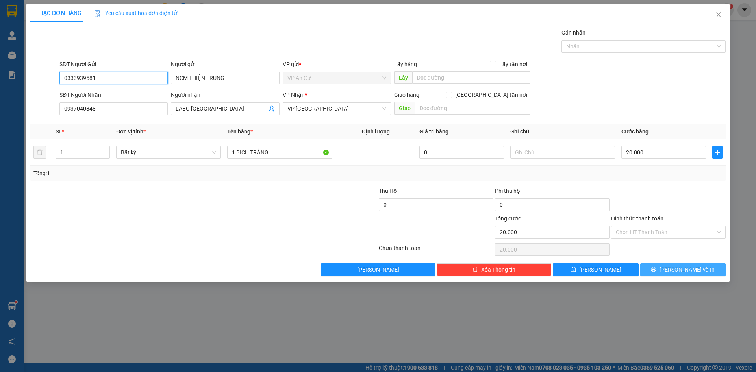
type input "0333939581"
click at [688, 275] on button "[PERSON_NAME] và In" at bounding box center [682, 270] width 85 height 13
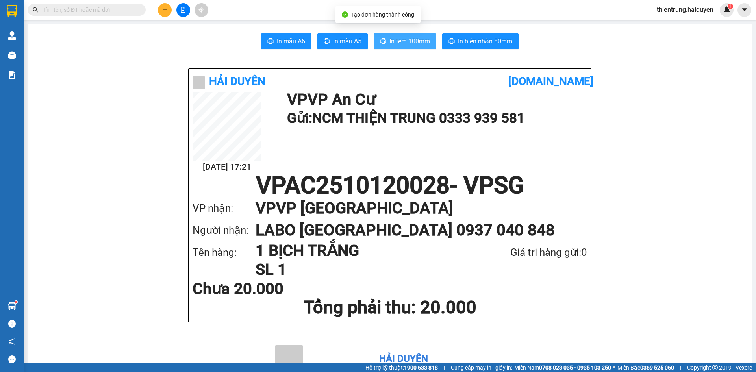
click at [391, 40] on span "In tem 100mm" at bounding box center [410, 41] width 41 height 10
drag, startPoint x: 149, startPoint y: 129, endPoint x: 139, endPoint y: 124, distance: 11.6
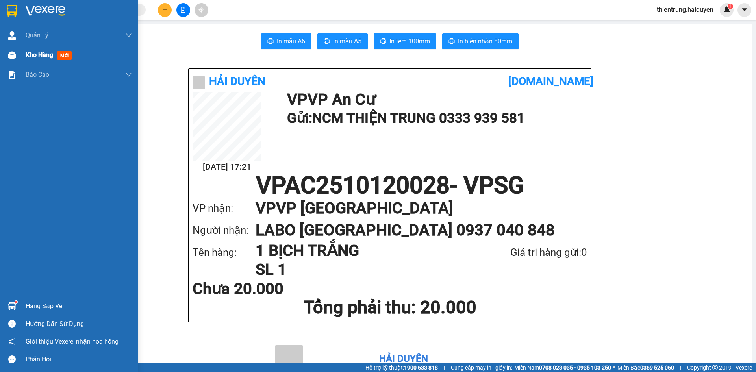
click at [38, 57] on span "Kho hàng" at bounding box center [40, 54] width 28 height 7
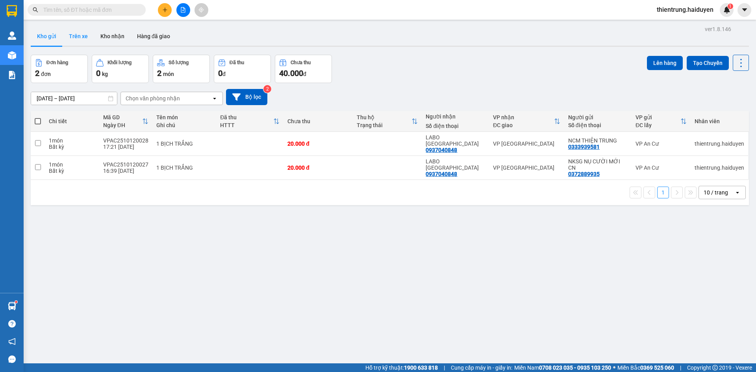
click at [85, 38] on button "Trên xe" at bounding box center [79, 36] width 32 height 19
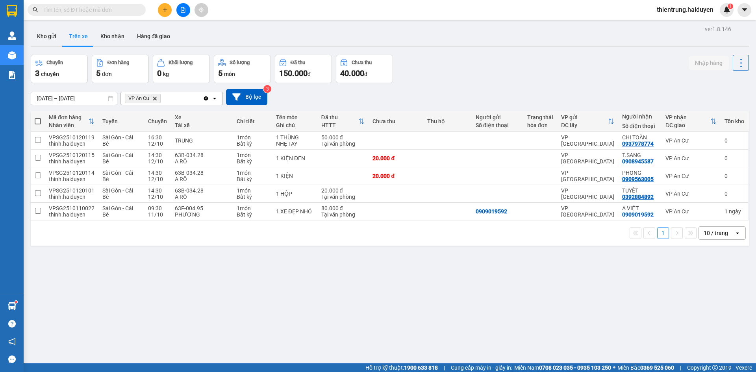
click at [507, 298] on div "ver 1.8.146 Kho gửi Trên xe Kho nhận Hàng đã giao Chuyến 3 chuyến Đơn hàng 5 đơ…" at bounding box center [390, 210] width 725 height 372
click at [56, 98] on input "[DATE] – [DATE]" at bounding box center [74, 98] width 86 height 13
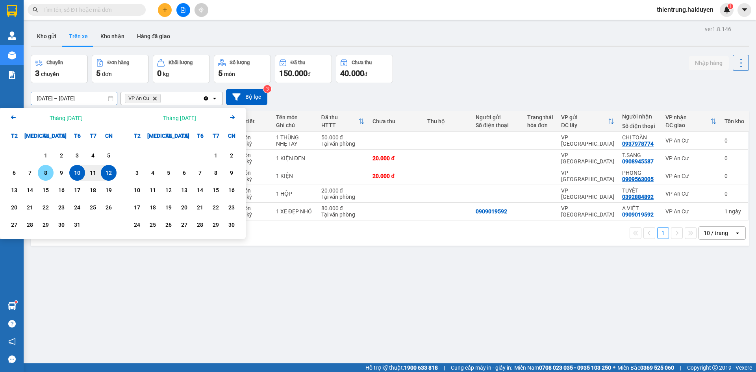
click at [50, 173] on div "8" at bounding box center [45, 172] width 11 height 9
click at [111, 175] on div "12" at bounding box center [108, 172] width 11 height 9
type input "08/10/2025 – 12/10/2025"
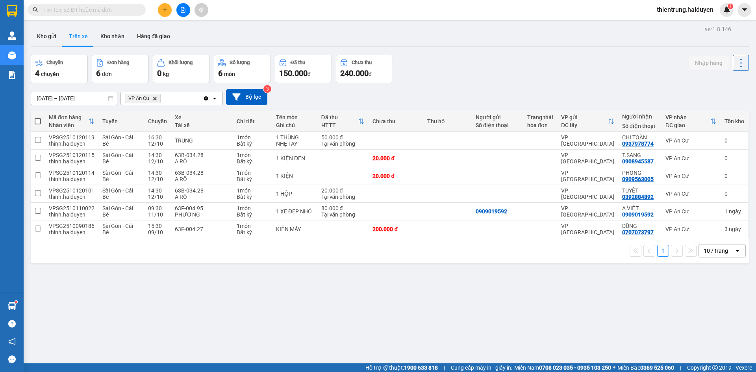
click at [560, 320] on div "ver 1.8.146 Kho gửi Trên xe Kho nhận Hàng đã giao Chuyến 4 chuyến Đơn hàng 6 đơ…" at bounding box center [390, 210] width 725 height 372
click at [721, 230] on icon at bounding box center [724, 229] width 6 height 6
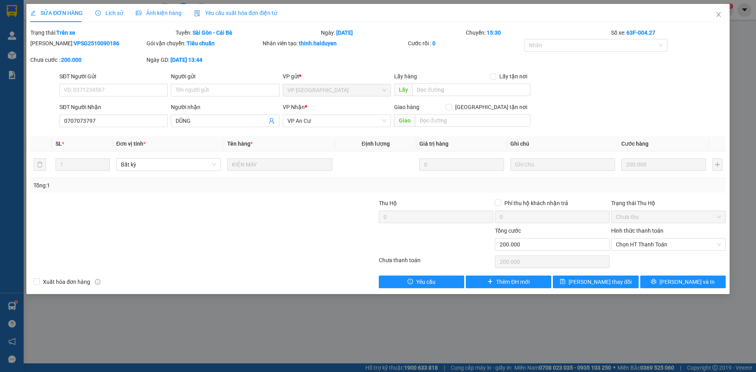
click at [112, 16] on span "Lịch sử" at bounding box center [109, 13] width 28 height 6
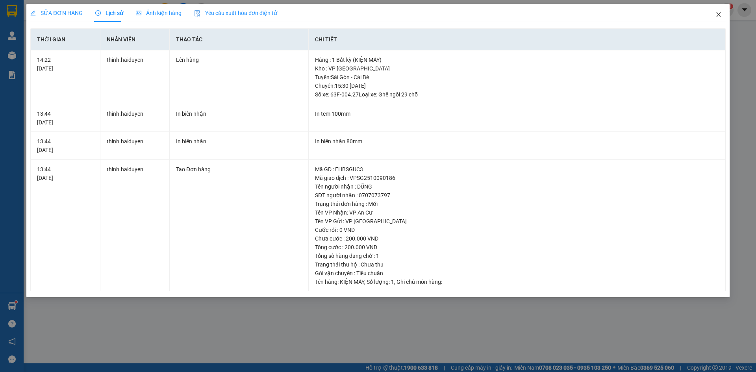
click at [720, 13] on icon "close" at bounding box center [719, 14] width 6 height 6
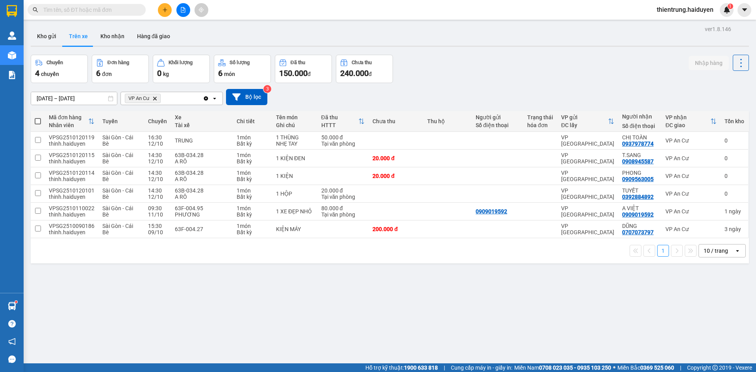
click at [156, 98] on icon "VP An Cư, close by backspace" at bounding box center [155, 99] width 4 height 4
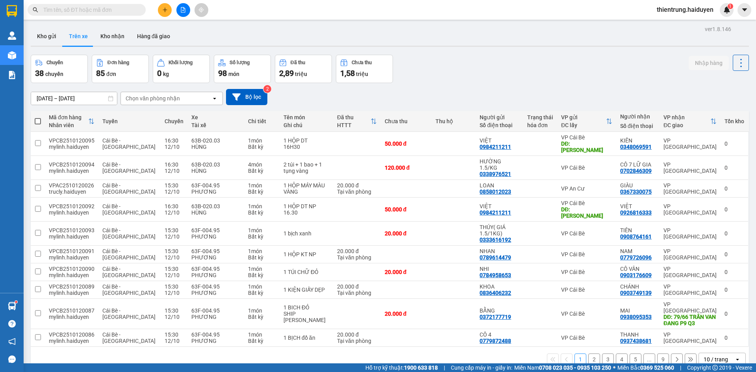
click at [152, 99] on div "Chọn văn phòng nhận" at bounding box center [153, 99] width 54 height 8
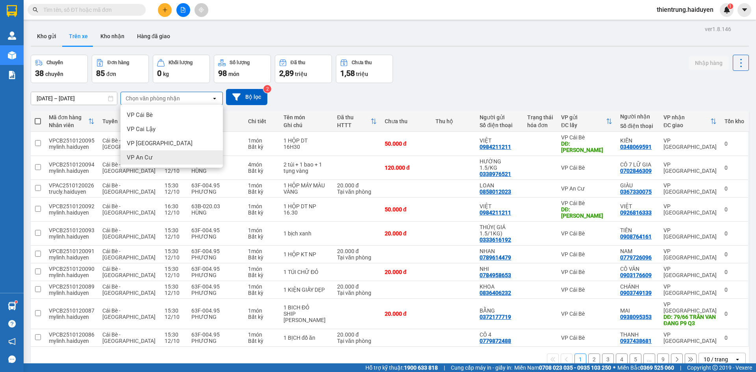
click at [145, 158] on span "VP An Cư" at bounding box center [140, 158] width 26 height 8
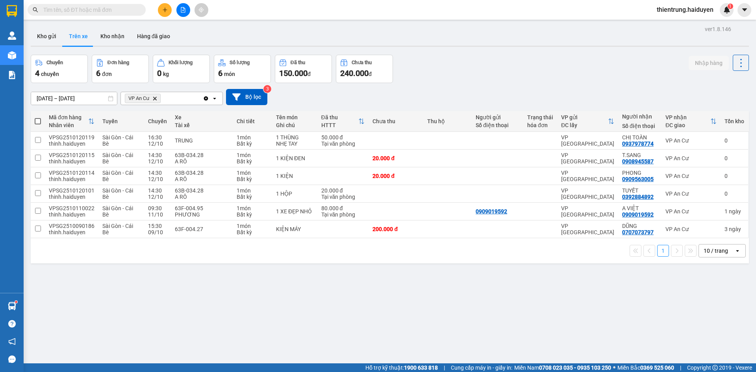
click at [444, 300] on div "ver 1.8.146 Kho gửi Trên xe Kho nhận Hàng đã giao Chuyến 4 chuyến Đơn hàng 6 đơ…" at bounding box center [390, 210] width 725 height 372
click at [55, 38] on button "Kho gửi" at bounding box center [47, 36] width 32 height 19
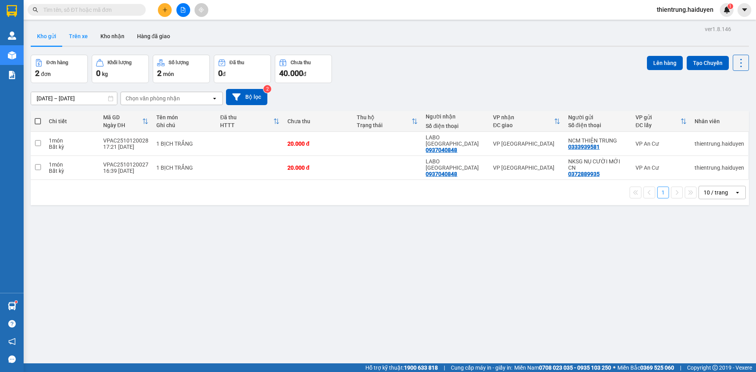
click at [81, 36] on button "Trên xe" at bounding box center [79, 36] width 32 height 19
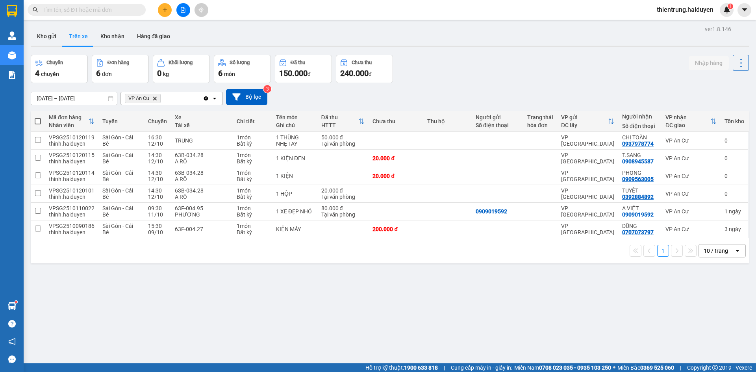
click at [96, 6] on input "text" at bounding box center [89, 10] width 93 height 9
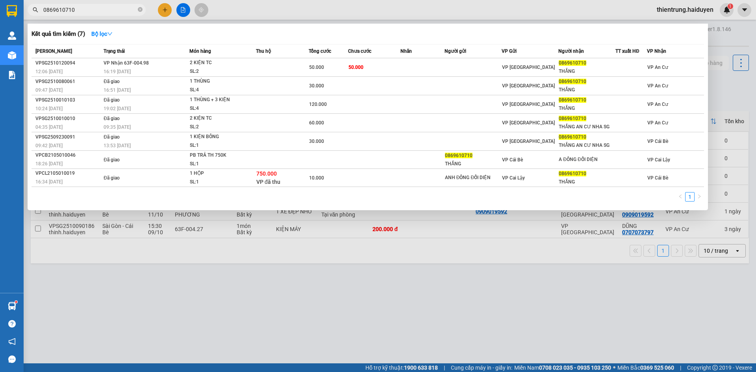
type input "0869610710"
click at [399, 340] on div at bounding box center [378, 186] width 756 height 372
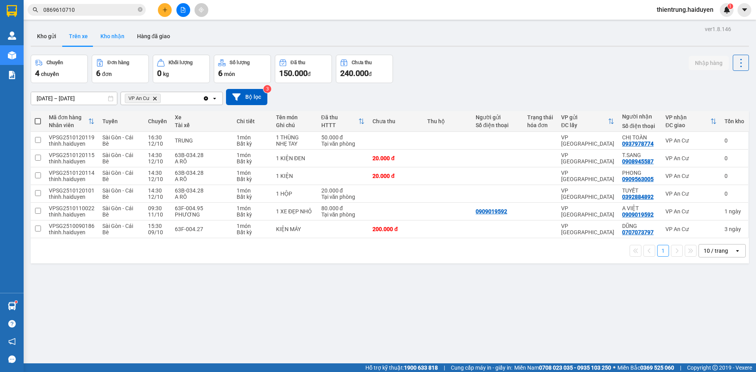
click at [120, 38] on button "Kho nhận" at bounding box center [112, 36] width 37 height 19
type input "[DATE] – [DATE]"
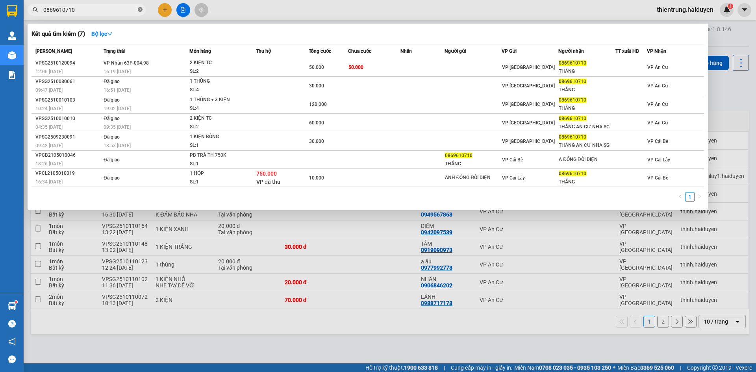
click at [139, 10] on icon "close-circle" at bounding box center [140, 9] width 5 height 5
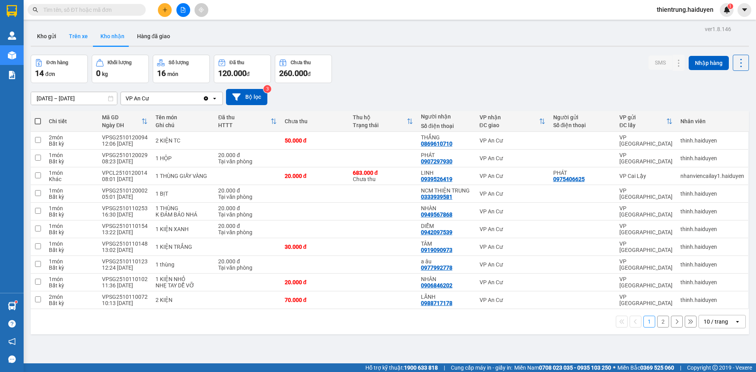
click at [78, 36] on button "Trên xe" at bounding box center [79, 36] width 32 height 19
type input "08/10/2025 – 12/10/2025"
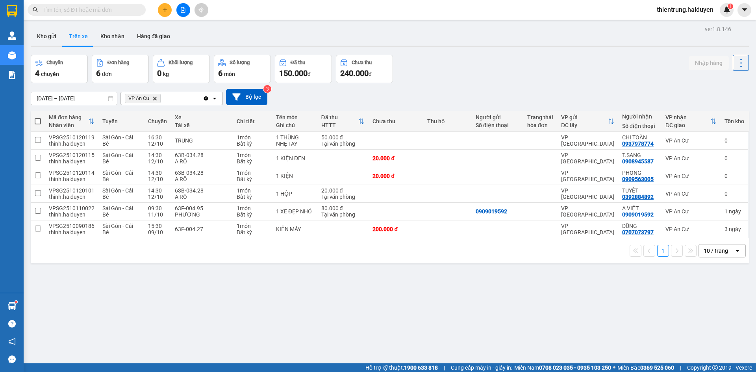
drag, startPoint x: 310, startPoint y: 333, endPoint x: 332, endPoint y: 314, distance: 28.8
click at [310, 333] on div "ver 1.8.146 Kho gửi Trên xe Kho nhận Hàng đã giao Chuyến 4 chuyến Đơn hàng 6 đơ…" at bounding box center [390, 210] width 725 height 372
click at [738, 212] on icon at bounding box center [740, 212] width 4 height 6
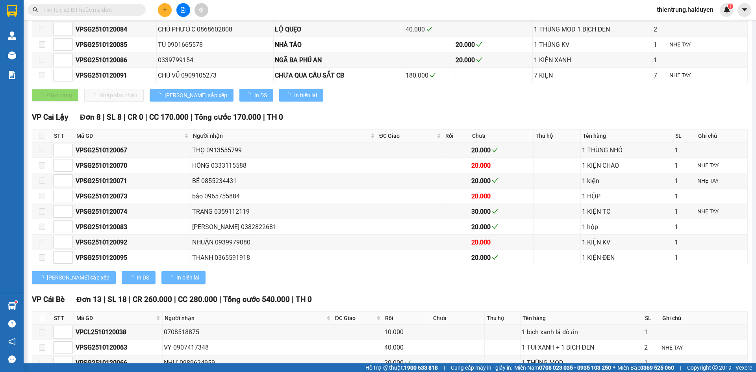
type input "[DATE]"
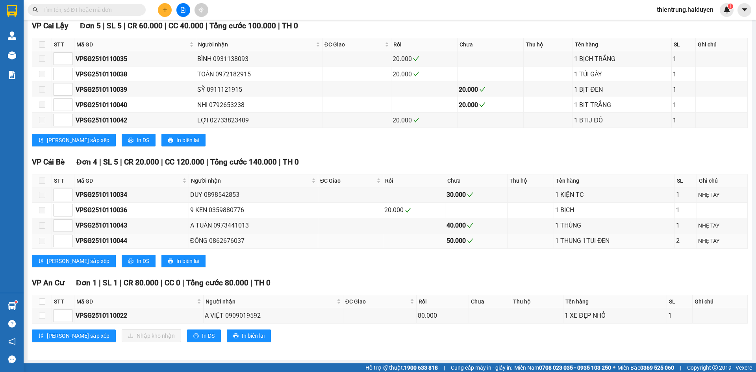
scroll to position [212, 0]
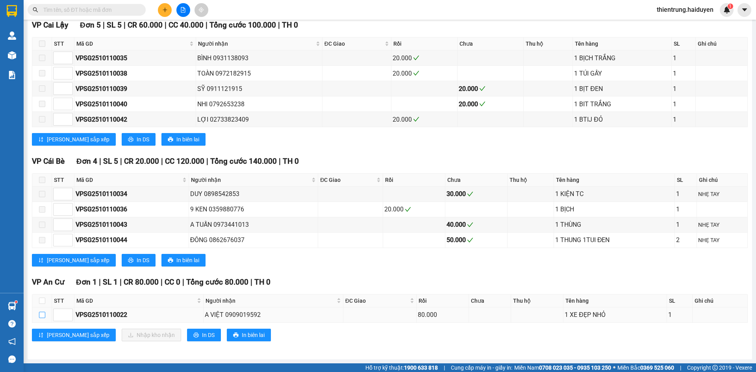
click at [43, 314] on input "checkbox" at bounding box center [42, 315] width 6 height 6
checkbox input "true"
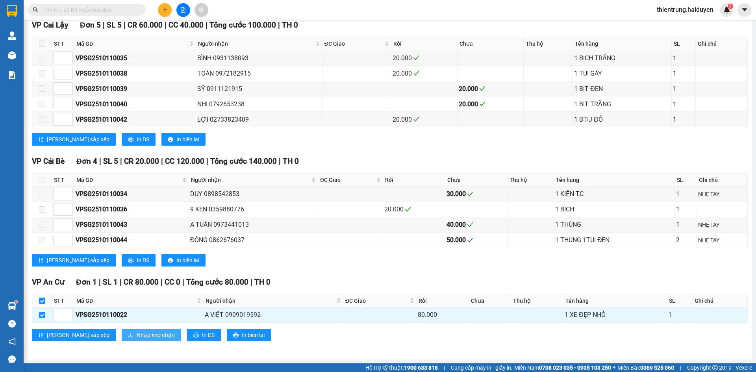
click at [137, 336] on span "Nhập kho nhận" at bounding box center [156, 335] width 38 height 9
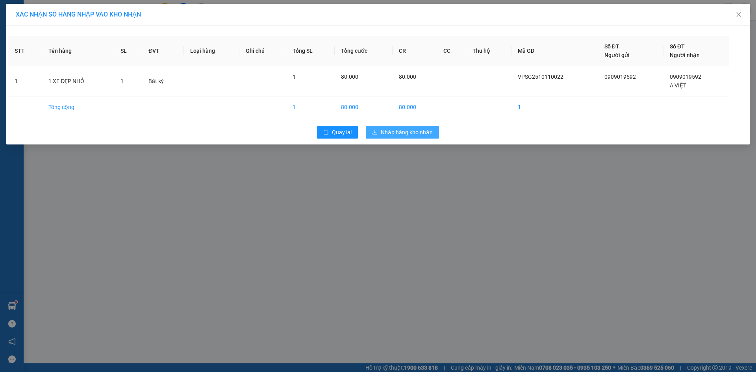
click at [425, 130] on span "Nhập hàng kho nhận" at bounding box center [407, 132] width 52 height 9
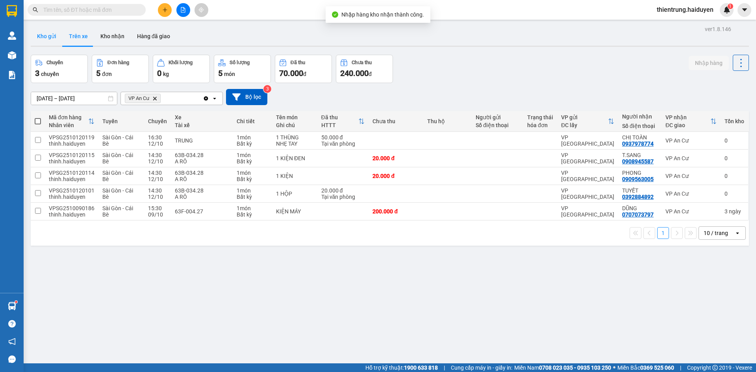
click at [47, 37] on button "Kho gửi" at bounding box center [47, 36] width 32 height 19
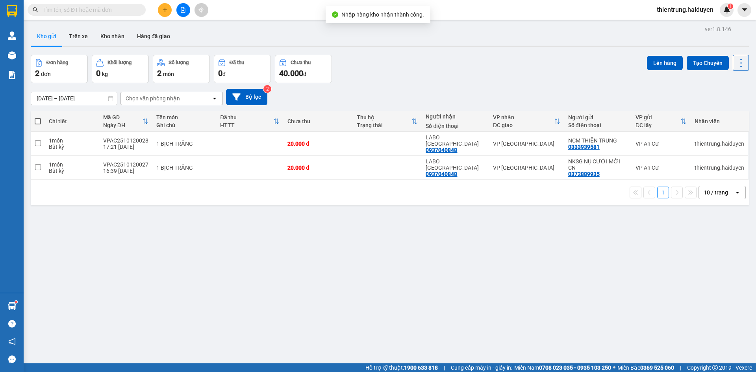
click at [221, 286] on div "ver 1.8.146 Kho gửi Trên xe Kho nhận Hàng đã giao Đơn hàng 2 đơn Khối lượng 0 k…" at bounding box center [390, 210] width 725 height 372
click at [78, 38] on button "Trên xe" at bounding box center [79, 36] width 32 height 19
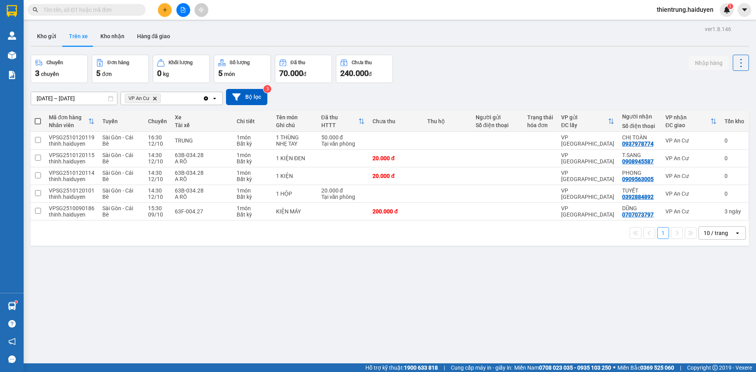
click at [112, 99] on icon at bounding box center [111, 99] width 6 height 6
click at [92, 98] on input "08/10/2025 – 12/10/2025" at bounding box center [74, 98] width 86 height 13
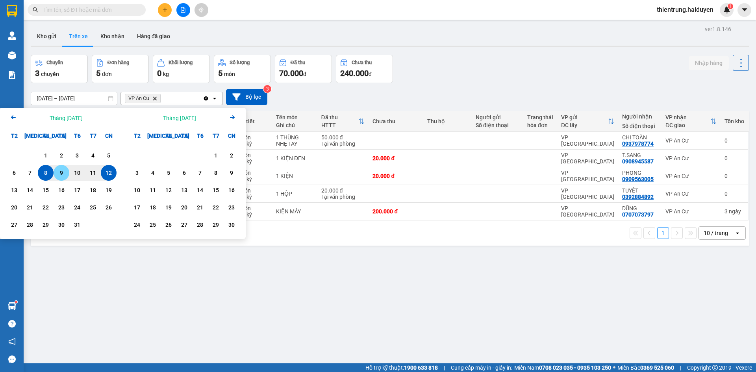
click at [61, 175] on div "9" at bounding box center [61, 172] width 11 height 9
click at [97, 177] on div "11" at bounding box center [92, 172] width 11 height 9
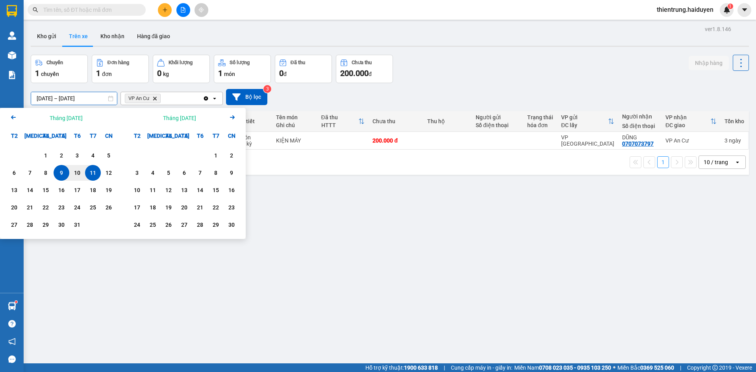
click at [75, 102] on input "09/10/2025 – 11/10/2025" at bounding box center [74, 98] width 86 height 13
drag, startPoint x: 95, startPoint y: 173, endPoint x: 108, endPoint y: 172, distance: 13.0
click at [96, 173] on div "11" at bounding box center [92, 172] width 11 height 9
click at [108, 172] on div "12" at bounding box center [108, 172] width 11 height 9
type input "[DATE] – [DATE]"
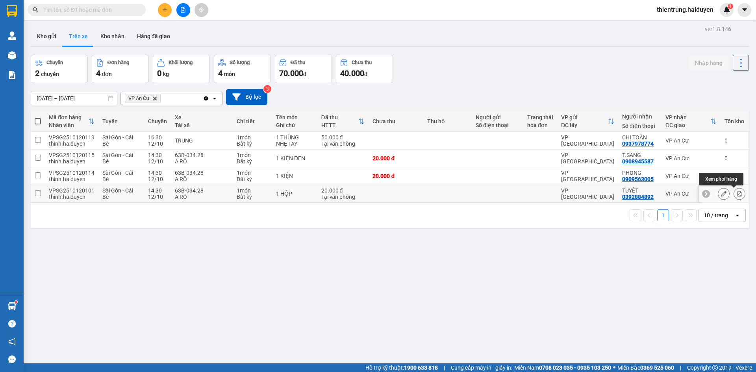
click at [737, 192] on button at bounding box center [739, 194] width 11 height 14
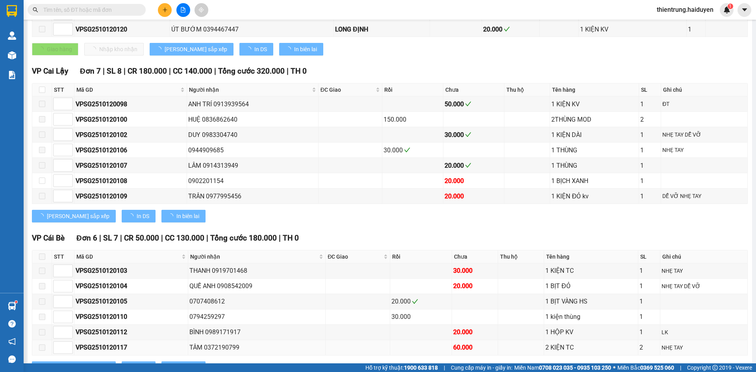
type input "12/10/2025"
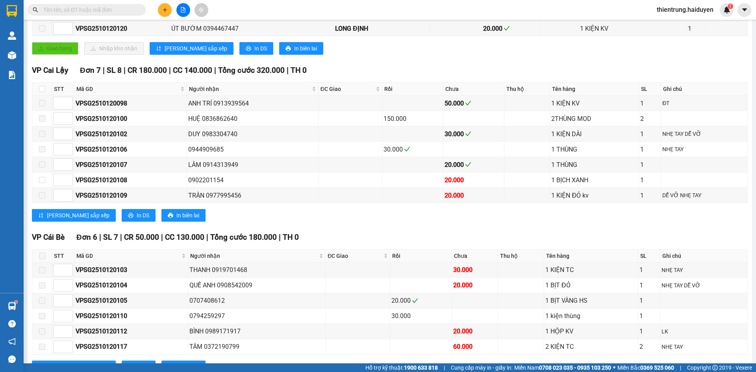
scroll to position [349, 0]
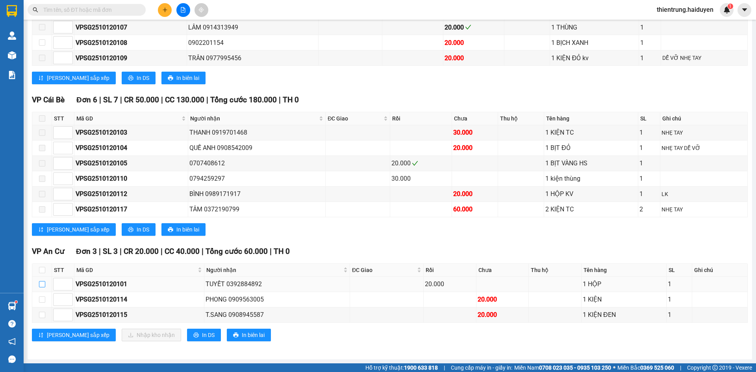
click at [43, 287] on input "checkbox" at bounding box center [42, 284] width 6 height 6
checkbox input "true"
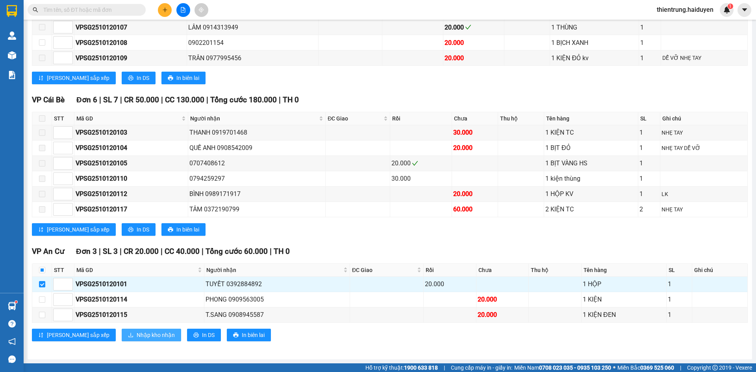
click at [137, 334] on span "Nhập kho nhận" at bounding box center [156, 335] width 38 height 9
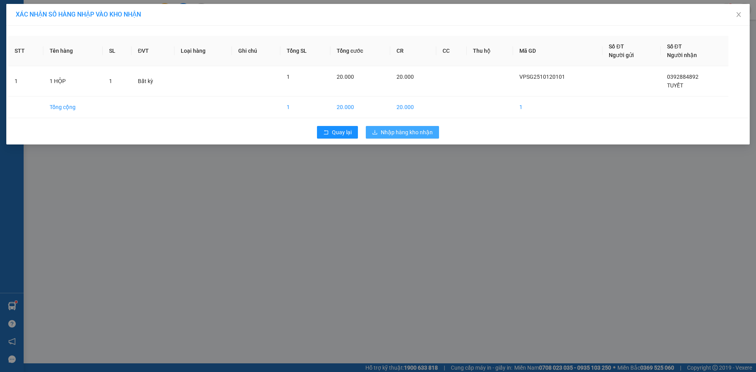
click at [431, 137] on button "Nhập hàng kho nhận" at bounding box center [402, 132] width 73 height 13
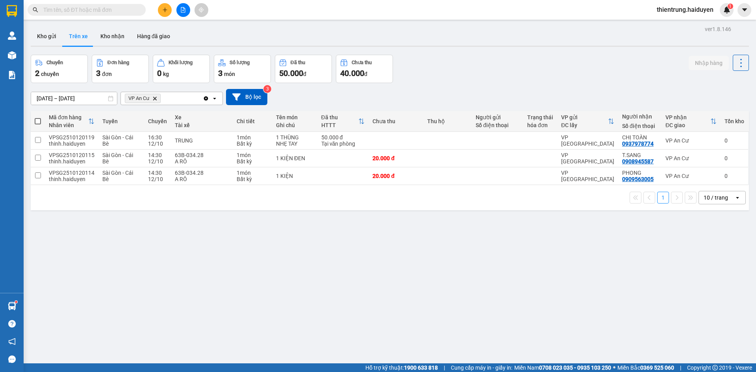
drag, startPoint x: 282, startPoint y: 265, endPoint x: 124, endPoint y: 15, distance: 296.4
click at [282, 265] on div "ver 1.8.146 Kho gửi Trên xe Kho nhận Hàng đã giao Chuyến 2 chuyến Đơn hàng 3 đơ…" at bounding box center [390, 210] width 725 height 372
click at [52, 37] on button "Kho gửi" at bounding box center [47, 36] width 32 height 19
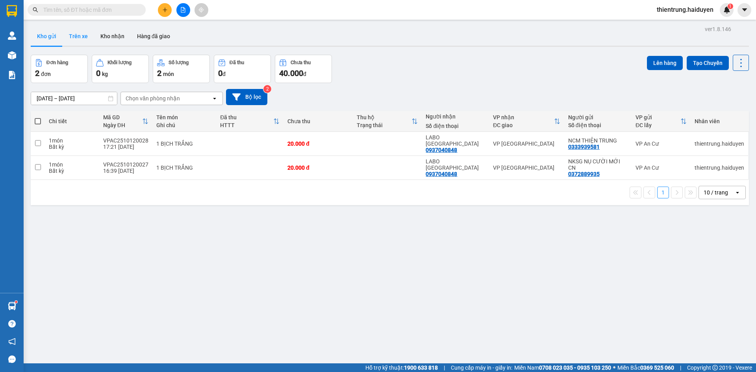
click at [76, 37] on button "Trên xe" at bounding box center [79, 36] width 32 height 19
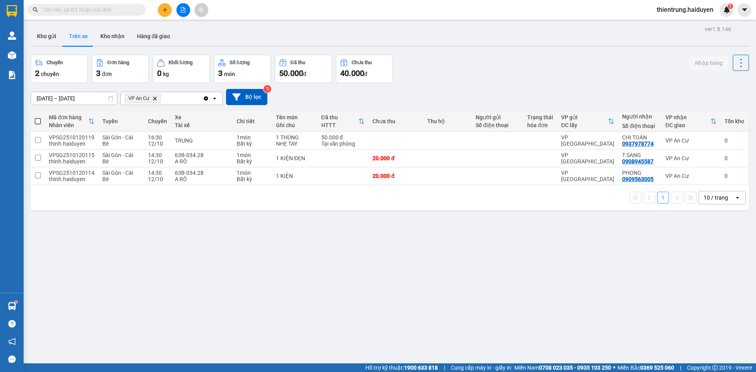
click at [170, 300] on div "ver 1.8.146 Kho gửi Trên xe Kho nhận Hàng đã giao Chuyến 2 chuyến Đơn hàng 3 đơ…" at bounding box center [390, 210] width 725 height 372
click at [117, 35] on button "Kho nhận" at bounding box center [112, 36] width 37 height 19
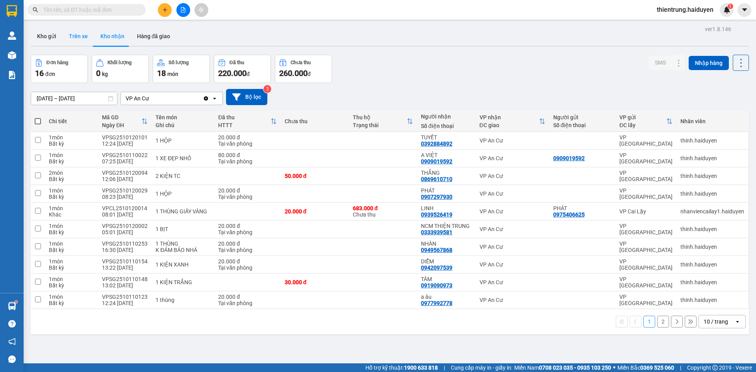
click at [85, 35] on button "Trên xe" at bounding box center [79, 36] width 32 height 19
type input "[DATE] – [DATE]"
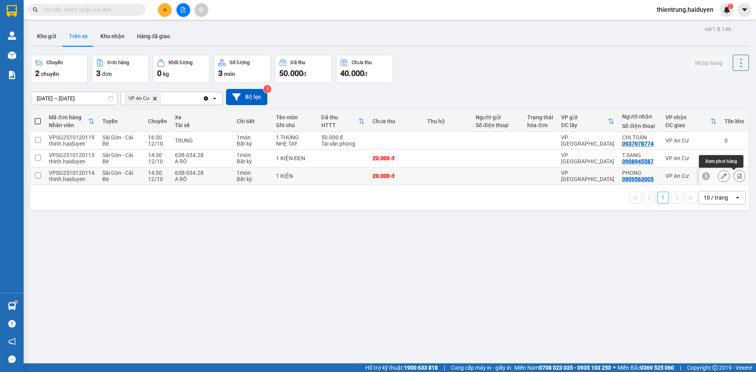
click at [737, 176] on icon at bounding box center [740, 176] width 6 height 6
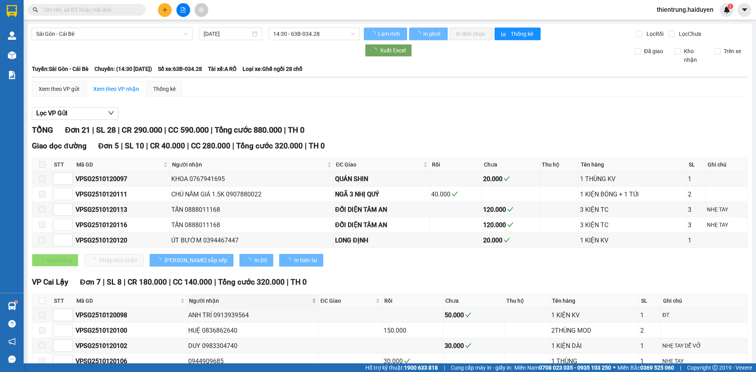
scroll to position [349, 0]
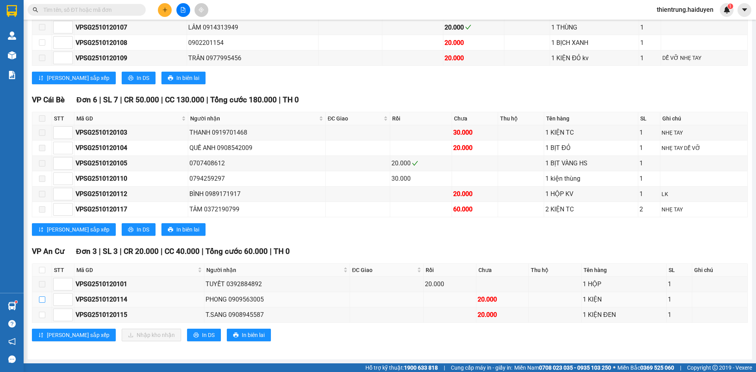
click at [43, 301] on input "checkbox" at bounding box center [42, 300] width 6 height 6
checkbox input "true"
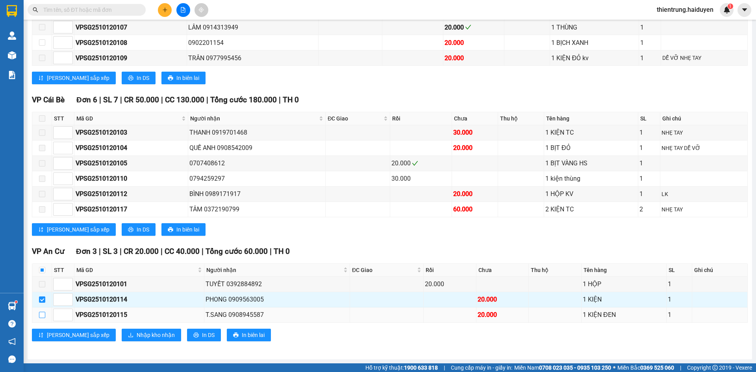
click at [41, 315] on input "checkbox" at bounding box center [42, 315] width 6 height 6
checkbox input "true"
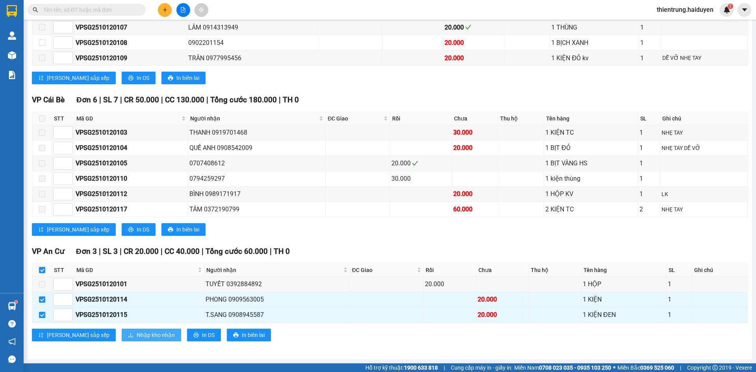
click at [137, 334] on span "Nhập kho nhận" at bounding box center [156, 335] width 38 height 9
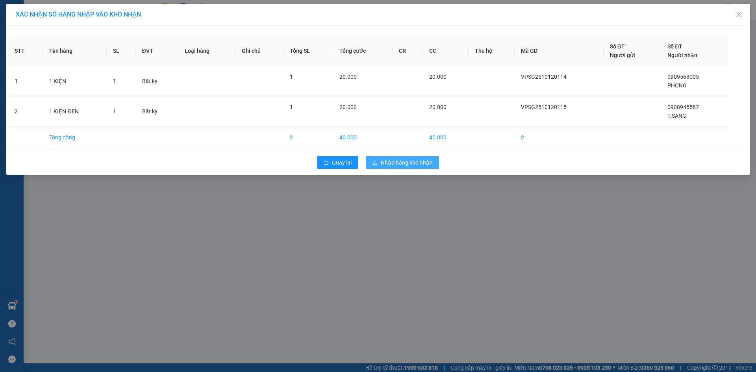
click at [398, 163] on span "Nhập hàng kho nhận" at bounding box center [407, 162] width 52 height 9
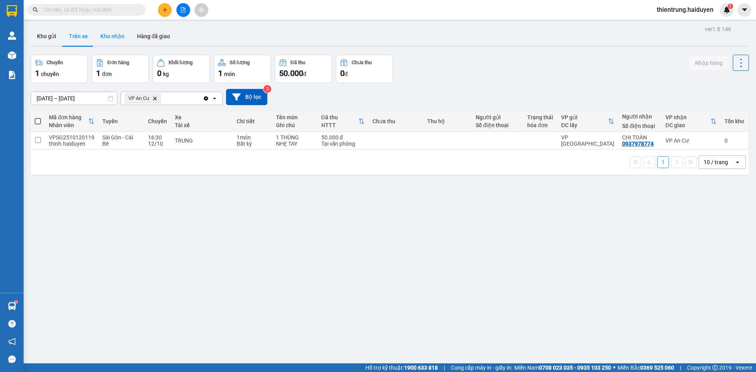
click at [112, 36] on button "Kho nhận" at bounding box center [112, 36] width 37 height 19
type input "[DATE] – [DATE]"
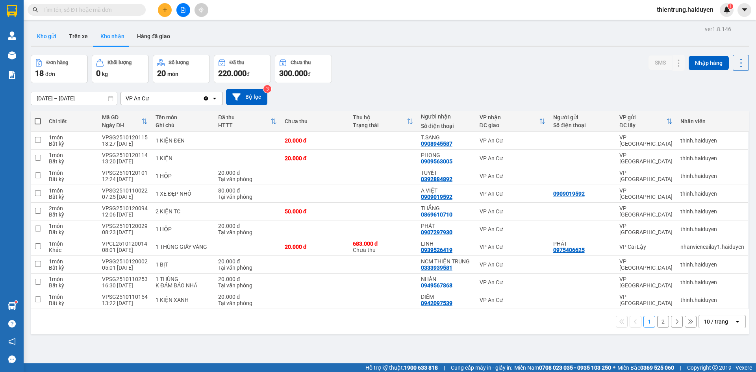
click at [54, 31] on button "Kho gửi" at bounding box center [47, 36] width 32 height 19
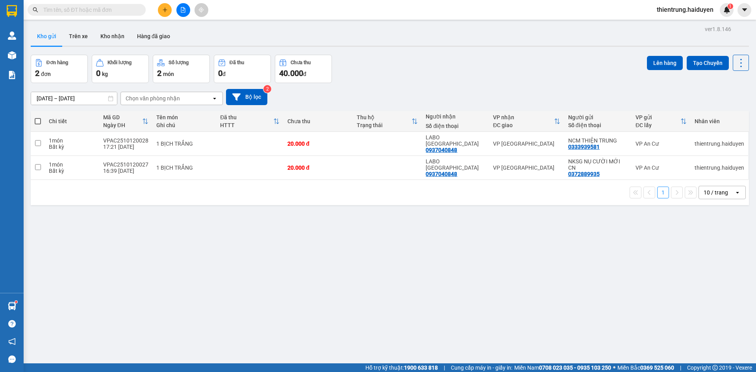
click at [38, 123] on span at bounding box center [38, 121] width 6 height 6
click at [38, 117] on input "checkbox" at bounding box center [38, 117] width 0 height 0
checkbox input "true"
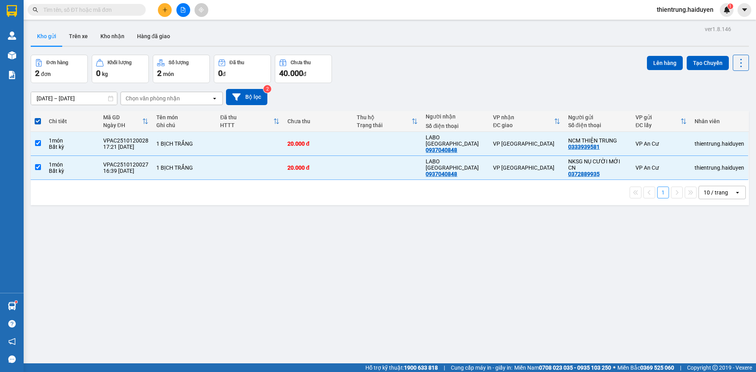
click at [636, 62] on div "Đơn hàng 2 đơn Khối lượng 0 kg Số lượng 2 món Đã thu 0 đ Chưa thu 40.000 đ Lên …" at bounding box center [390, 69] width 718 height 28
drag, startPoint x: 665, startPoint y: 64, endPoint x: 660, endPoint y: 64, distance: 5.1
click at [664, 64] on button "Lên hàng" at bounding box center [665, 63] width 36 height 14
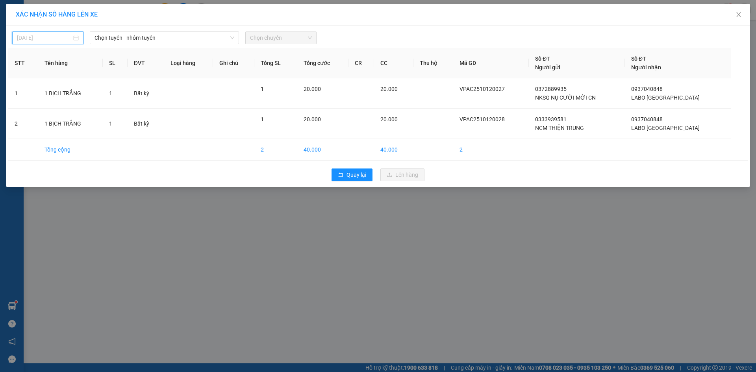
click at [50, 41] on input "12/10/2025" at bounding box center [44, 37] width 55 height 9
type input "12/10/2025"
click at [26, 107] on div "12" at bounding box center [23, 106] width 9 height 9
click at [155, 39] on span "Chọn tuyến - nhóm tuyến" at bounding box center [165, 38] width 140 height 12
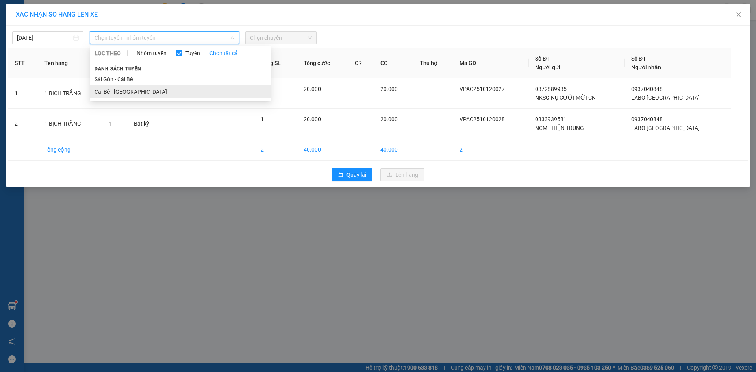
click at [125, 94] on li "Cái Bè - [GEOGRAPHIC_DATA]" at bounding box center [180, 91] width 181 height 13
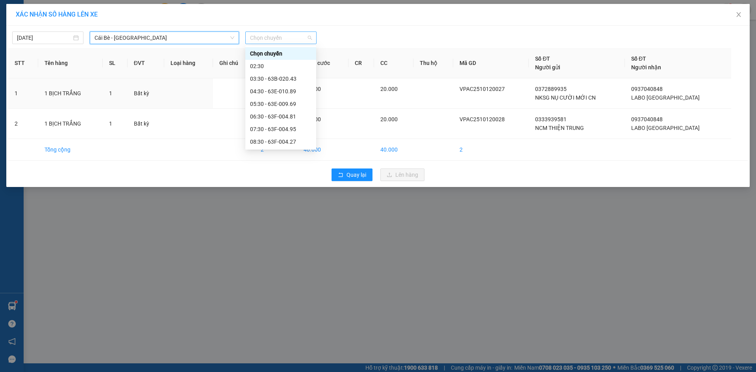
click at [281, 36] on span "Chọn chuyến" at bounding box center [281, 38] width 62 height 12
click at [260, 131] on div "17:30" at bounding box center [280, 129] width 61 height 9
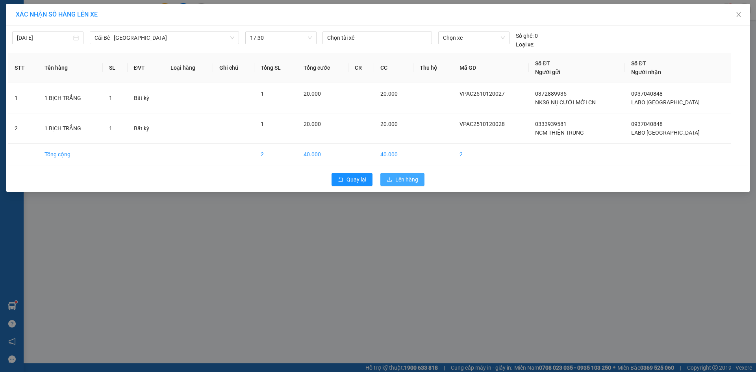
click at [400, 183] on span "Lên hàng" at bounding box center [406, 179] width 23 height 9
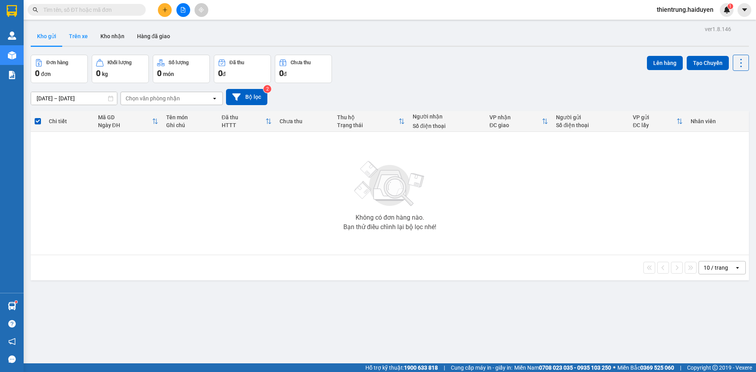
click at [85, 33] on button "Trên xe" at bounding box center [79, 36] width 32 height 19
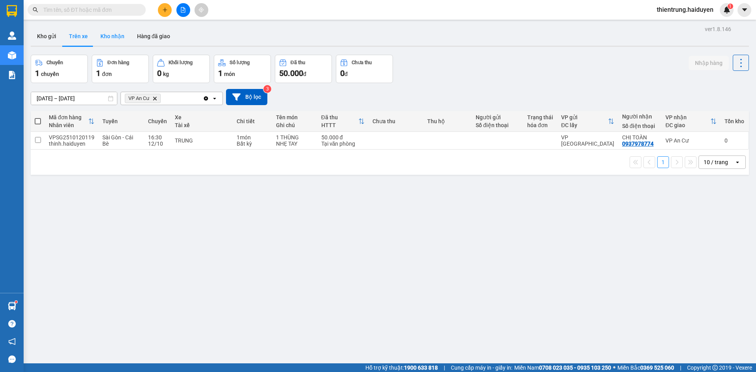
click at [109, 37] on button "Kho nhận" at bounding box center [112, 36] width 37 height 19
type input "[DATE] – [DATE]"
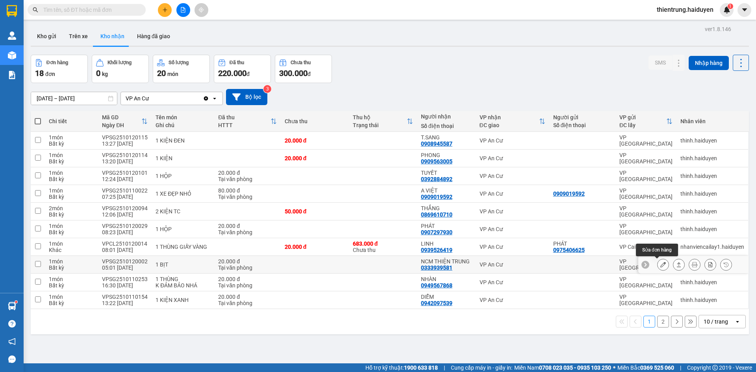
click at [661, 266] on icon at bounding box center [664, 265] width 6 height 6
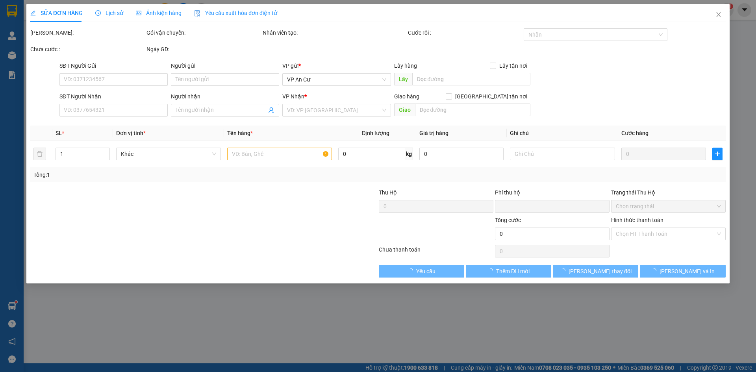
type input "0333939581"
type input "NCM THIỆN TRUNG"
type input "0"
type input "20.000"
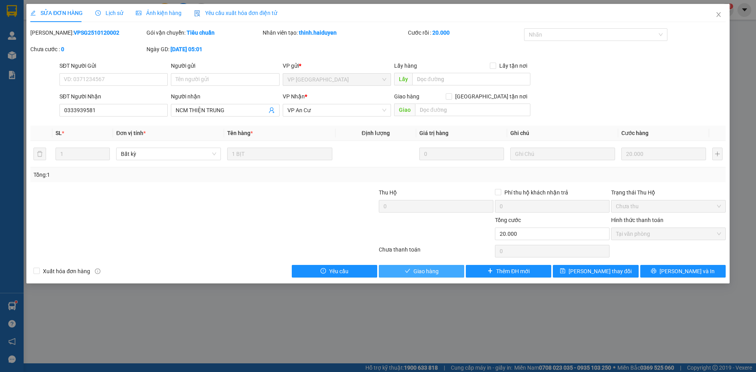
click at [438, 272] on span "Giao hàng" at bounding box center [426, 271] width 25 height 9
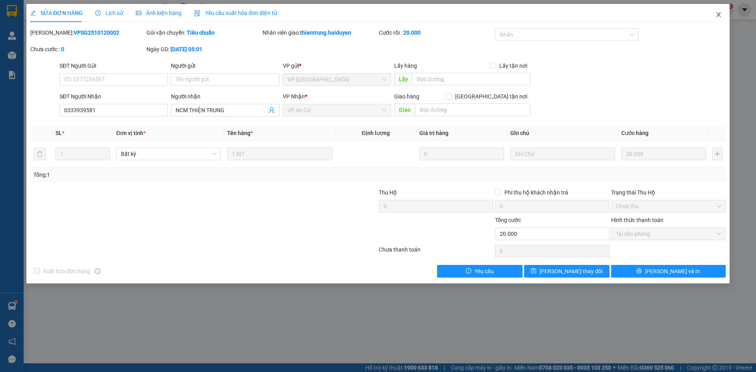
drag, startPoint x: 438, startPoint y: 272, endPoint x: 720, endPoint y: 15, distance: 380.9
click at [720, 15] on icon "close" at bounding box center [719, 14] width 6 height 6
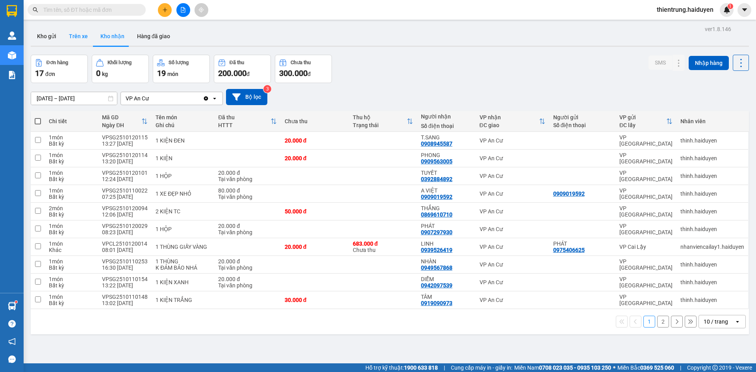
click at [71, 41] on button "Trên xe" at bounding box center [79, 36] width 32 height 19
type input "[DATE] – [DATE]"
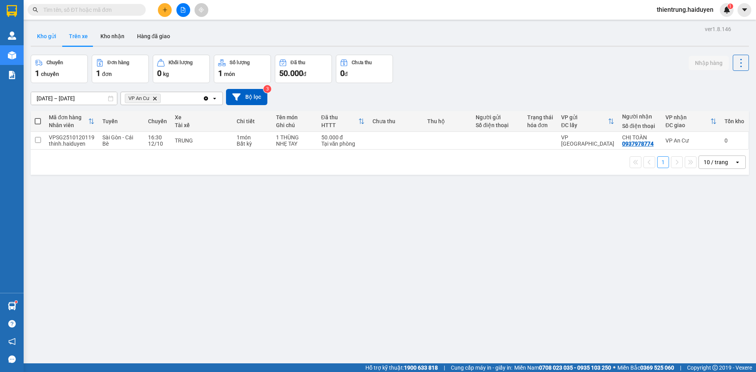
click at [50, 39] on button "Kho gửi" at bounding box center [47, 36] width 32 height 19
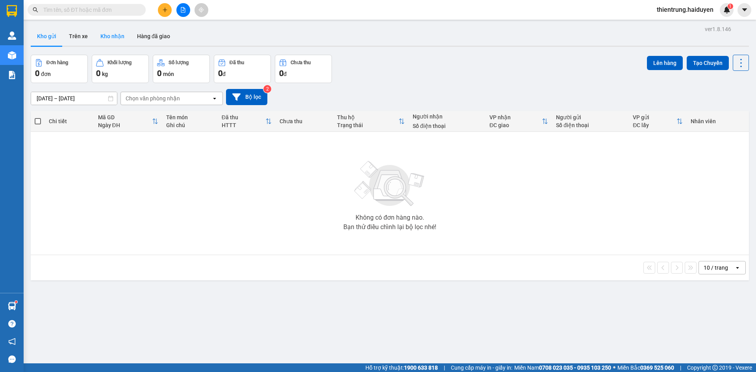
click at [101, 34] on button "Kho nhận" at bounding box center [112, 36] width 37 height 19
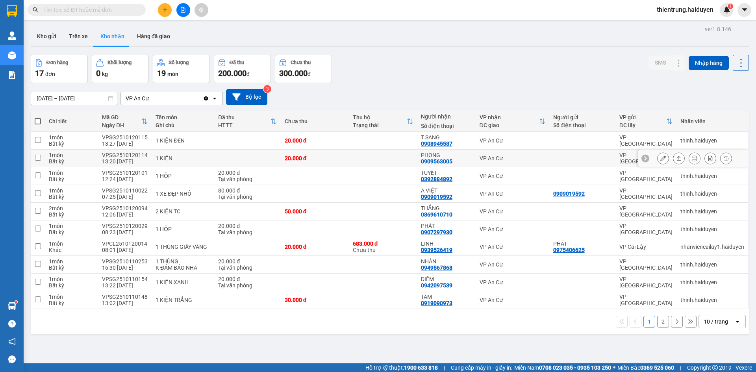
click at [661, 159] on icon at bounding box center [664, 159] width 6 height 6
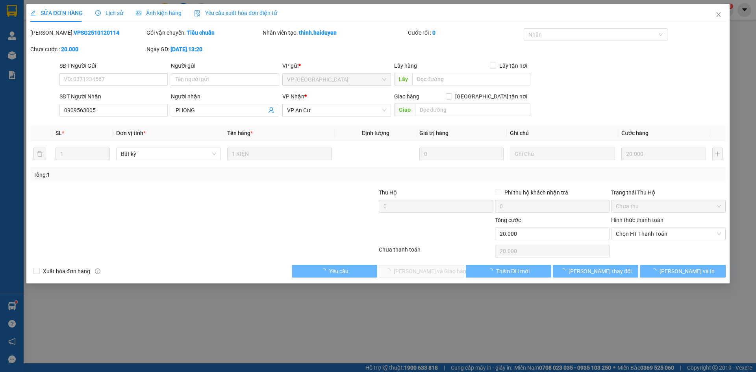
type input "0909563005"
type input "PHONG"
type input "0"
type input "20.000"
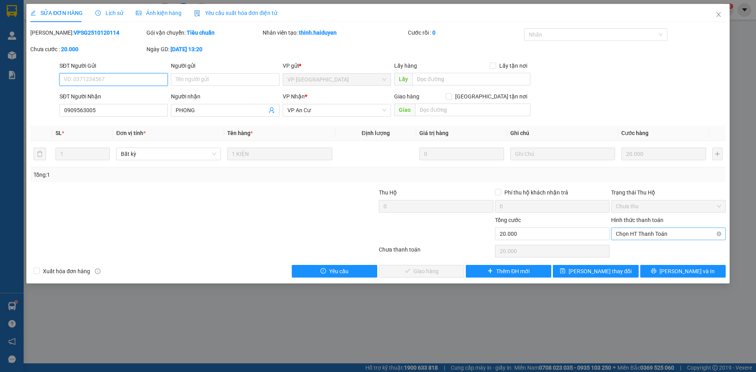
click at [637, 235] on span "Chọn HT Thanh Toán" at bounding box center [668, 234] width 105 height 12
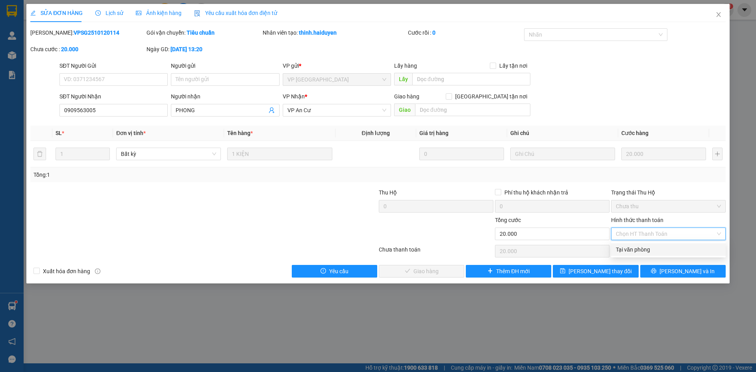
click at [637, 251] on div "Tại văn phòng" at bounding box center [668, 249] width 105 height 9
type input "0"
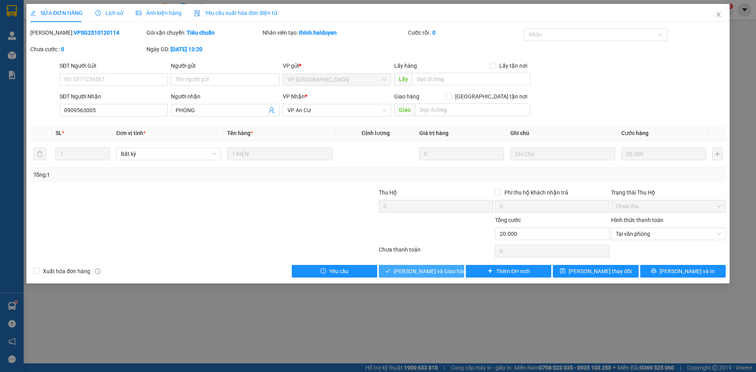
click at [438, 277] on button "[PERSON_NAME] và Giao hàng" at bounding box center [421, 271] width 85 height 13
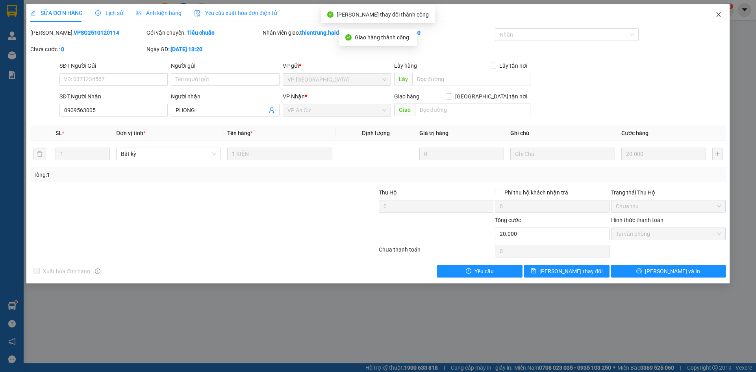
click at [720, 16] on icon "close" at bounding box center [719, 14] width 4 height 5
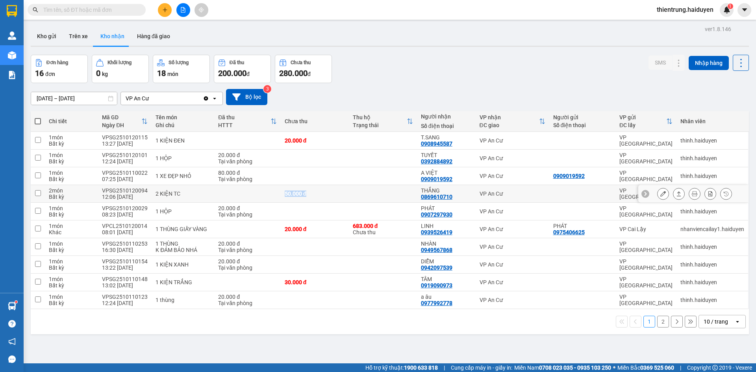
drag, startPoint x: 296, startPoint y: 192, endPoint x: 282, endPoint y: 192, distance: 13.8
click at [285, 192] on div "50.000 đ" at bounding box center [315, 194] width 60 height 6
checkbox input "true"
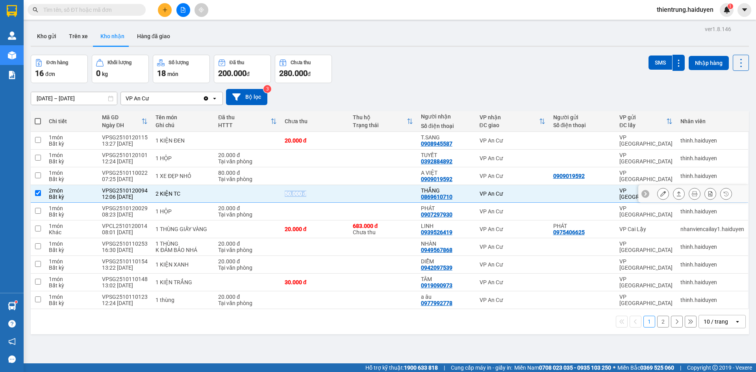
copy div "50.000 đ"
click at [661, 192] on icon at bounding box center [664, 194] width 6 height 6
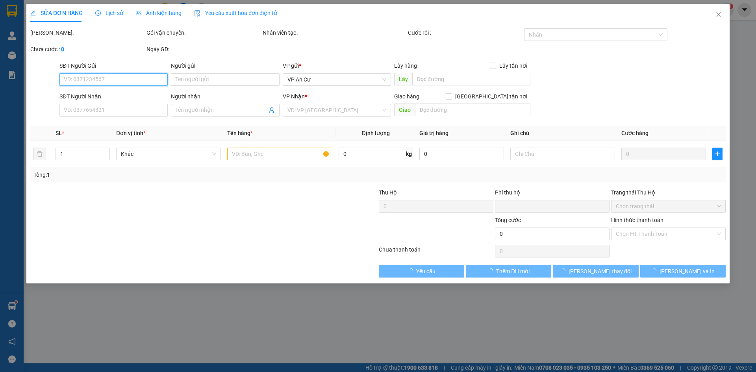
type input "0869610710"
type input "THẮNG"
type input "0"
type input "50.000"
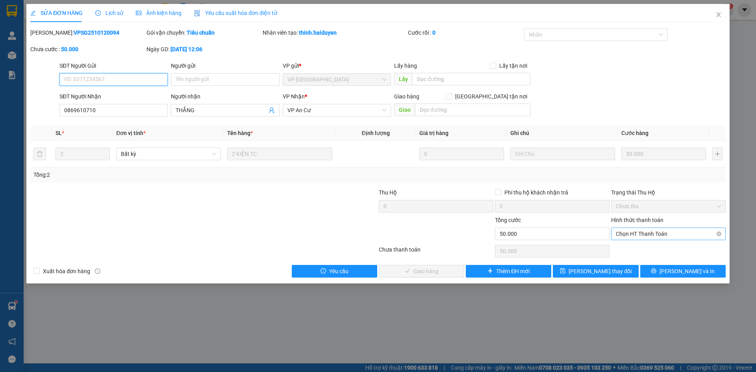
click at [648, 233] on span "Chọn HT Thanh Toán" at bounding box center [668, 234] width 105 height 12
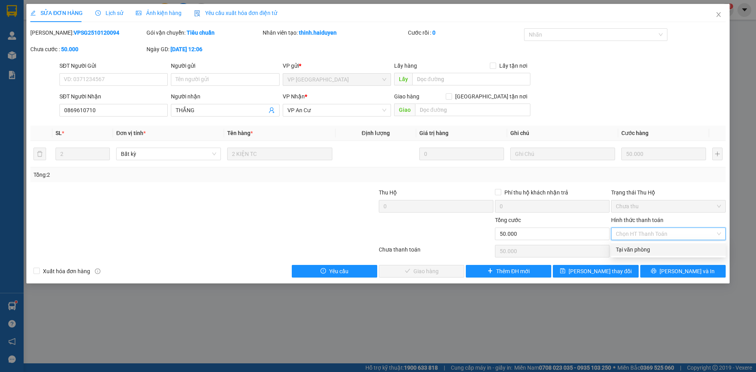
click at [643, 250] on div "Tại văn phòng" at bounding box center [668, 249] width 105 height 9
type input "0"
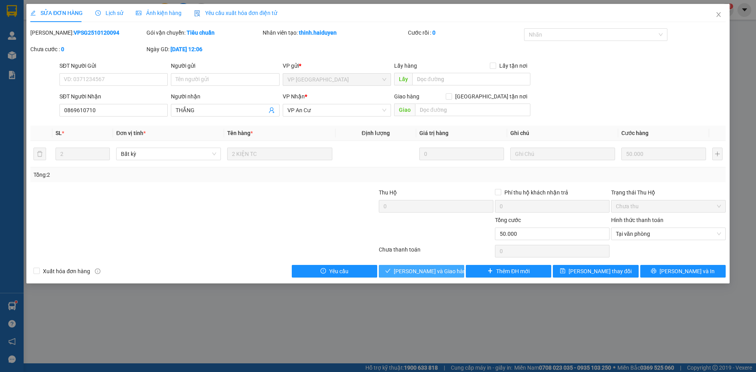
click at [434, 276] on button "[PERSON_NAME] và Giao hàng" at bounding box center [421, 271] width 85 height 13
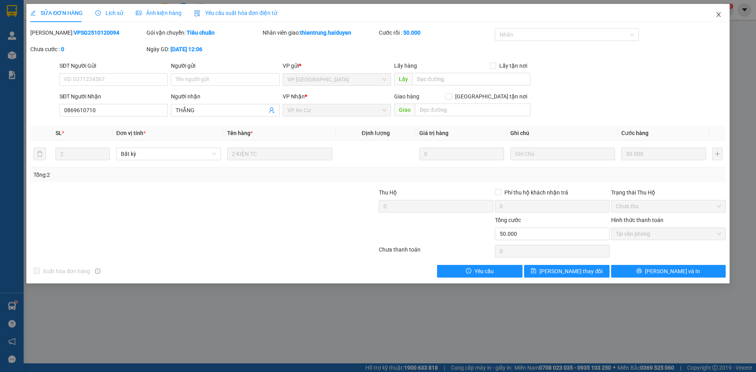
click at [720, 15] on icon "close" at bounding box center [719, 14] width 6 height 6
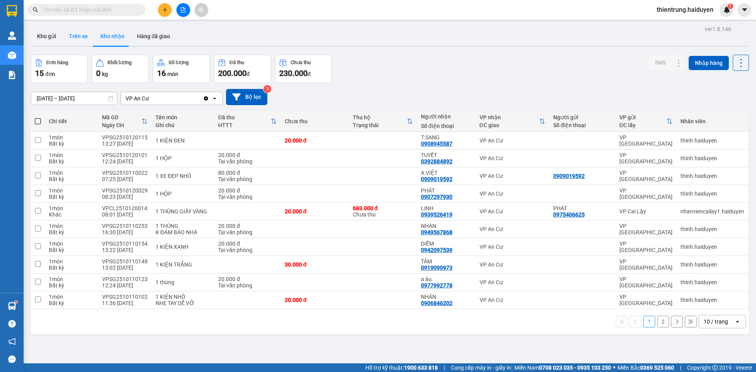
click at [82, 40] on button "Trên xe" at bounding box center [79, 36] width 32 height 19
type input "[DATE] – [DATE]"
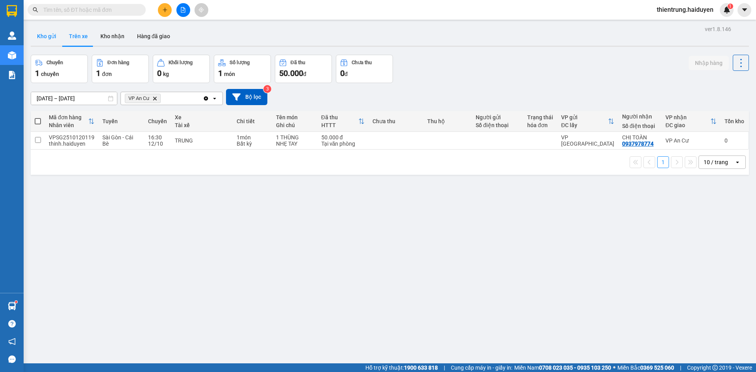
click at [50, 35] on button "Kho gửi" at bounding box center [47, 36] width 32 height 19
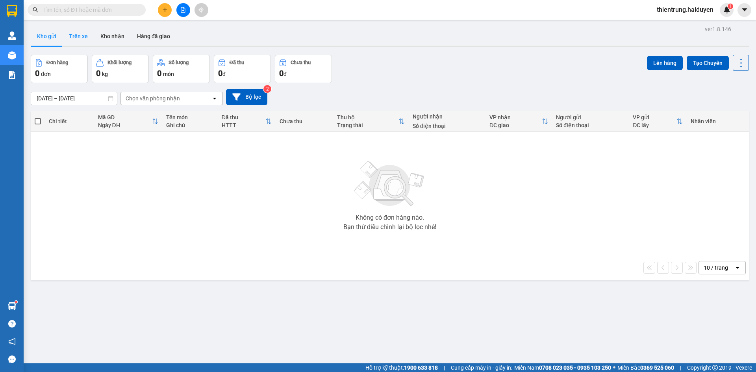
click at [77, 37] on button "Trên xe" at bounding box center [79, 36] width 32 height 19
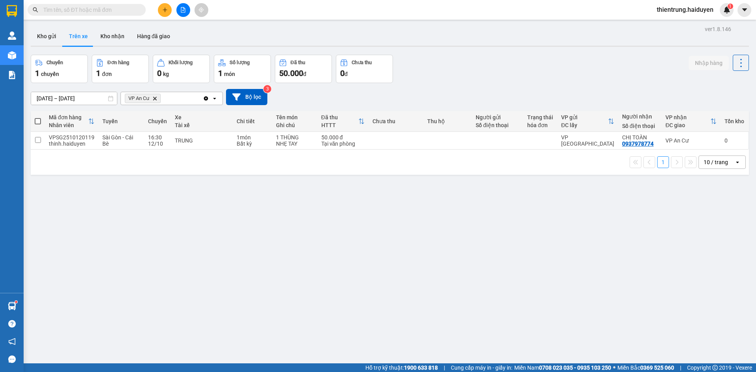
click at [184, 249] on div "ver 1.8.146 Kho gửi Trên xe Kho nhận Hàng đã giao Chuyến 1 chuyến Đơn hàng 1 đơ…" at bounding box center [390, 210] width 725 height 372
click at [52, 38] on button "Kho gửi" at bounding box center [47, 36] width 32 height 19
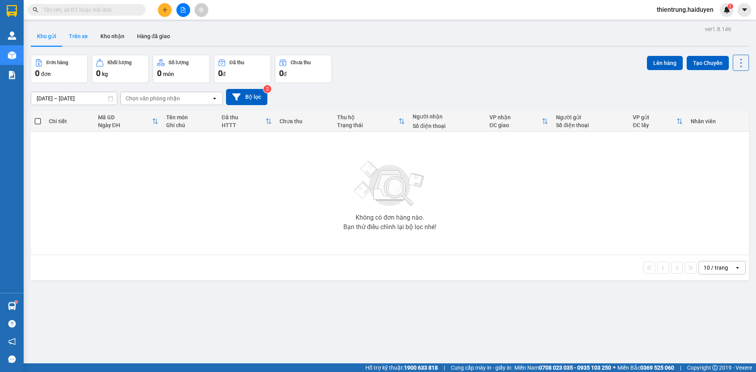
click at [75, 36] on button "Trên xe" at bounding box center [79, 36] width 32 height 19
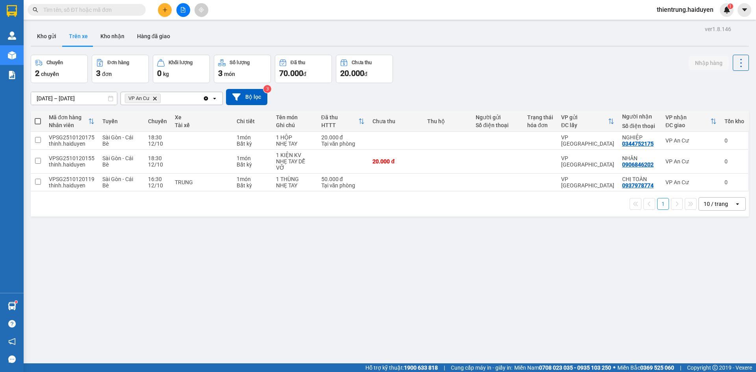
click at [556, 305] on div "ver 1.8.146 Kho gửi Trên xe Kho nhận Hàng đã giao Chuyến 2 chuyến Đơn hàng 3 đơ…" at bounding box center [390, 210] width 725 height 372
click at [52, 35] on button "Kho gửi" at bounding box center [47, 36] width 32 height 19
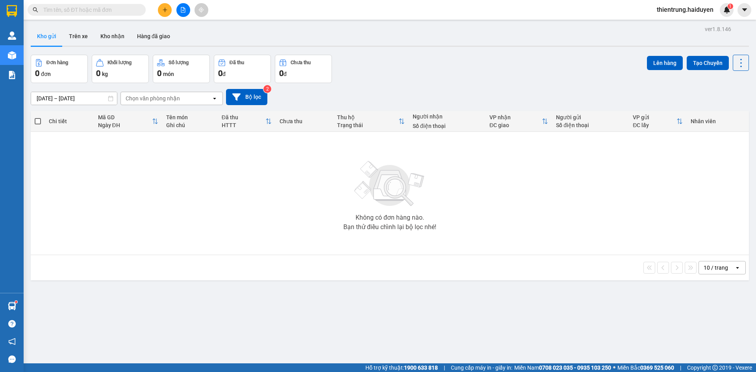
click at [583, 327] on div "ver 1.8.146 Kho gửi Trên xe Kho nhận Hàng đã giao Đơn hàng 0 đơn Khối lượng 0 k…" at bounding box center [390, 210] width 725 height 372
click at [86, 35] on button "Trên xe" at bounding box center [79, 36] width 32 height 19
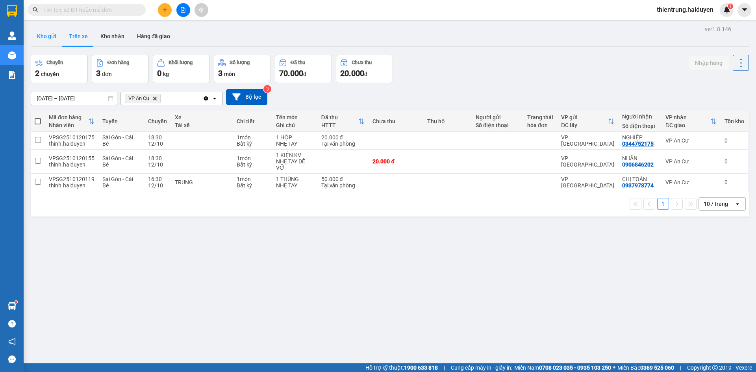
click at [45, 37] on button "Kho gửi" at bounding box center [47, 36] width 32 height 19
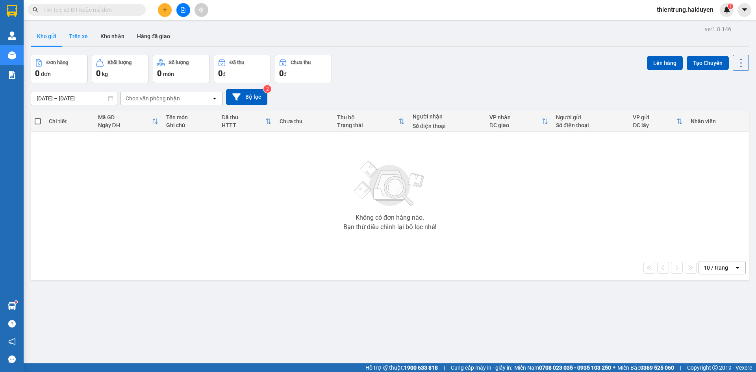
click at [77, 36] on button "Trên xe" at bounding box center [79, 36] width 32 height 19
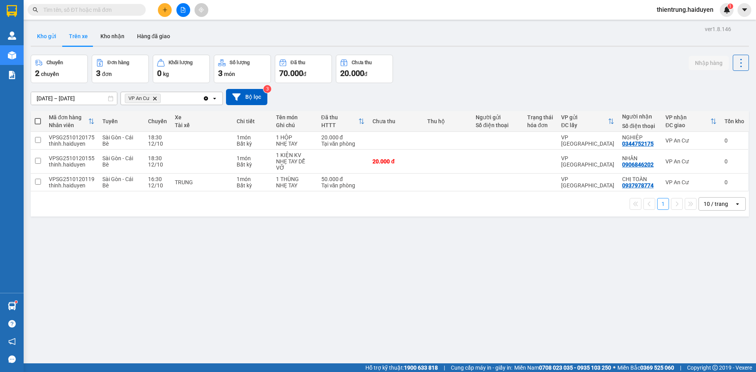
click at [46, 36] on button "Kho gửi" at bounding box center [47, 36] width 32 height 19
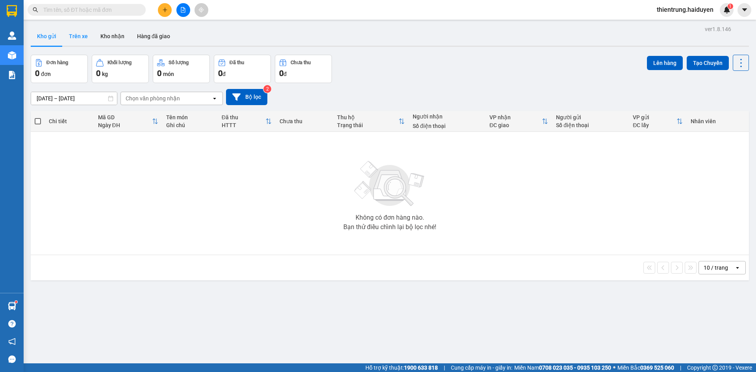
click at [83, 34] on button "Trên xe" at bounding box center [79, 36] width 32 height 19
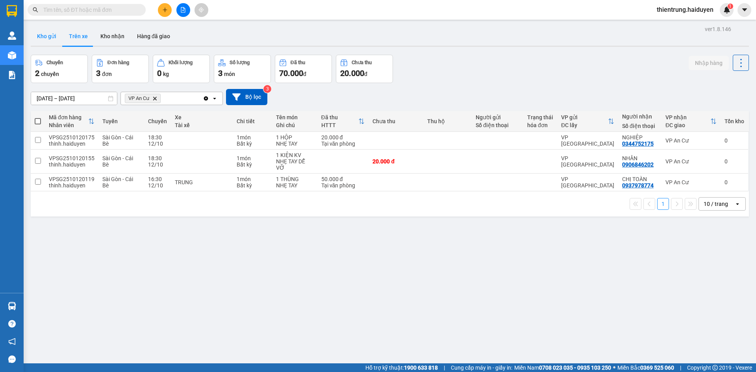
click at [54, 36] on button "Kho gửi" at bounding box center [47, 36] width 32 height 19
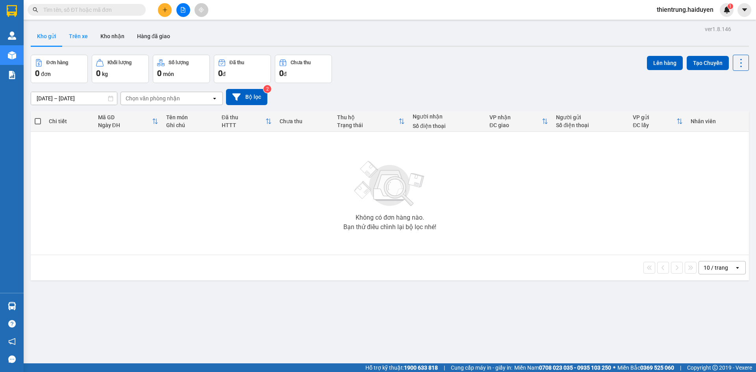
click at [76, 41] on button "Trên xe" at bounding box center [79, 36] width 32 height 19
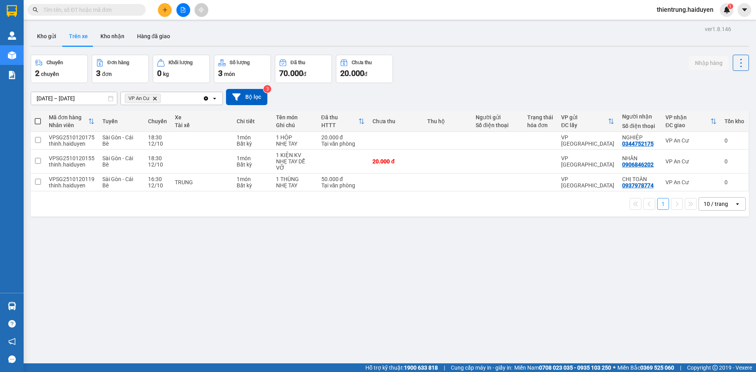
click at [651, 289] on div "ver 1.8.146 Kho gửi Trên xe Kho nhận Hàng đã giao Chuyến 2 chuyến Đơn hàng 3 đơ…" at bounding box center [390, 210] width 725 height 372
click at [121, 43] on button "Kho nhận" at bounding box center [112, 36] width 37 height 19
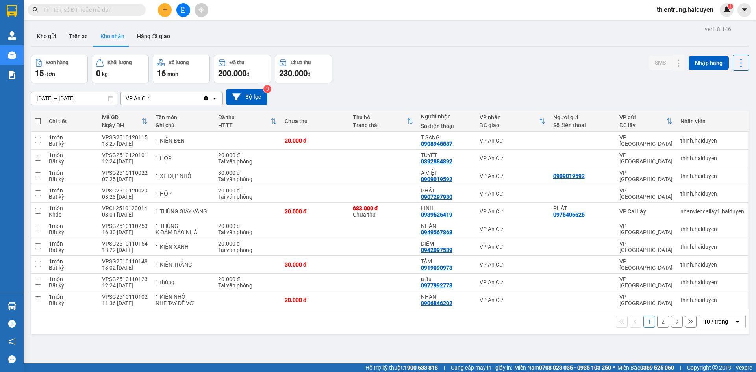
click at [661, 323] on button "2" at bounding box center [663, 322] width 12 height 12
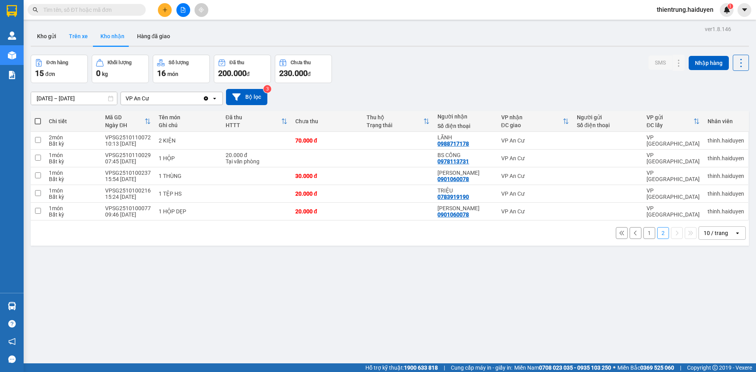
click at [74, 37] on button "Trên xe" at bounding box center [79, 36] width 32 height 19
type input "[DATE] – [DATE]"
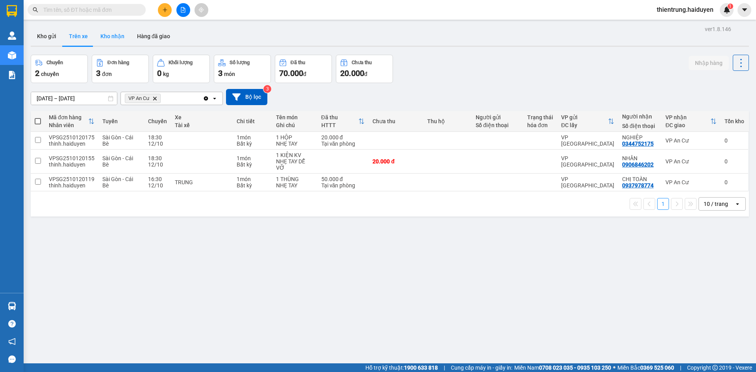
click at [108, 37] on button "Kho nhận" at bounding box center [112, 36] width 37 height 19
type input "[DATE] – [DATE]"
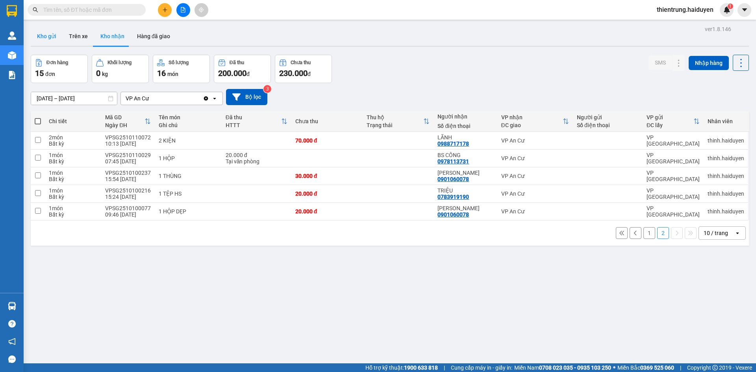
click at [50, 39] on button "Kho gửi" at bounding box center [47, 36] width 32 height 19
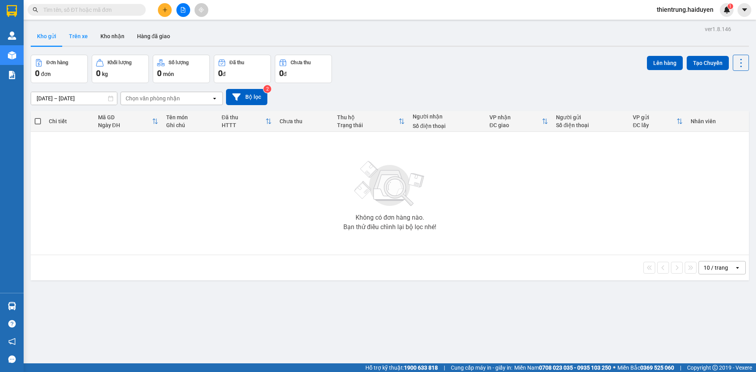
click at [83, 37] on button "Trên xe" at bounding box center [79, 36] width 32 height 19
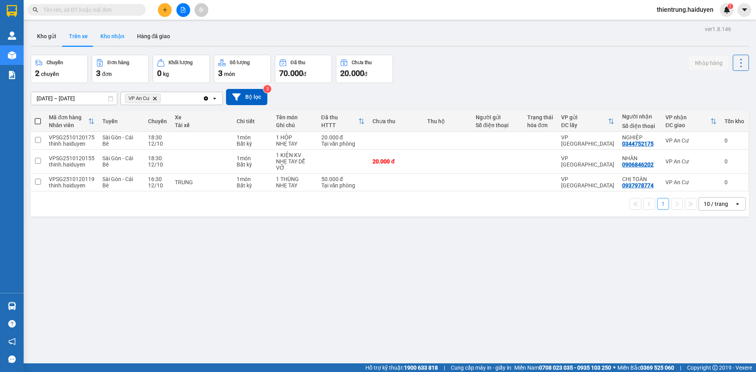
click at [107, 38] on button "Kho nhận" at bounding box center [112, 36] width 37 height 19
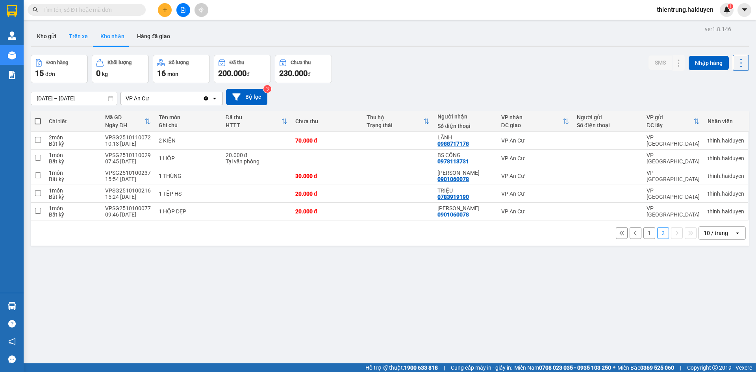
click at [78, 40] on button "Trên xe" at bounding box center [79, 36] width 32 height 19
type input "[DATE] – [DATE]"
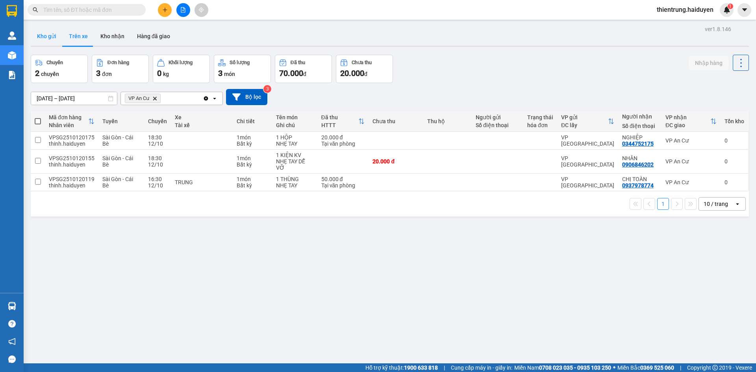
click at [37, 36] on button "Kho gửi" at bounding box center [47, 36] width 32 height 19
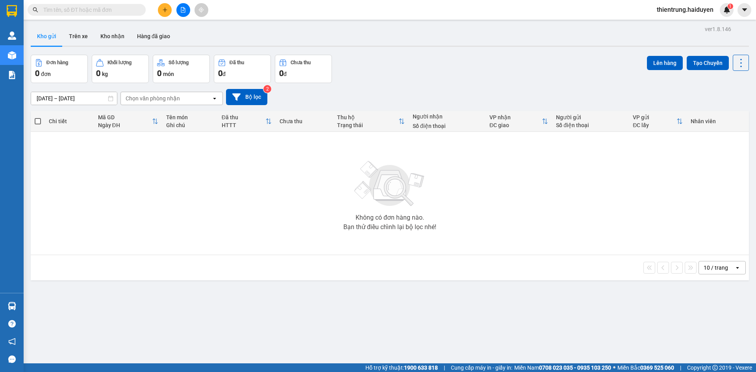
drag, startPoint x: 522, startPoint y: 339, endPoint x: 479, endPoint y: 306, distance: 54.8
click at [522, 339] on div "ver 1.8.146 Kho gửi Trên xe Kho nhận Hàng đã giao Đơn hàng 0 đơn Khối lượng 0 k…" at bounding box center [390, 210] width 725 height 372
click at [72, 36] on button "Trên xe" at bounding box center [79, 36] width 32 height 19
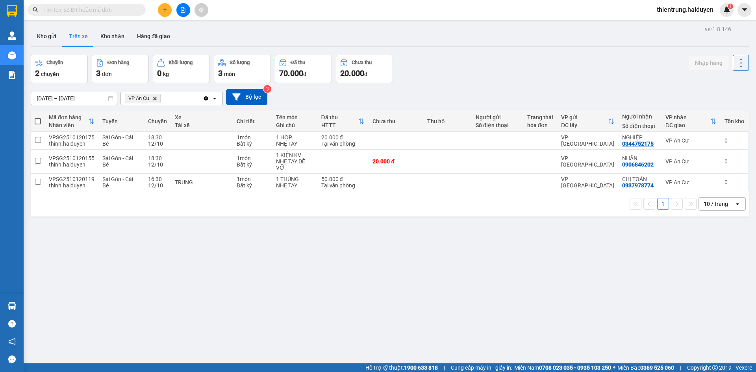
drag, startPoint x: 632, startPoint y: 298, endPoint x: 622, endPoint y: 289, distance: 13.4
click at [627, 293] on div "ver 1.8.146 Kho gửi Trên xe Kho nhận Hàng đã giao Chuyến 2 chuyến Đơn hàng 3 đơ…" at bounding box center [390, 210] width 725 height 372
click at [114, 37] on button "Kho nhận" at bounding box center [112, 36] width 37 height 19
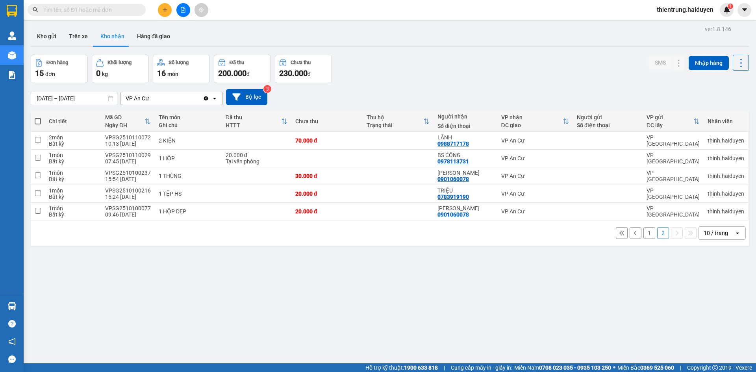
click at [644, 235] on button "1" at bounding box center [650, 233] width 12 height 12
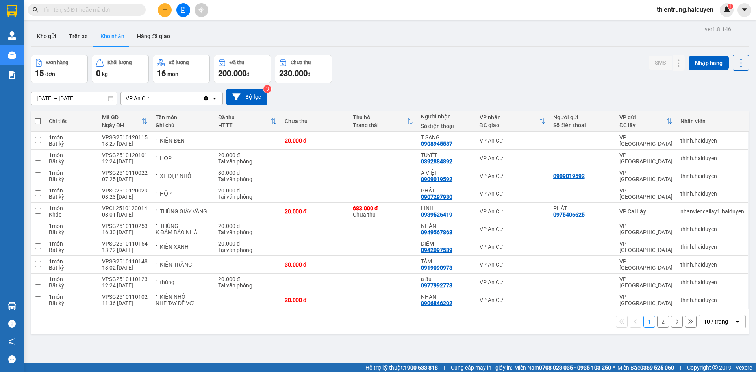
click at [660, 323] on button "2" at bounding box center [663, 322] width 12 height 12
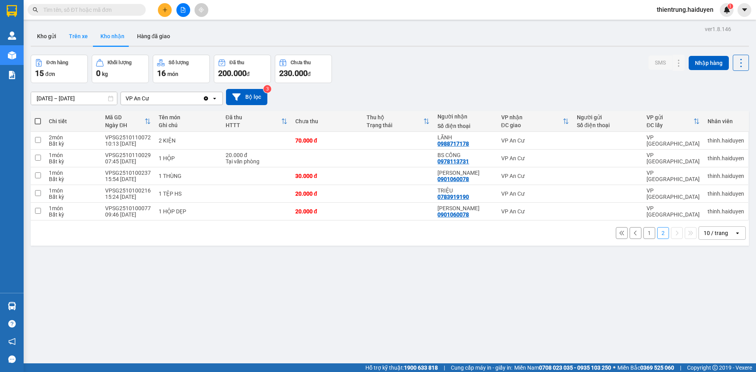
click at [86, 37] on button "Trên xe" at bounding box center [79, 36] width 32 height 19
type input "[DATE] – [DATE]"
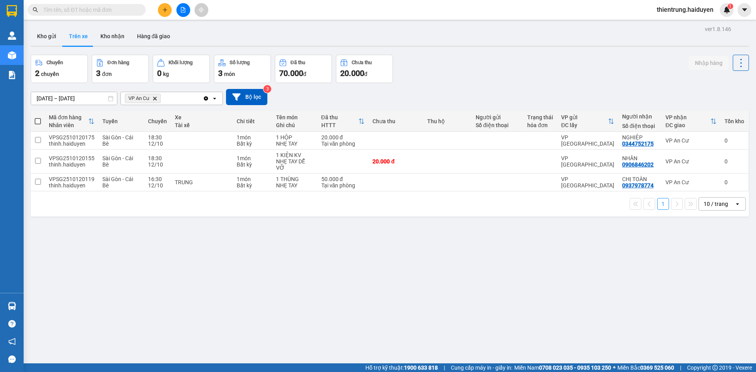
click at [103, 267] on div "ver 1.8.146 Kho gửi Trên xe Kho nhận Hàng đã giao Chuyến 2 chuyến Đơn hàng 3 đơ…" at bounding box center [390, 210] width 725 height 372
click at [48, 39] on button "Kho gửi" at bounding box center [47, 36] width 32 height 19
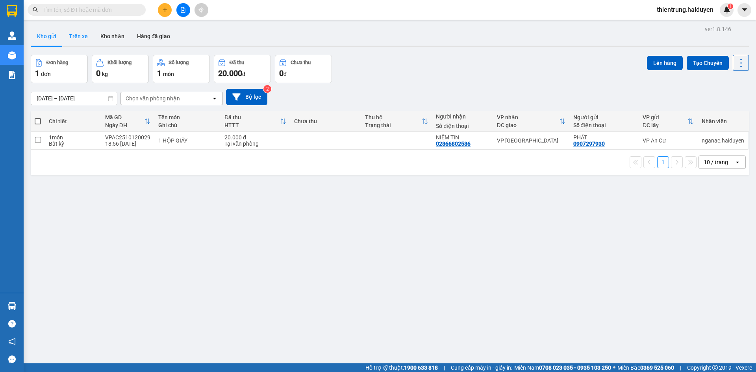
click at [91, 37] on button "Trên xe" at bounding box center [79, 36] width 32 height 19
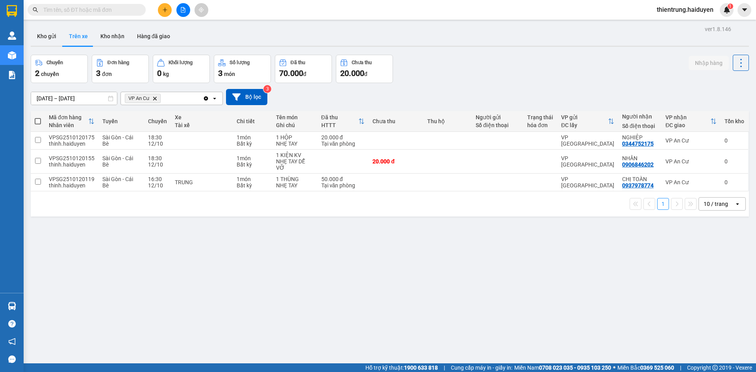
click at [552, 319] on div "ver 1.8.146 Kho gửi Trên xe Kho nhận Hàng đã giao Chuyến 2 chuyến Đơn hàng 3 đơ…" at bounding box center [390, 210] width 725 height 372
click at [116, 35] on button "Kho nhận" at bounding box center [112, 36] width 37 height 19
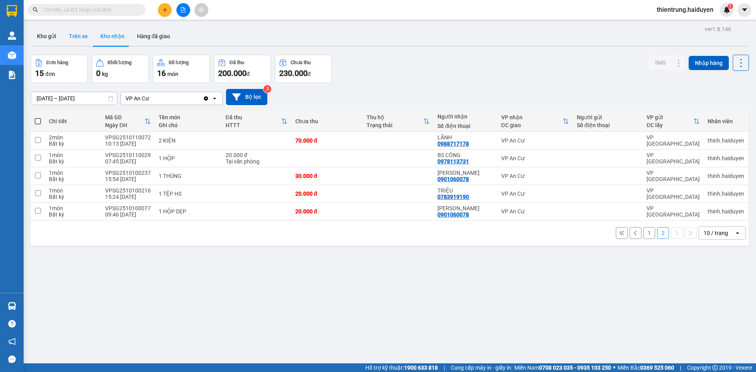
click at [70, 40] on button "Trên xe" at bounding box center [79, 36] width 32 height 19
type input "[DATE] – [DATE]"
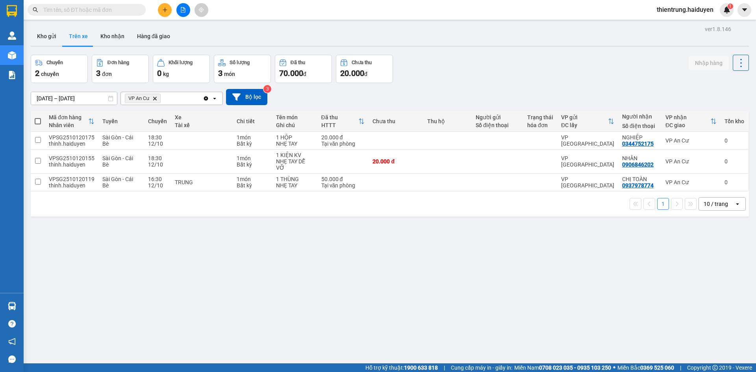
click at [131, 9] on input "text" at bounding box center [89, 10] width 93 height 9
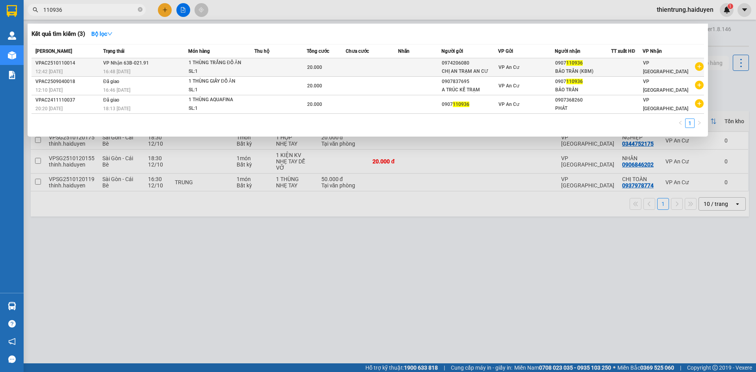
type input "110936"
click at [410, 70] on td at bounding box center [420, 67] width 44 height 19
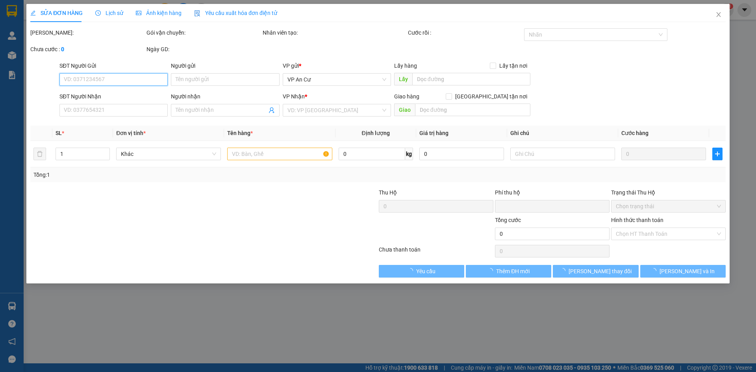
type input "0974206080"
type input "CHỊ AN TRẠM AN CƯ"
type input "0907110936"
type input "BẢO TRÂN (KBM)"
type input "0"
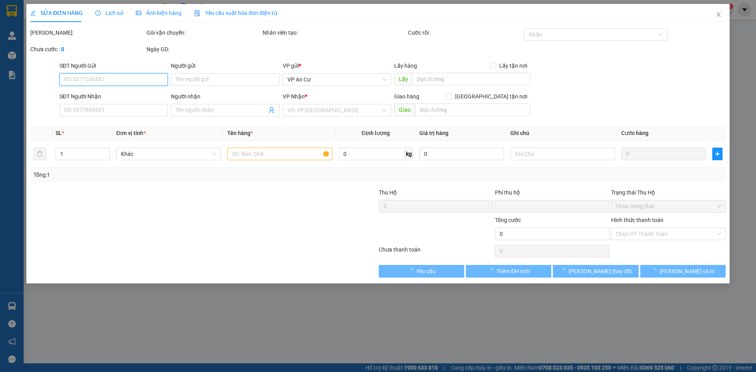
type input "20.000"
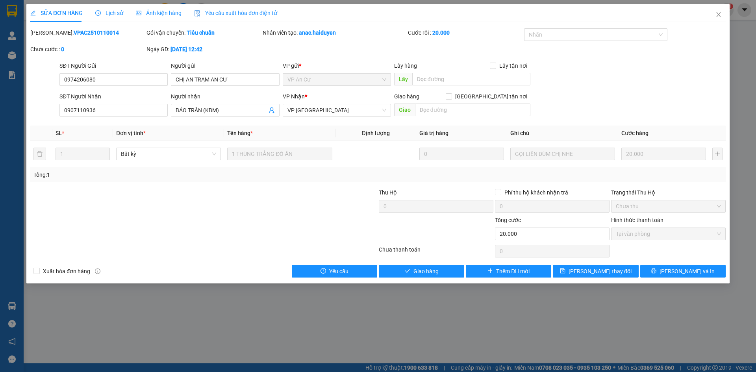
click at [112, 10] on span "Lịch sử" at bounding box center [109, 13] width 28 height 6
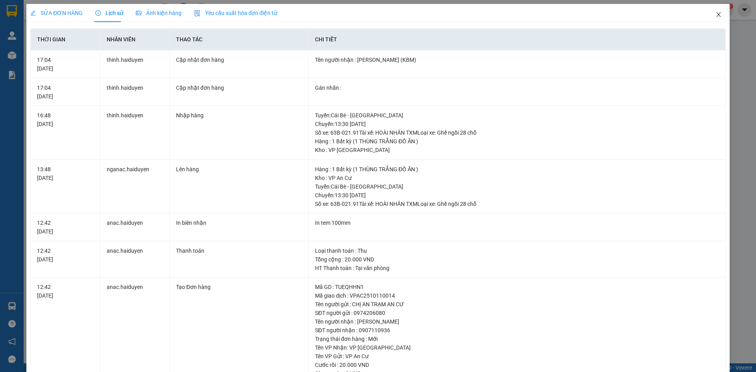
click at [716, 17] on icon "close" at bounding box center [719, 14] width 6 height 6
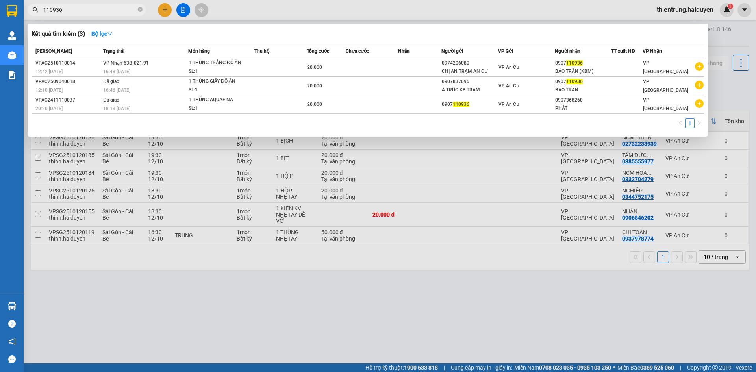
click at [100, 14] on span "110936" at bounding box center [87, 10] width 118 height 12
click at [607, 330] on div at bounding box center [378, 186] width 756 height 372
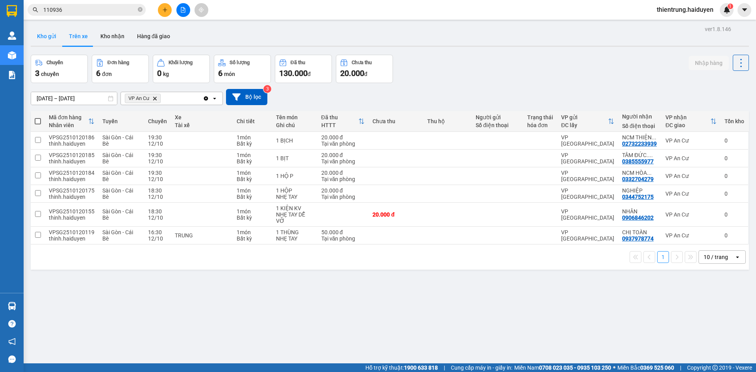
click at [58, 35] on button "Kho gửi" at bounding box center [47, 36] width 32 height 19
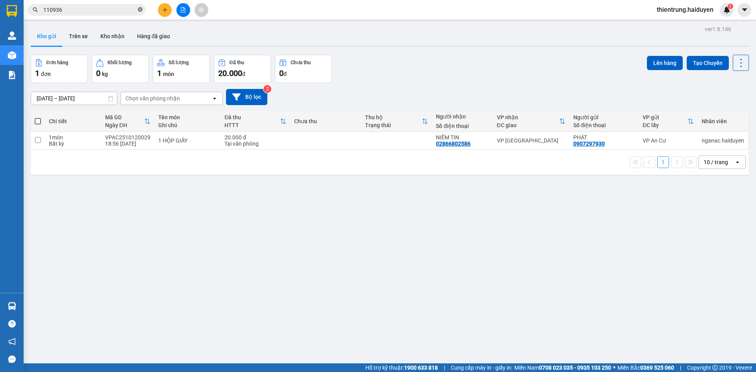
click at [139, 11] on icon "close-circle" at bounding box center [140, 9] width 5 height 5
click at [66, 39] on button "Trên xe" at bounding box center [79, 36] width 32 height 19
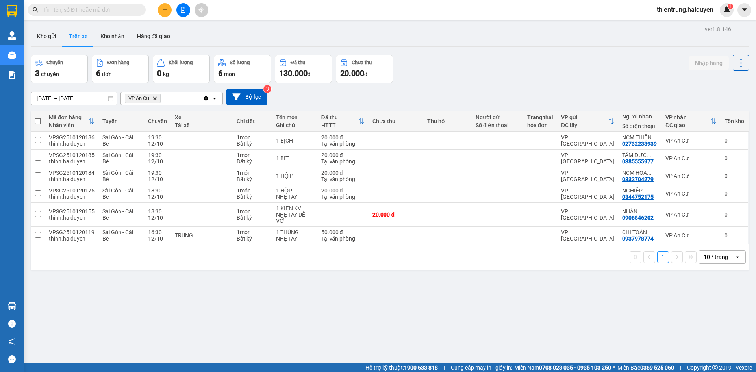
click at [259, 329] on div "ver 1.8.146 Kho gửi Trên xe Kho nhận Hàng đã giao Chuyến 3 chuyến Đơn hàng 6 đơ…" at bounding box center [390, 210] width 725 height 372
click at [39, 40] on button "Kho gửi" at bounding box center [47, 36] width 32 height 19
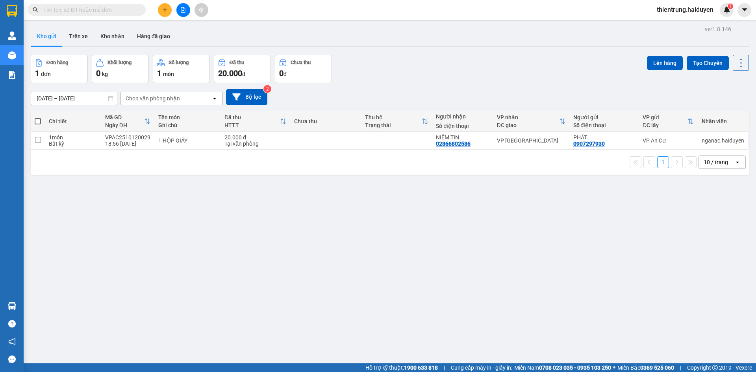
click at [61, 40] on button "Kho gửi" at bounding box center [47, 36] width 32 height 19
click at [82, 39] on button "Trên xe" at bounding box center [79, 36] width 32 height 19
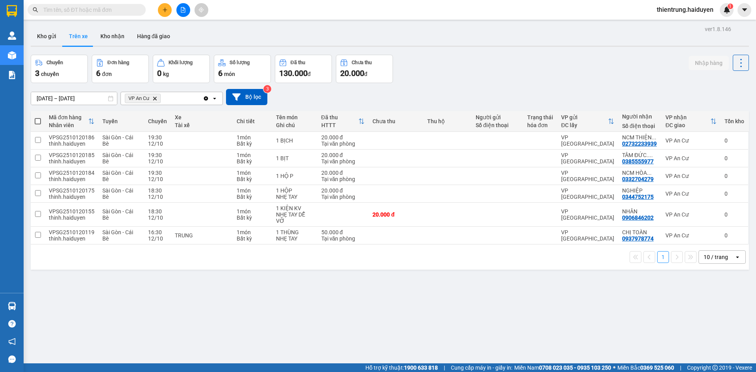
click at [123, 8] on input "text" at bounding box center [89, 10] width 93 height 9
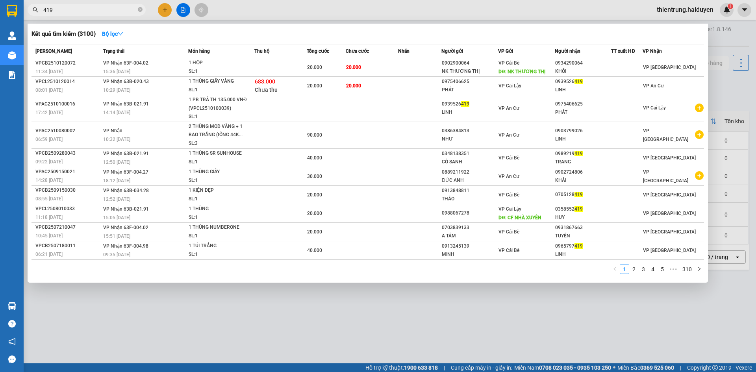
type input "419"
click at [732, 41] on div at bounding box center [378, 186] width 756 height 372
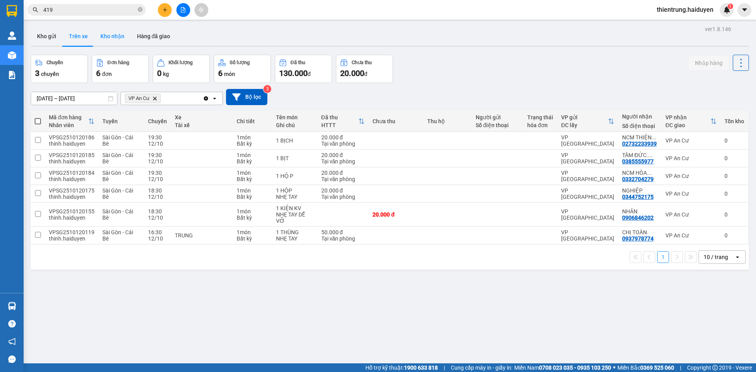
click at [113, 35] on button "Kho nhận" at bounding box center [112, 36] width 37 height 19
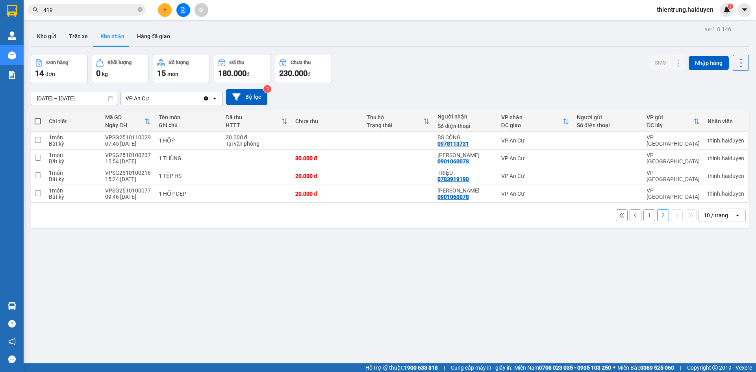
click at [644, 213] on button "1" at bounding box center [650, 216] width 12 height 12
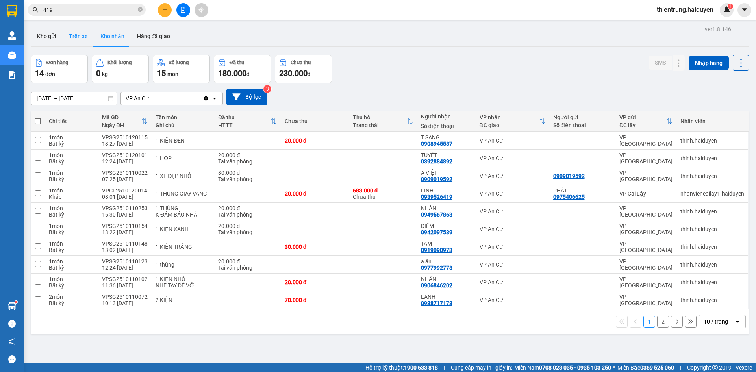
click at [79, 39] on button "Trên xe" at bounding box center [79, 36] width 32 height 19
type input "[DATE] – [DATE]"
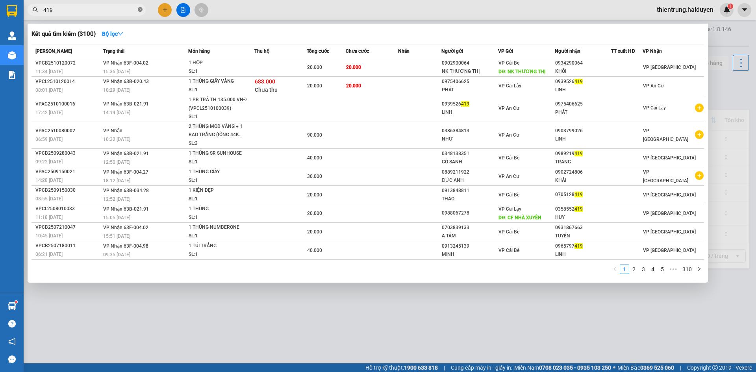
click at [140, 9] on icon "close-circle" at bounding box center [140, 9] width 5 height 5
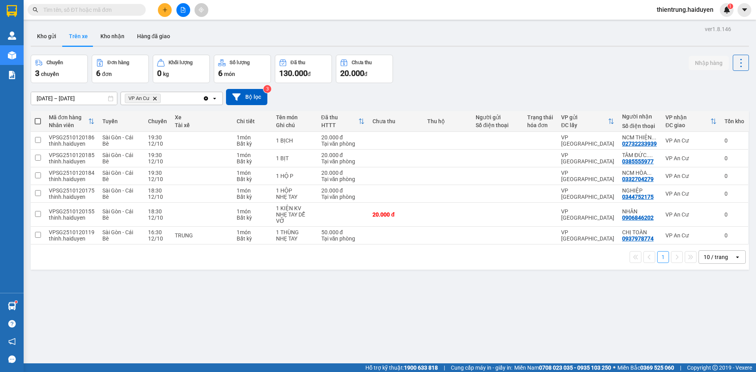
click at [456, 297] on div "ver 1.8.146 Kho gửi Trên xe Kho nhận Hàng đã giao Chuyến 3 chuyến Đơn hàng 6 đơ…" at bounding box center [390, 210] width 725 height 372
drag, startPoint x: 353, startPoint y: 235, endPoint x: 312, endPoint y: 233, distance: 40.6
click at [312, 233] on tr "VPSG2510120119 thinh.haiduyen [GEOGRAPHIC_DATA] - Cái Bè 16:30 [DATE] TRUNG 1 m…" at bounding box center [390, 236] width 718 height 18
checkbox input "true"
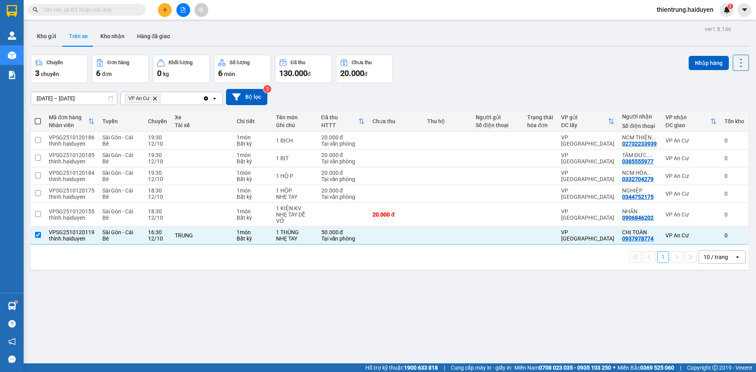
click at [431, 301] on div "ver 1.8.146 Kho gửi Trên xe Kho nhận Hàng đã giao Chuyến 3 chuyến Đơn hàng 6 đơ…" at bounding box center [390, 210] width 725 height 372
click at [488, 327] on div "ver 1.8.146 Kho gửi Trên xe Kho nhận Hàng đã giao Chuyến 3 chuyến Đơn hàng 6 đơ…" at bounding box center [390, 210] width 725 height 372
click at [328, 314] on div "ver 1.8.146 Kho gửi Trên xe Kho nhận Hàng đã giao Chuyến 3 chuyến Đơn hàng 6 đơ…" at bounding box center [390, 210] width 725 height 372
click at [49, 30] on button "Kho gửi" at bounding box center [47, 36] width 32 height 19
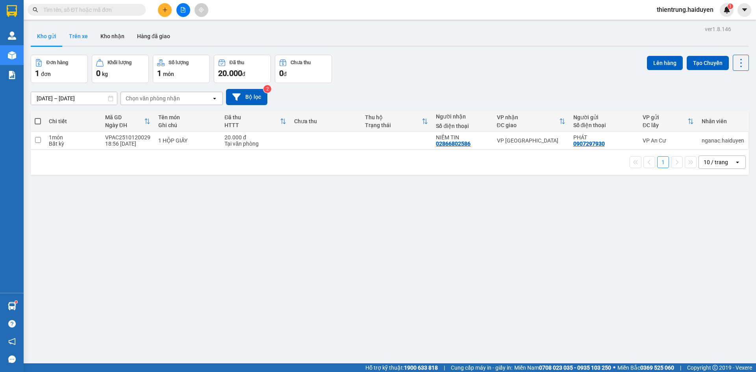
click at [92, 37] on button "Trên xe" at bounding box center [79, 36] width 32 height 19
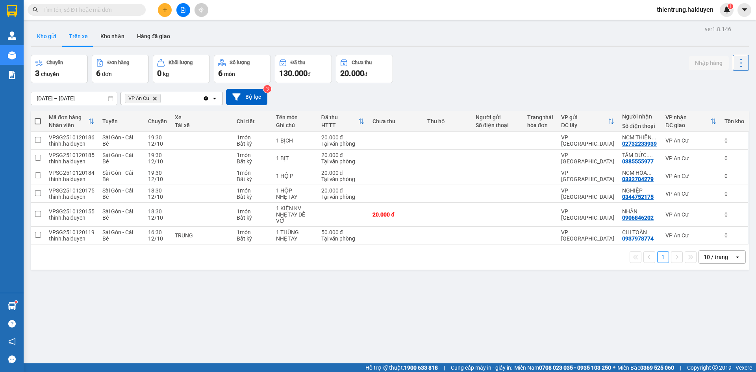
click at [32, 36] on button "Kho gửi" at bounding box center [47, 36] width 32 height 19
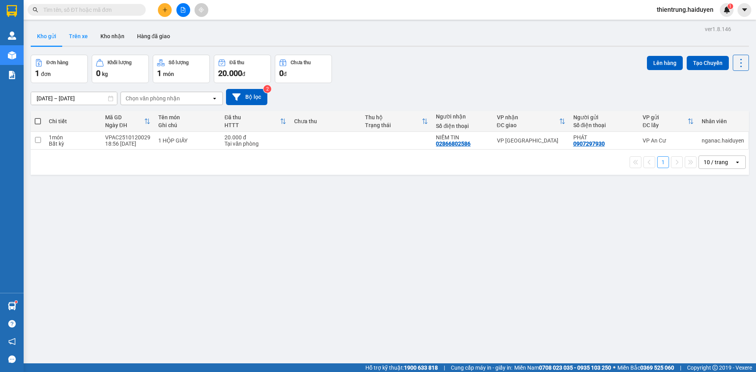
click at [75, 42] on button "Trên xe" at bounding box center [79, 36] width 32 height 19
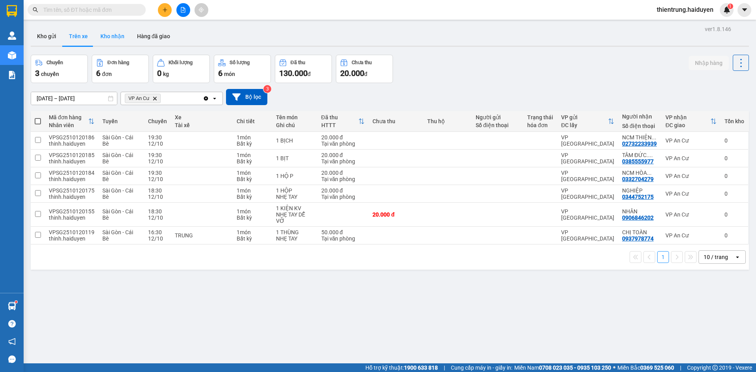
click at [111, 34] on button "Kho nhận" at bounding box center [112, 36] width 37 height 19
type input "[DATE] – [DATE]"
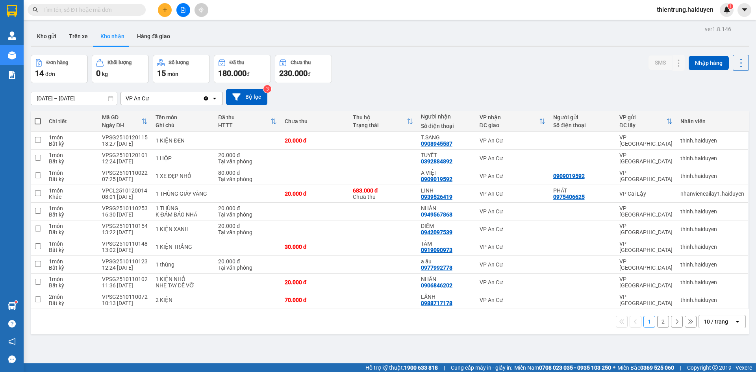
drag, startPoint x: 624, startPoint y: 71, endPoint x: 430, endPoint y: 59, distance: 194.9
click at [615, 69] on div "Đơn hàng 14 đơn Khối lượng 0 kg Số lượng 15 món Đã thu 180.000 đ Chưa thu 230.0…" at bounding box center [390, 69] width 718 height 28
